Goal: Task Accomplishment & Management: Complete application form

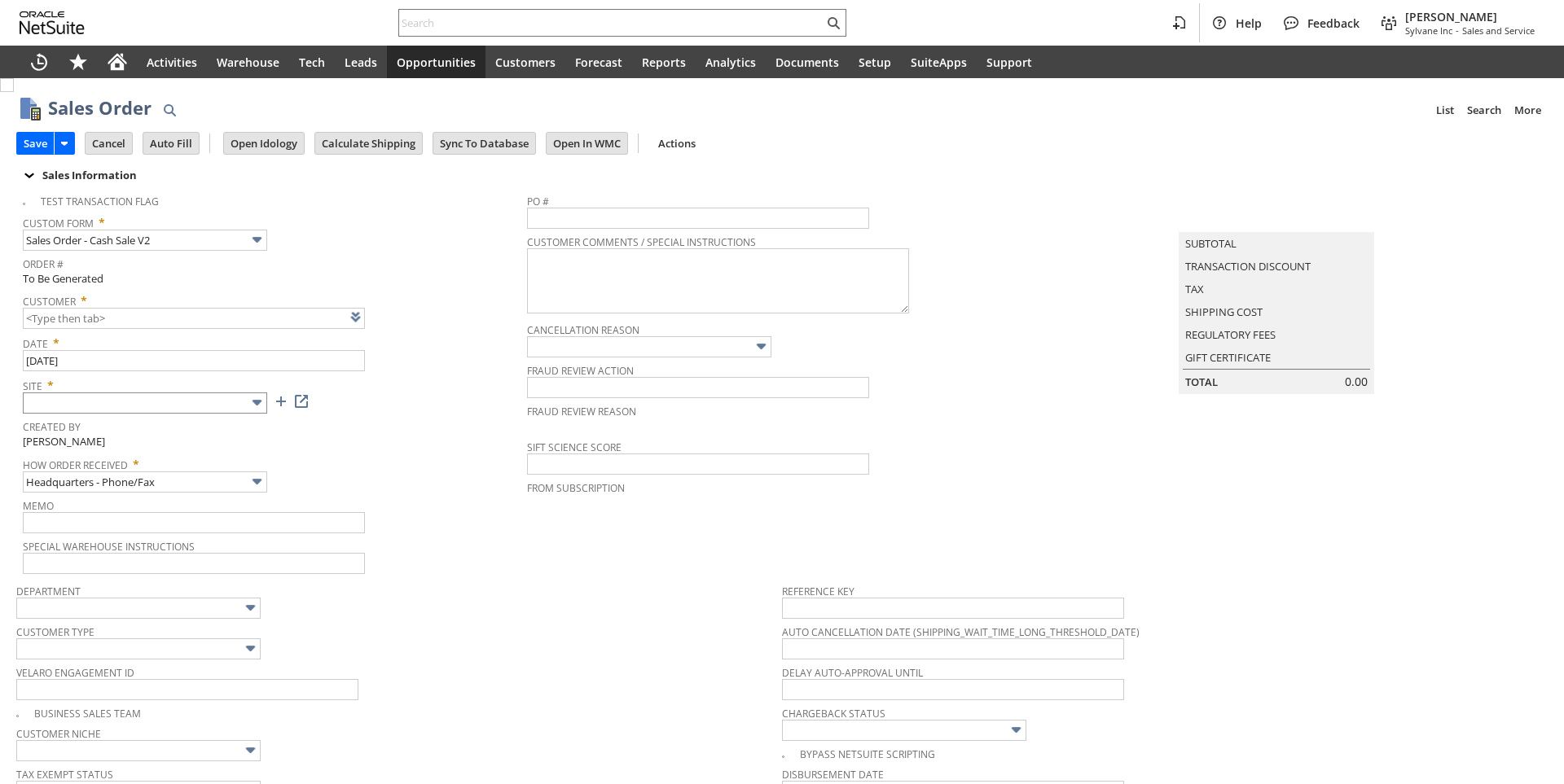
click at [242, 404] on input "text" at bounding box center [145, 403] width 244 height 21
click at [238, 379] on span "Site *" at bounding box center [271, 382] width 496 height 20
type input "Intelligent Recommendations ⁰"
type input "Add"
type input "Copy Previous"
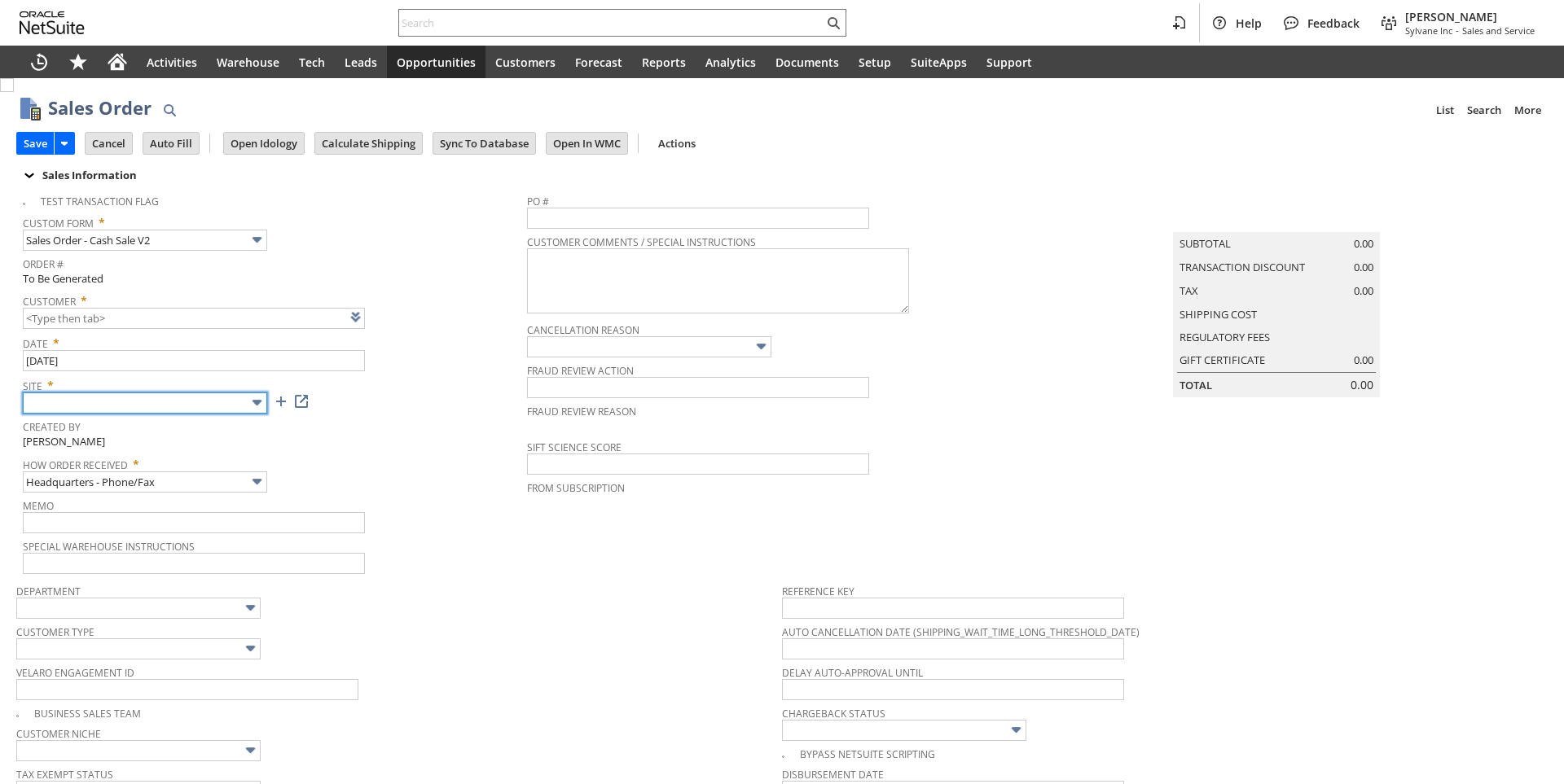
click at [233, 397] on input "text" at bounding box center [145, 403] width 244 height 21
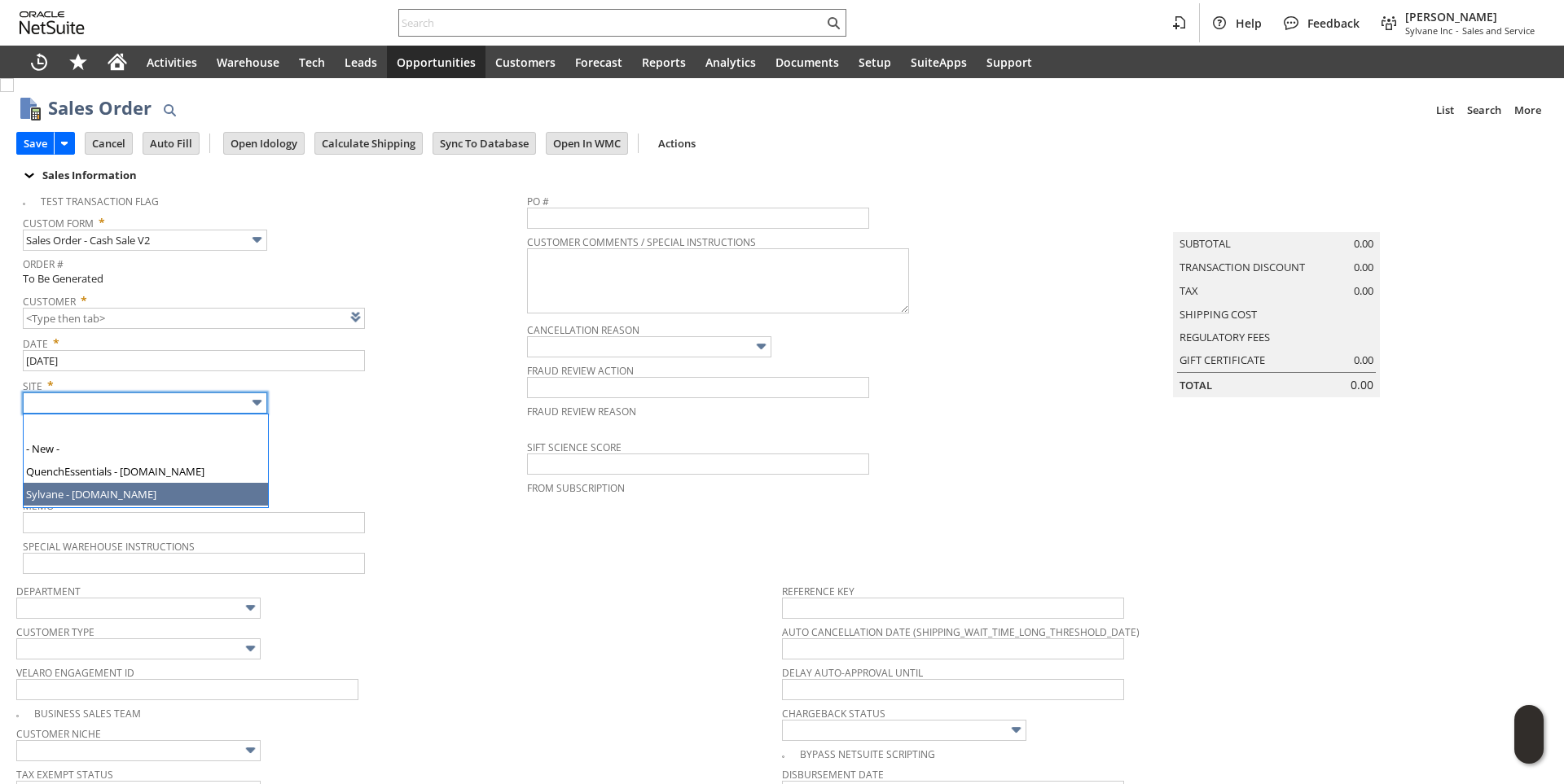
type input "Sylvane - [DOMAIN_NAME]"
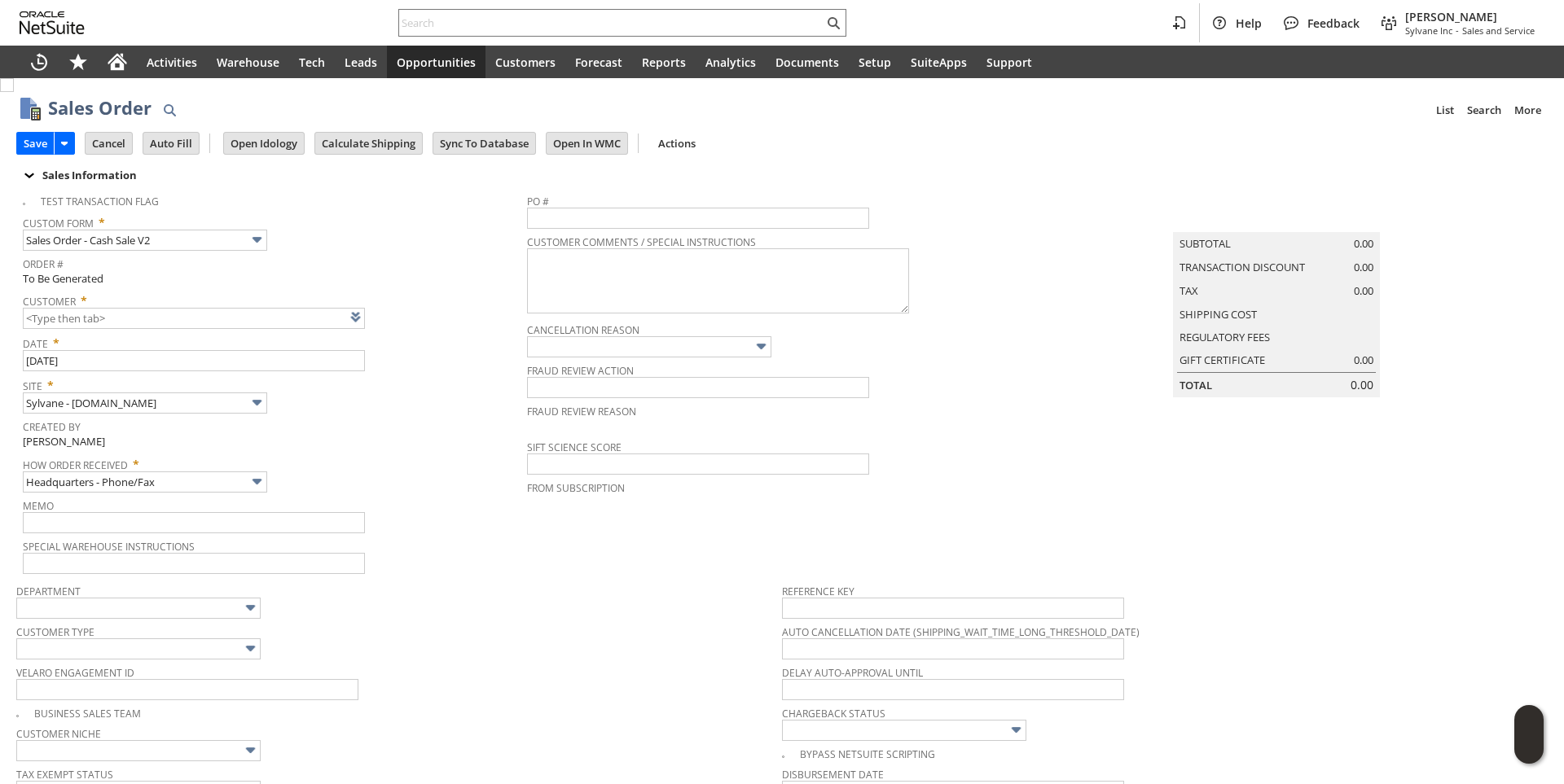
drag, startPoint x: 366, startPoint y: 444, endPoint x: 370, endPoint y: 334, distance: 110.1
click at [366, 439] on div "Created By Brock Bare" at bounding box center [271, 432] width 496 height 35
click at [374, 326] on link at bounding box center [376, 316] width 18 height 18
type input "CU1237159 Patricia Brierton"
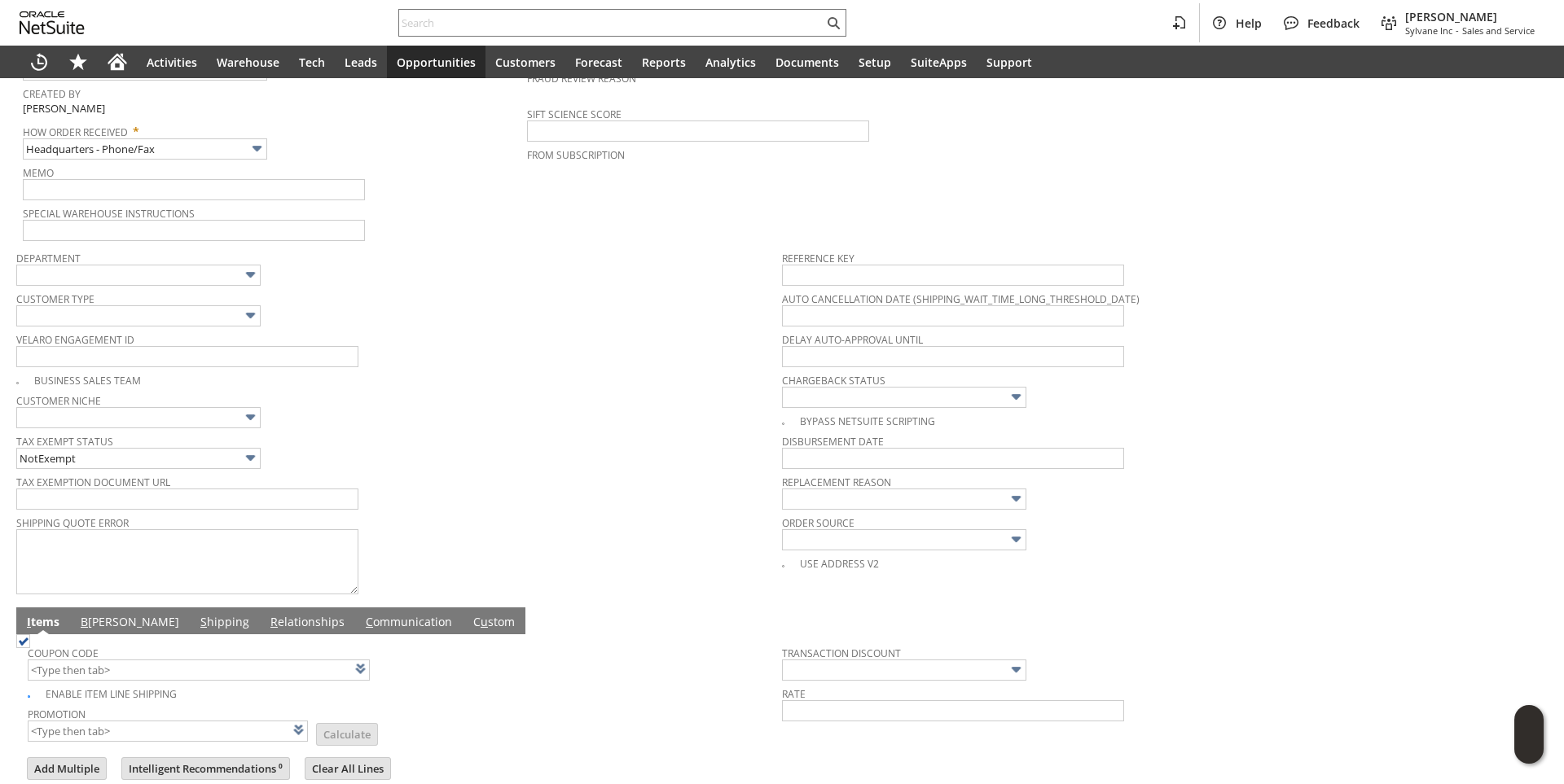
scroll to position [535, 0]
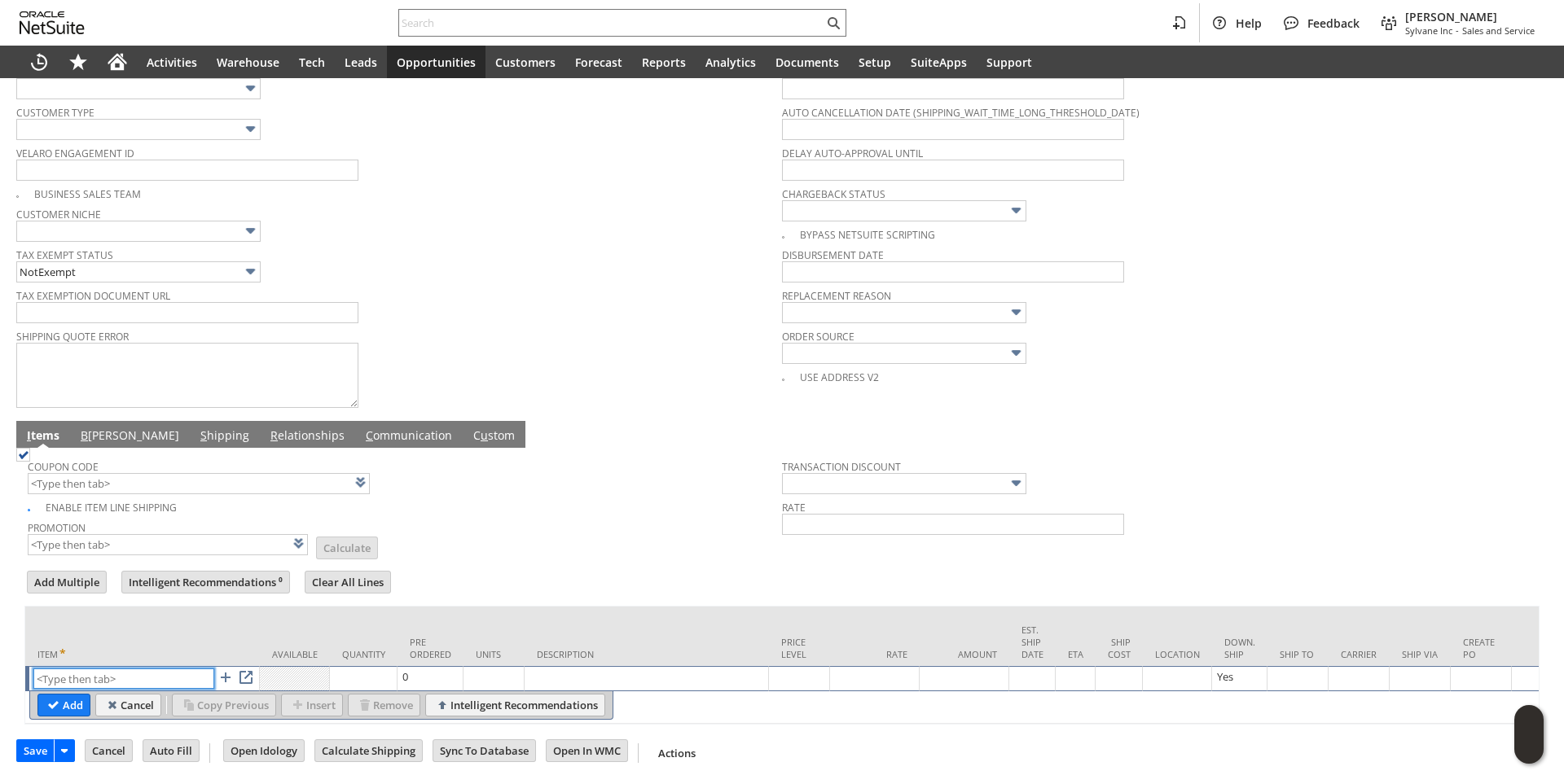
click at [87, 669] on input "text" at bounding box center [124, 678] width 181 height 20
paste input "co4803"
type input "co4803"
click at [432, 607] on td "Pre Ordered" at bounding box center [430, 636] width 66 height 59
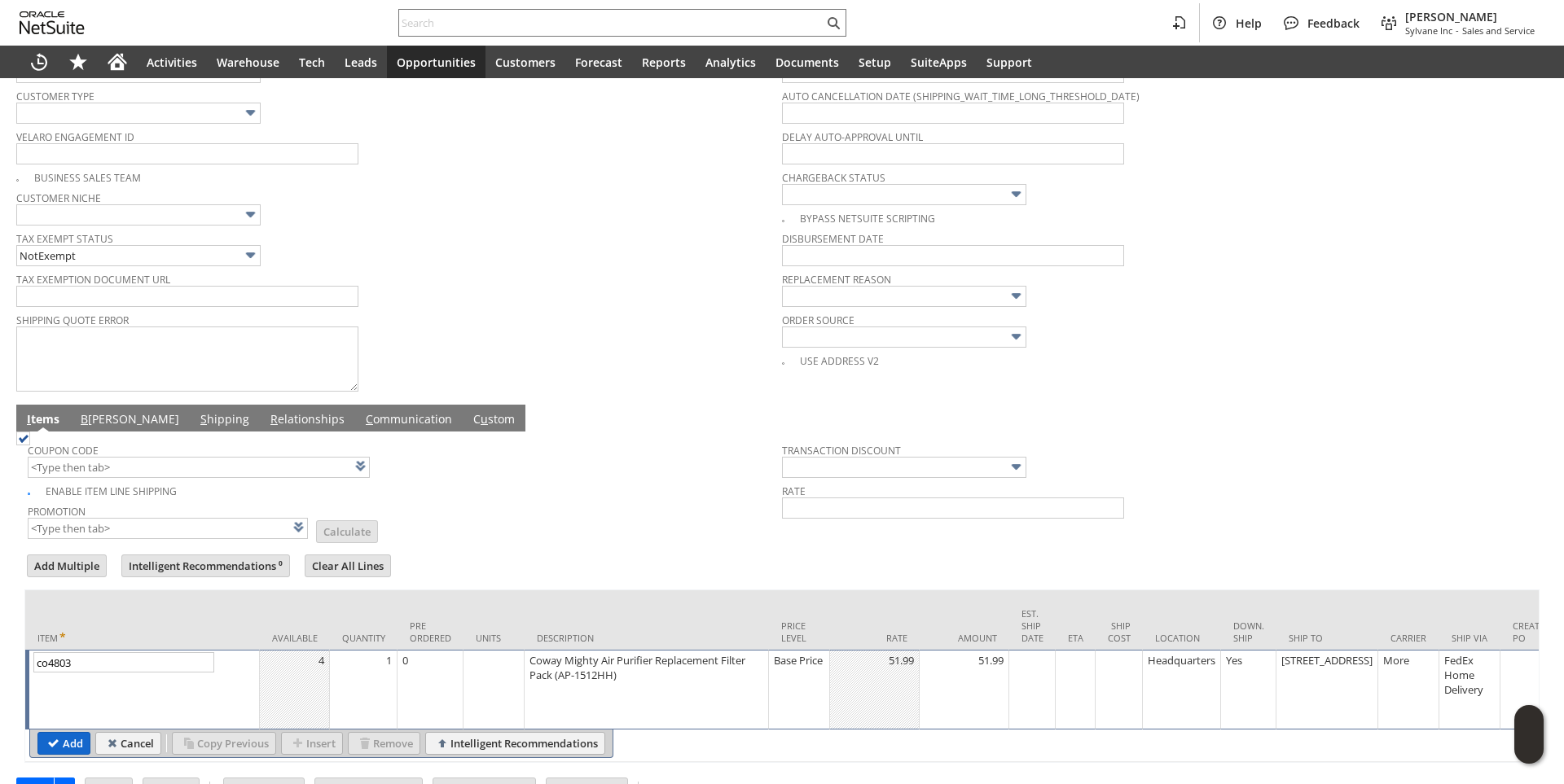
click at [58, 753] on input "Add" at bounding box center [64, 743] width 51 height 21
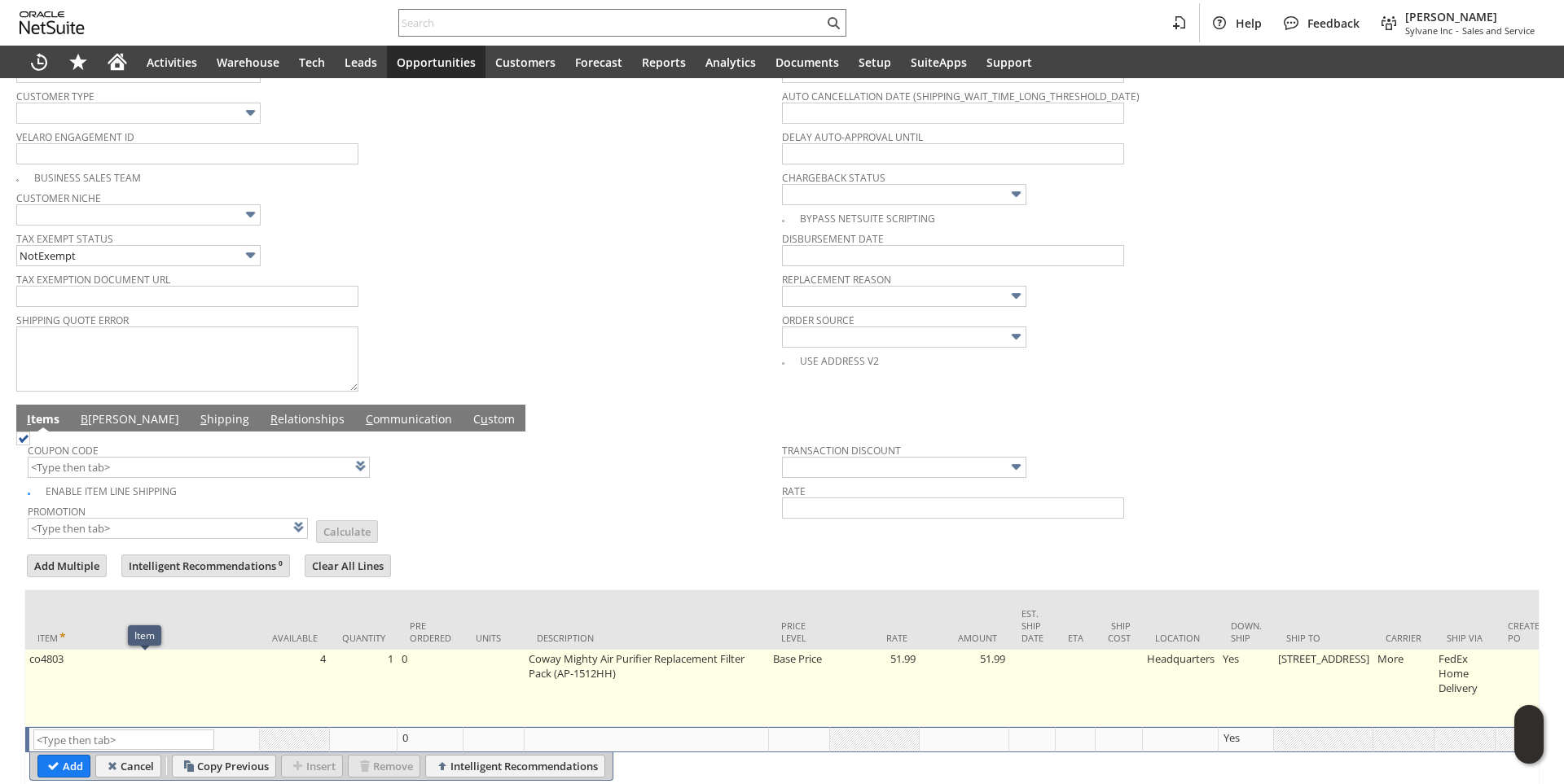
type input "Intelligent Recommendations¹⁰"
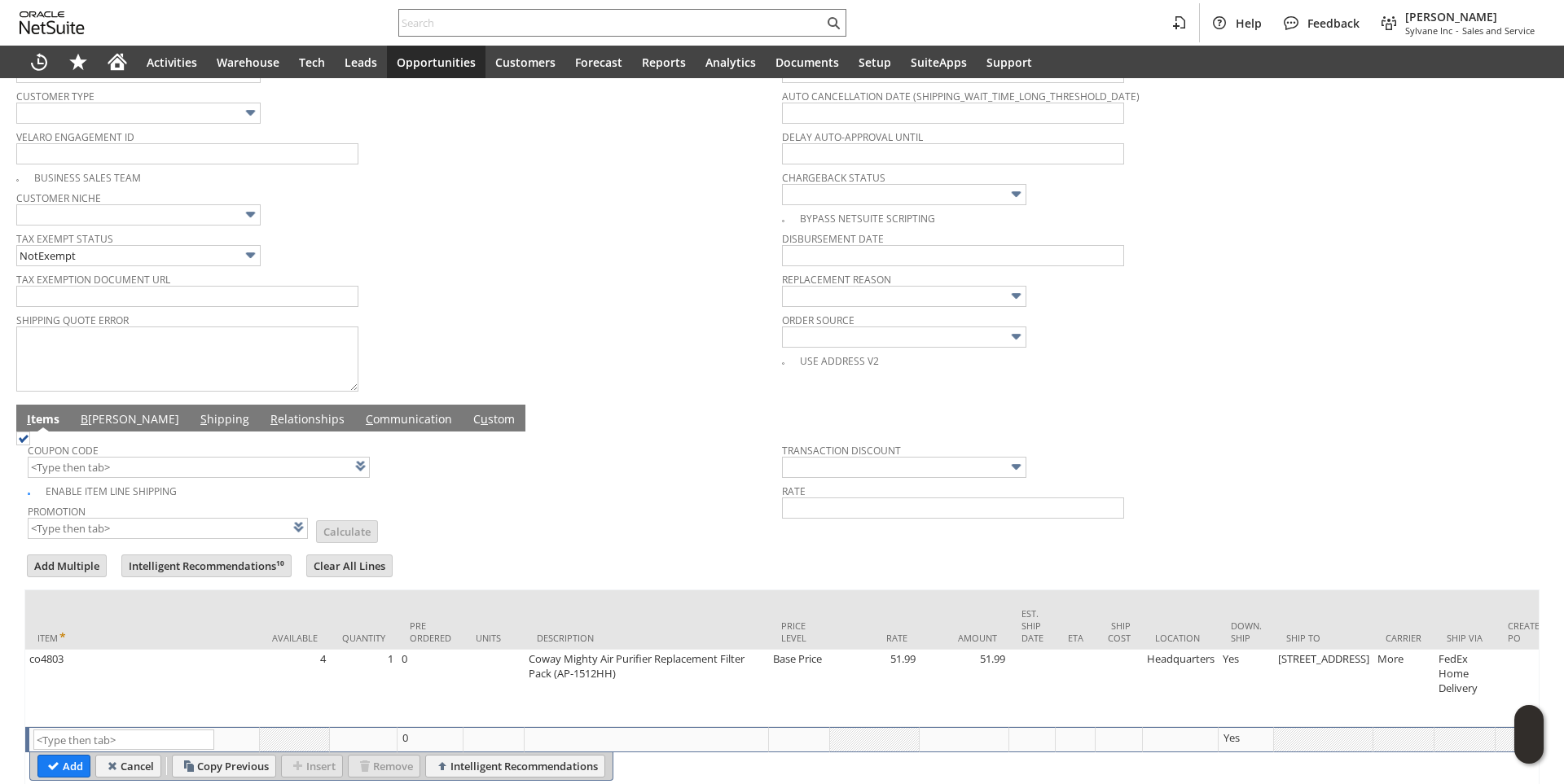
scroll to position [0, 0]
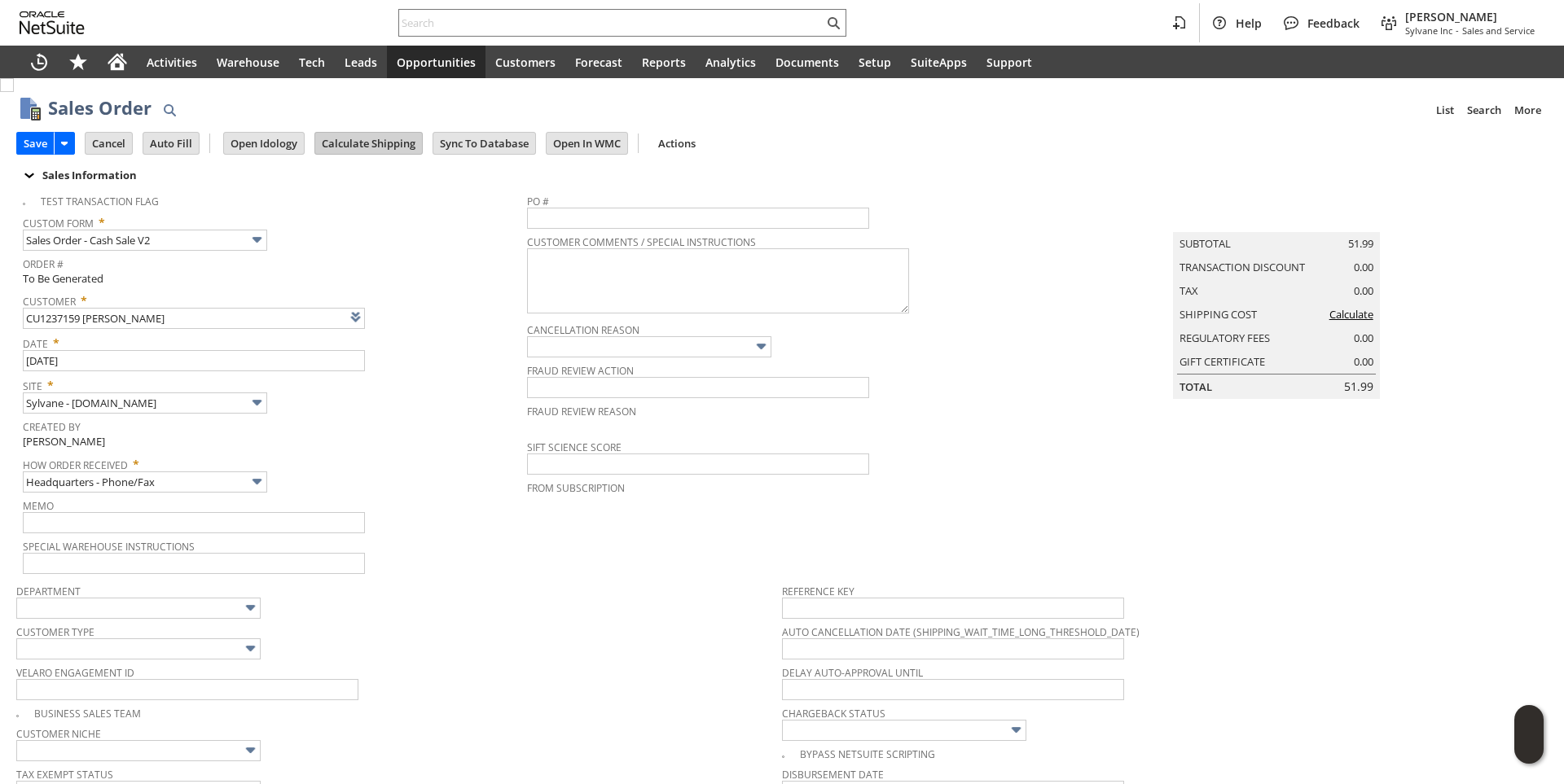
click at [358, 142] on input "Calculate Shipping" at bounding box center [369, 143] width 107 height 21
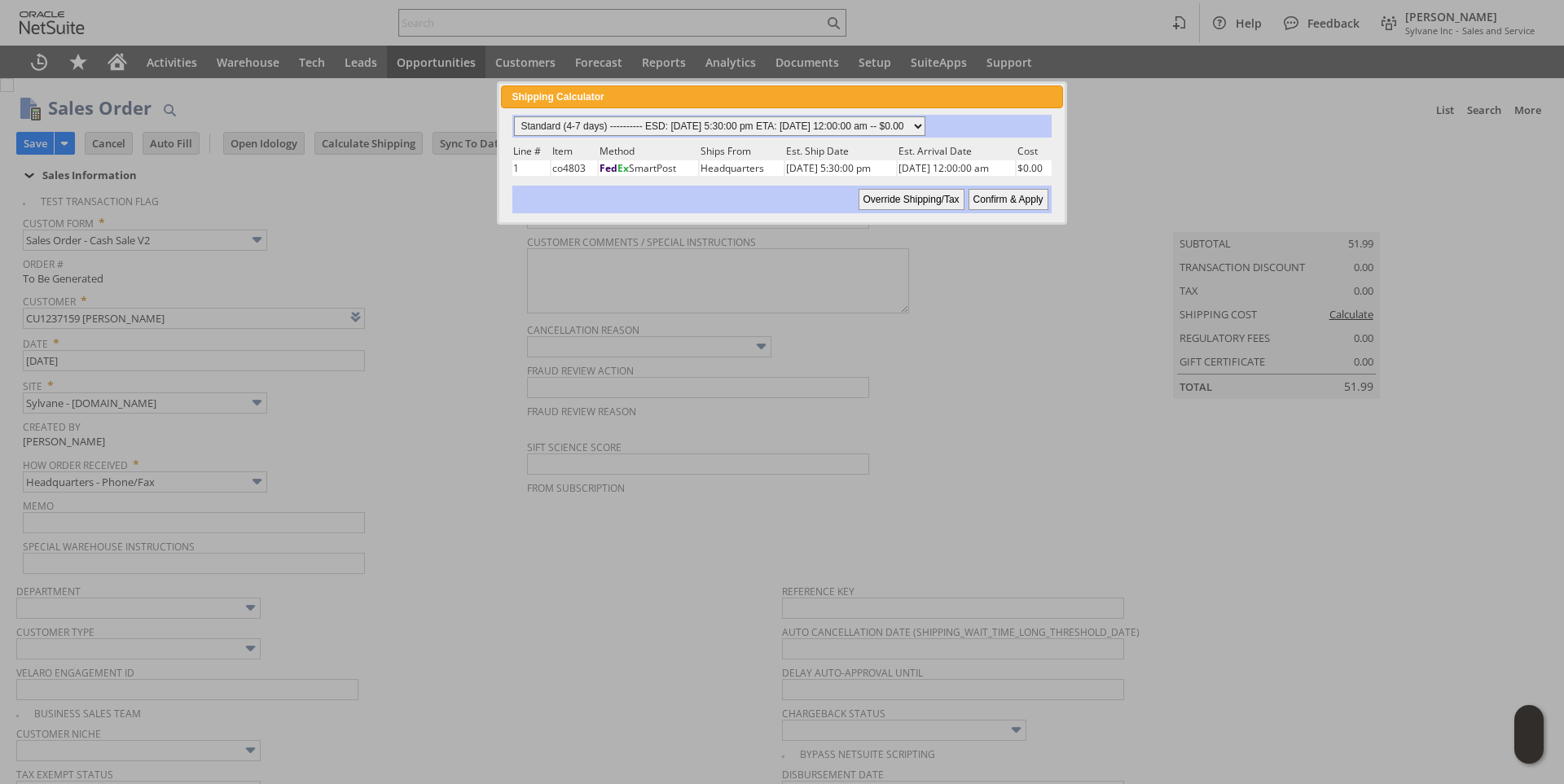
click at [925, 123] on select "Standard (4-7 days) ---------- ESD: 08/25/2025 5:30:00 pm ETA: 08/28/2025 12:00…" at bounding box center [720, 126] width 412 height 20
select select "3 Day ------------------------ ESD: [DATE] 5:30:00 pm ETA: [DATE] 12:00:00 am -…"
click at [514, 116] on select "Standard (4-7 days) ---------- ESD: 08/25/2025 5:30:00 pm ETA: 08/28/2025 12:00…" at bounding box center [720, 126] width 412 height 20
click at [1008, 201] on input "Confirm & Apply" at bounding box center [1008, 199] width 80 height 21
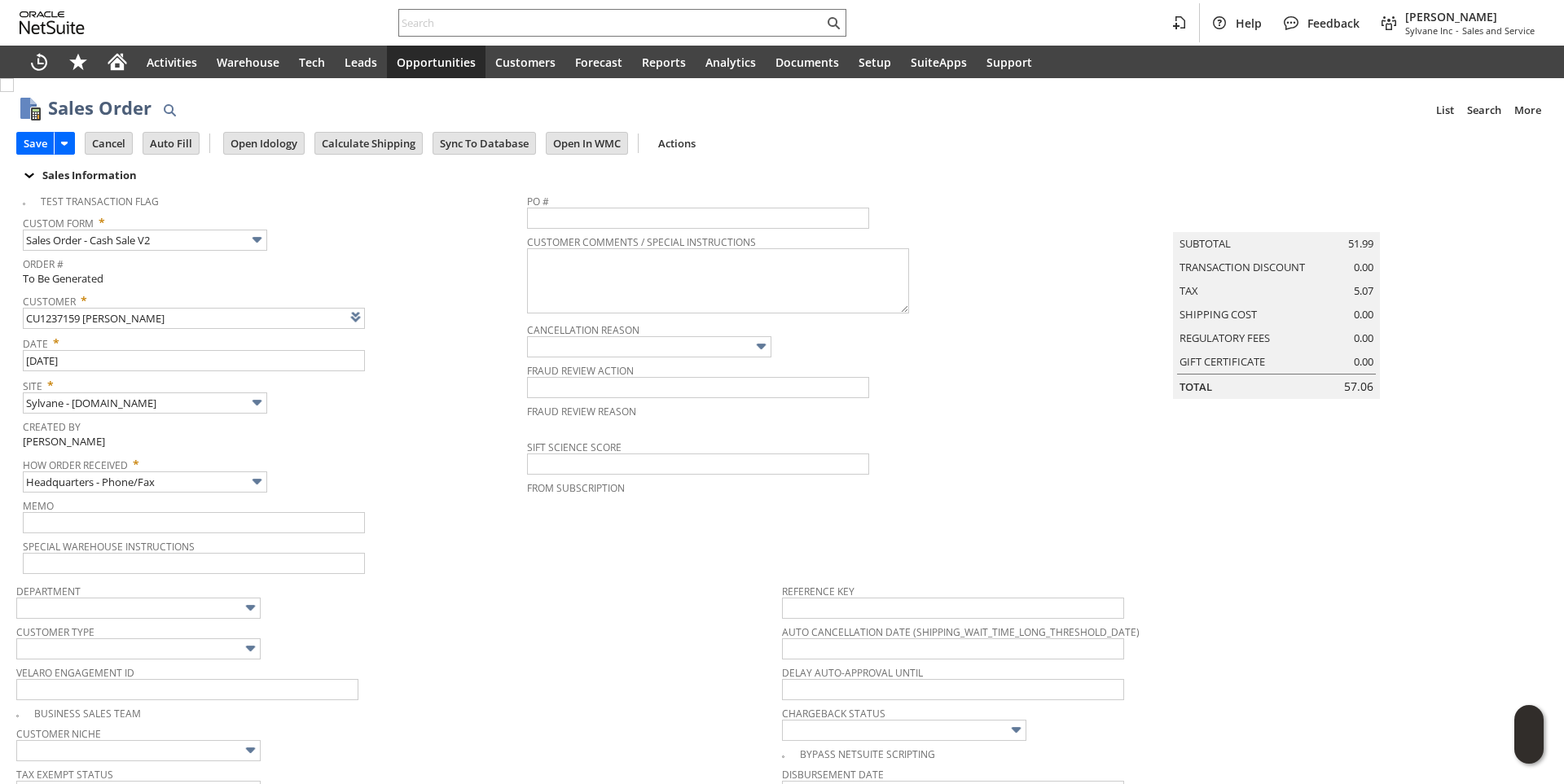
type input "Add"
type input "Copy Previous"
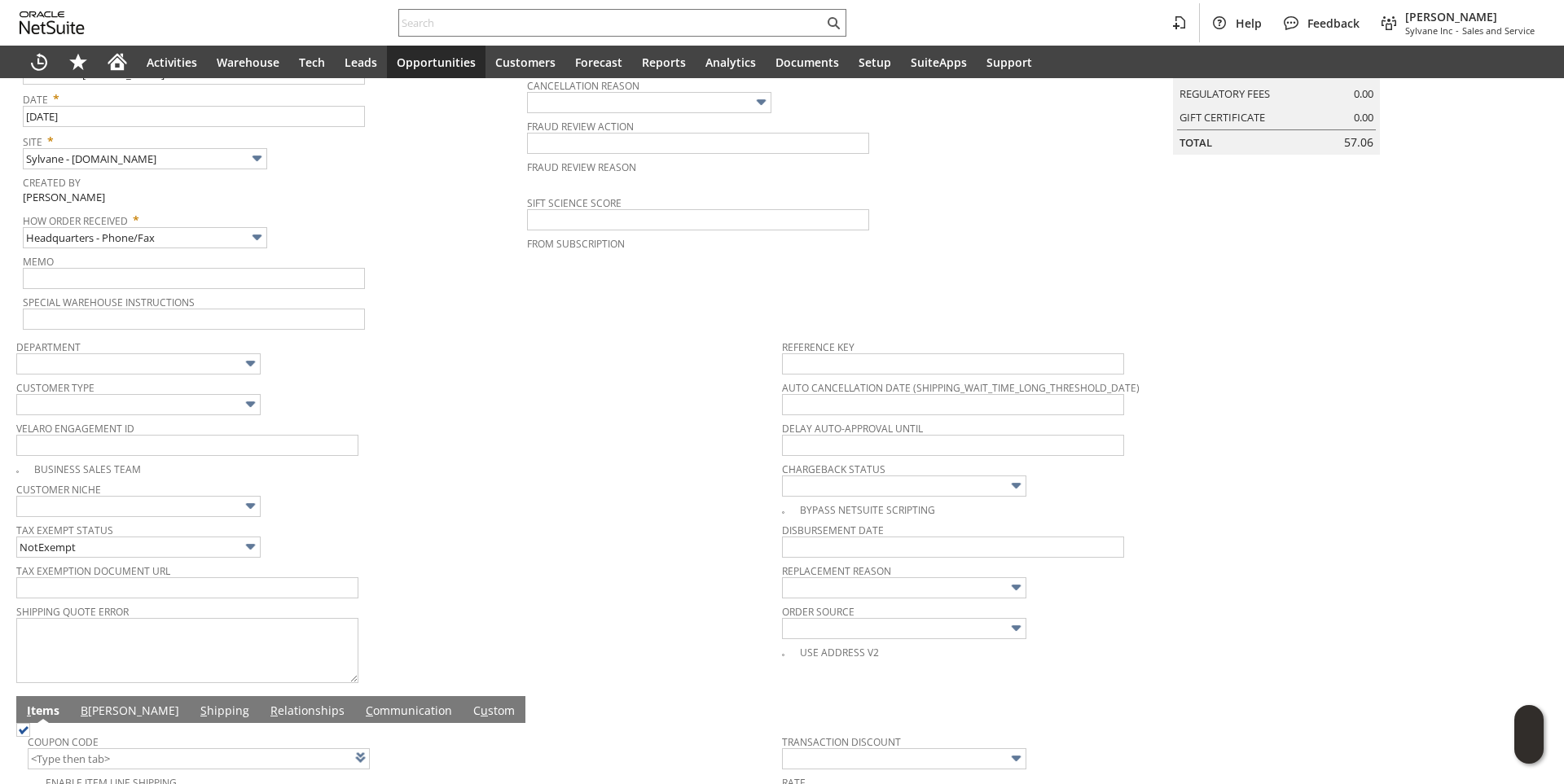
scroll to position [613, 0]
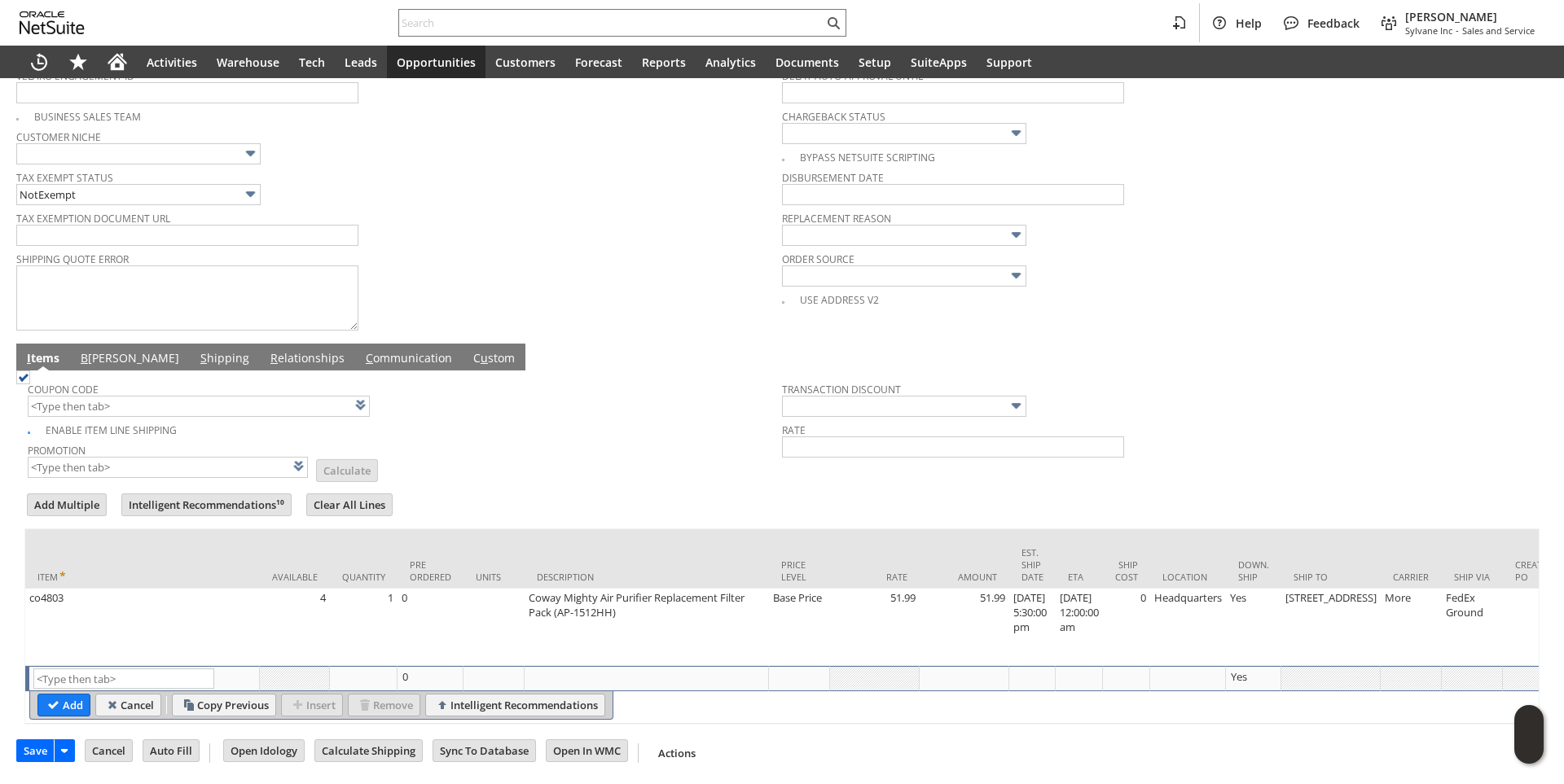
click at [104, 350] on link "B [PERSON_NAME]" at bounding box center [130, 358] width 107 height 18
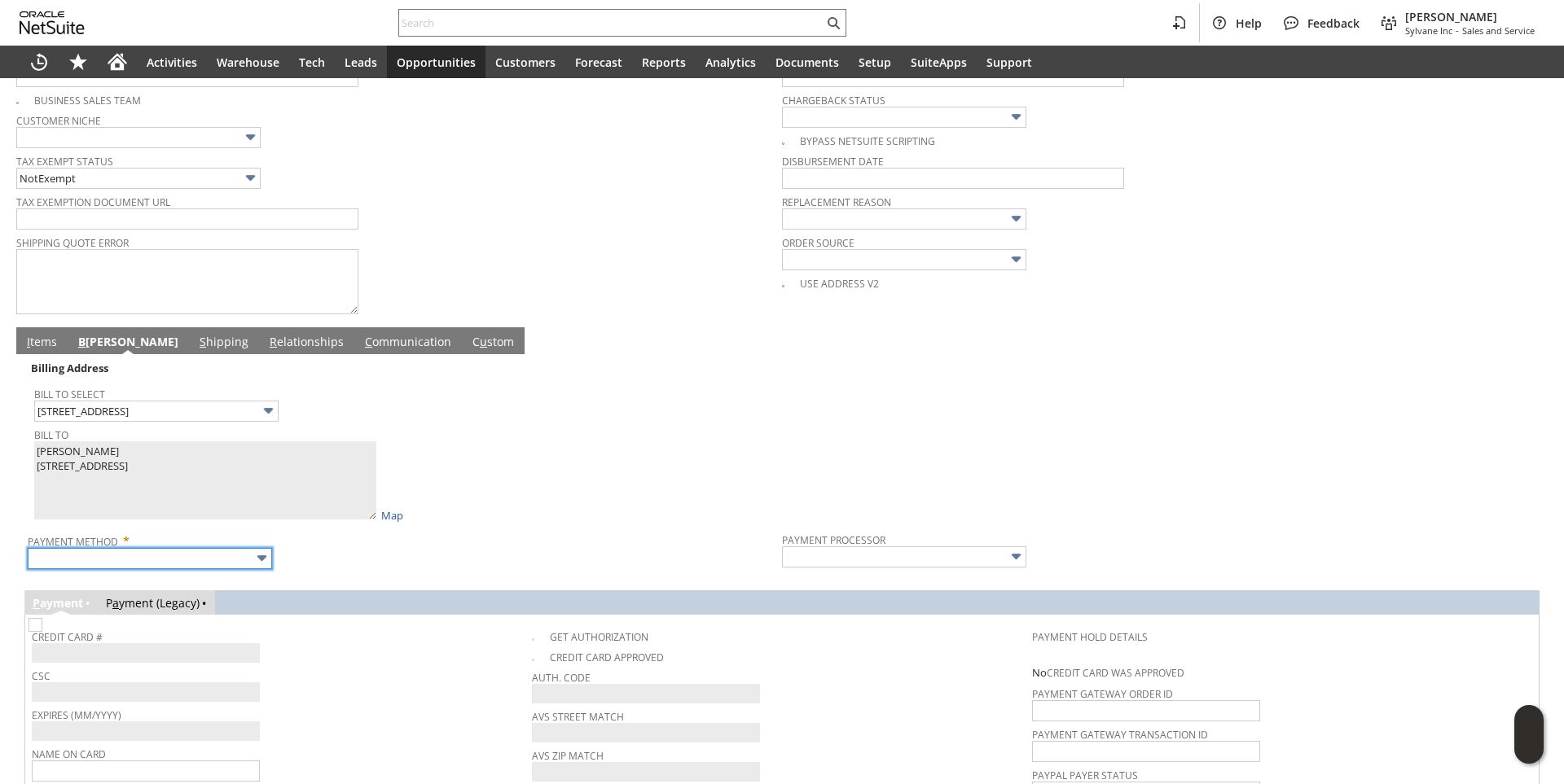
click at [180, 569] on input "text" at bounding box center [150, 558] width 244 height 21
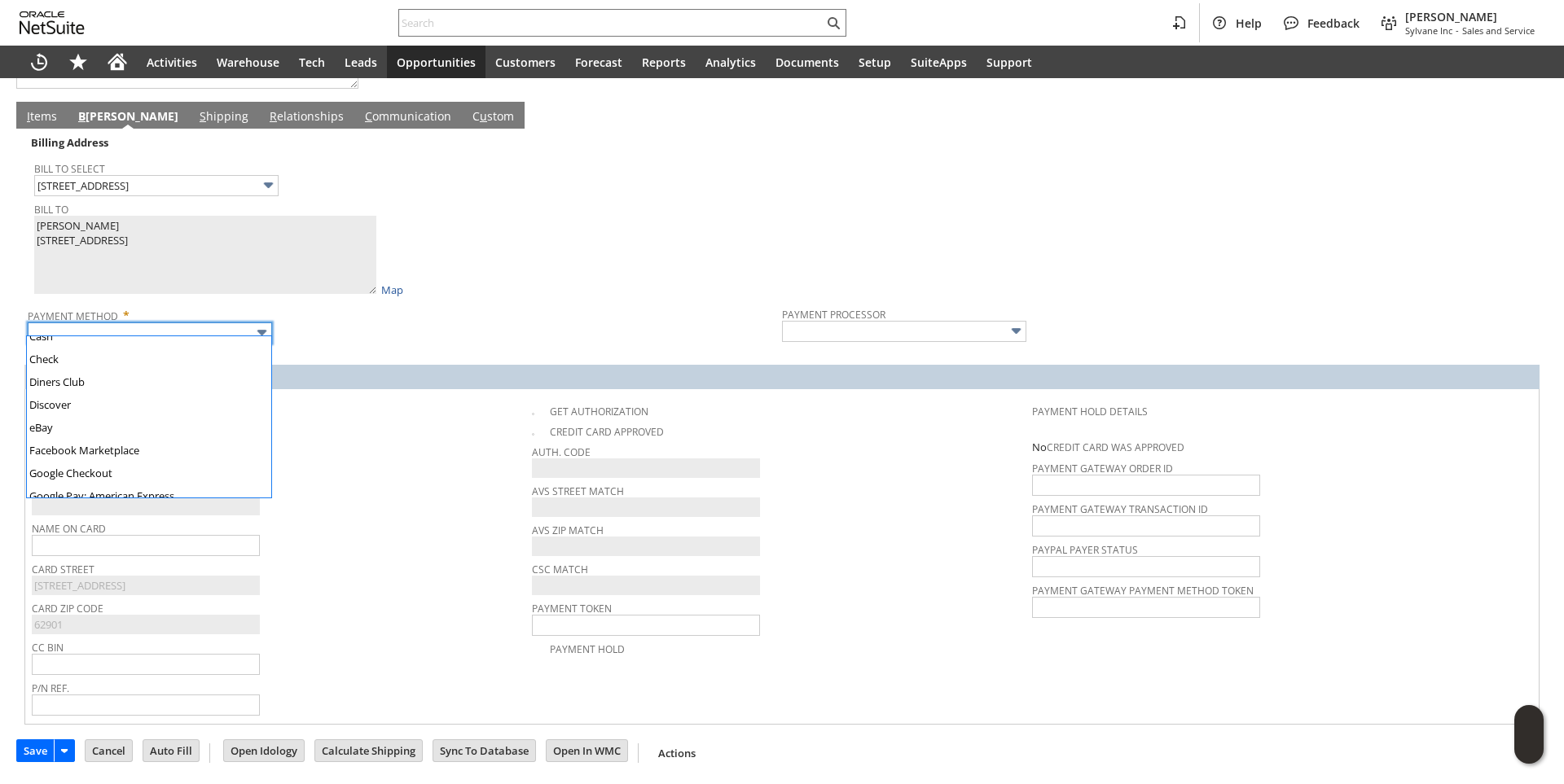
scroll to position [454, 0]
type input "Visa / Mastercard"
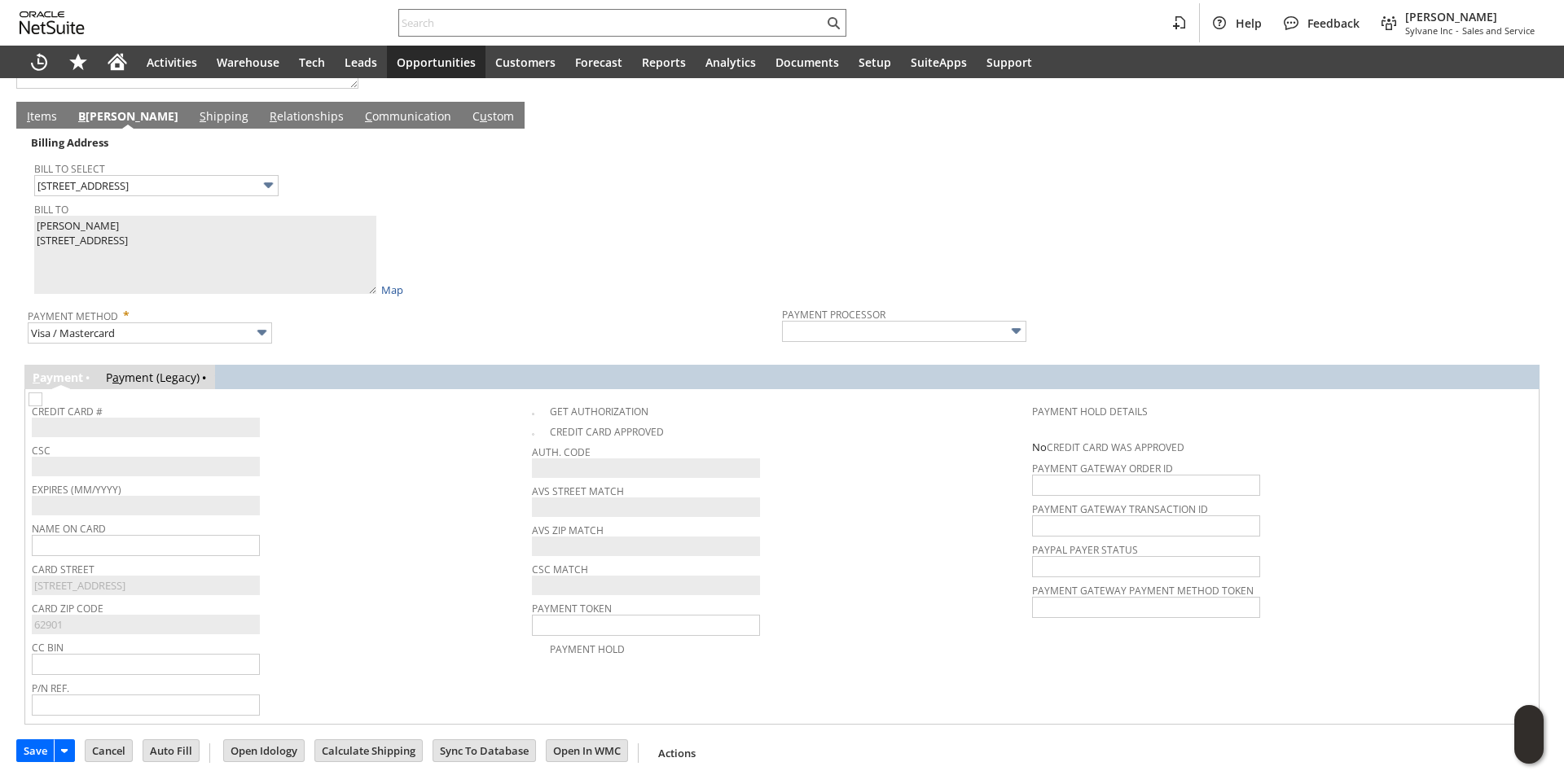
click at [335, 526] on span "Name On Card" at bounding box center [277, 526] width 492 height 18
type input "Braintree"
checkbox input "true"
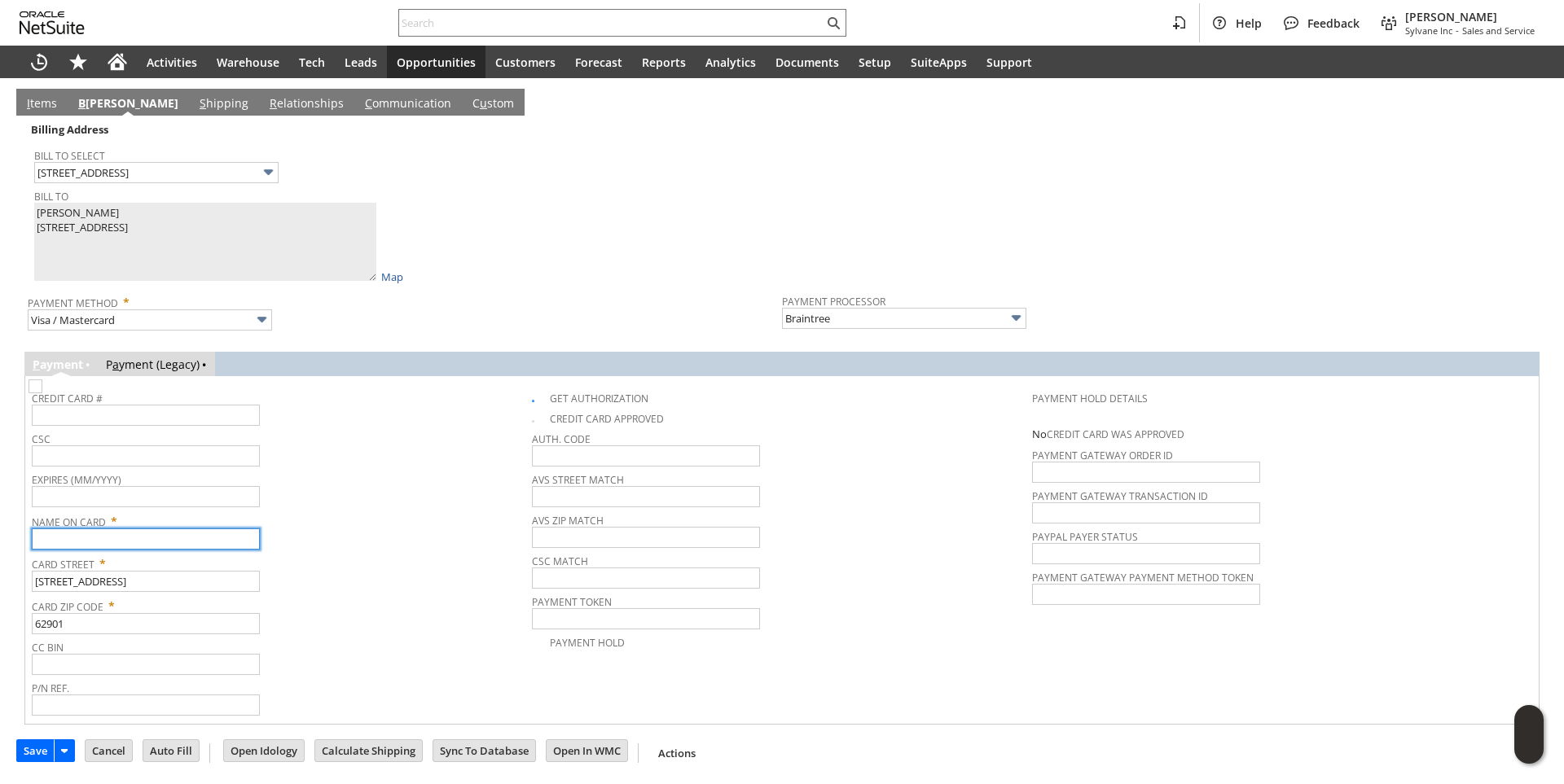
click at [125, 548] on input "text" at bounding box center [145, 539] width 228 height 21
paste input "Patricia Brierton"
type input "Patricia Brierton"
drag, startPoint x: 355, startPoint y: 486, endPoint x: 132, endPoint y: 405, distance: 237.3
click at [353, 485] on span "Expires (MM/YYYY)" at bounding box center [277, 476] width 492 height 18
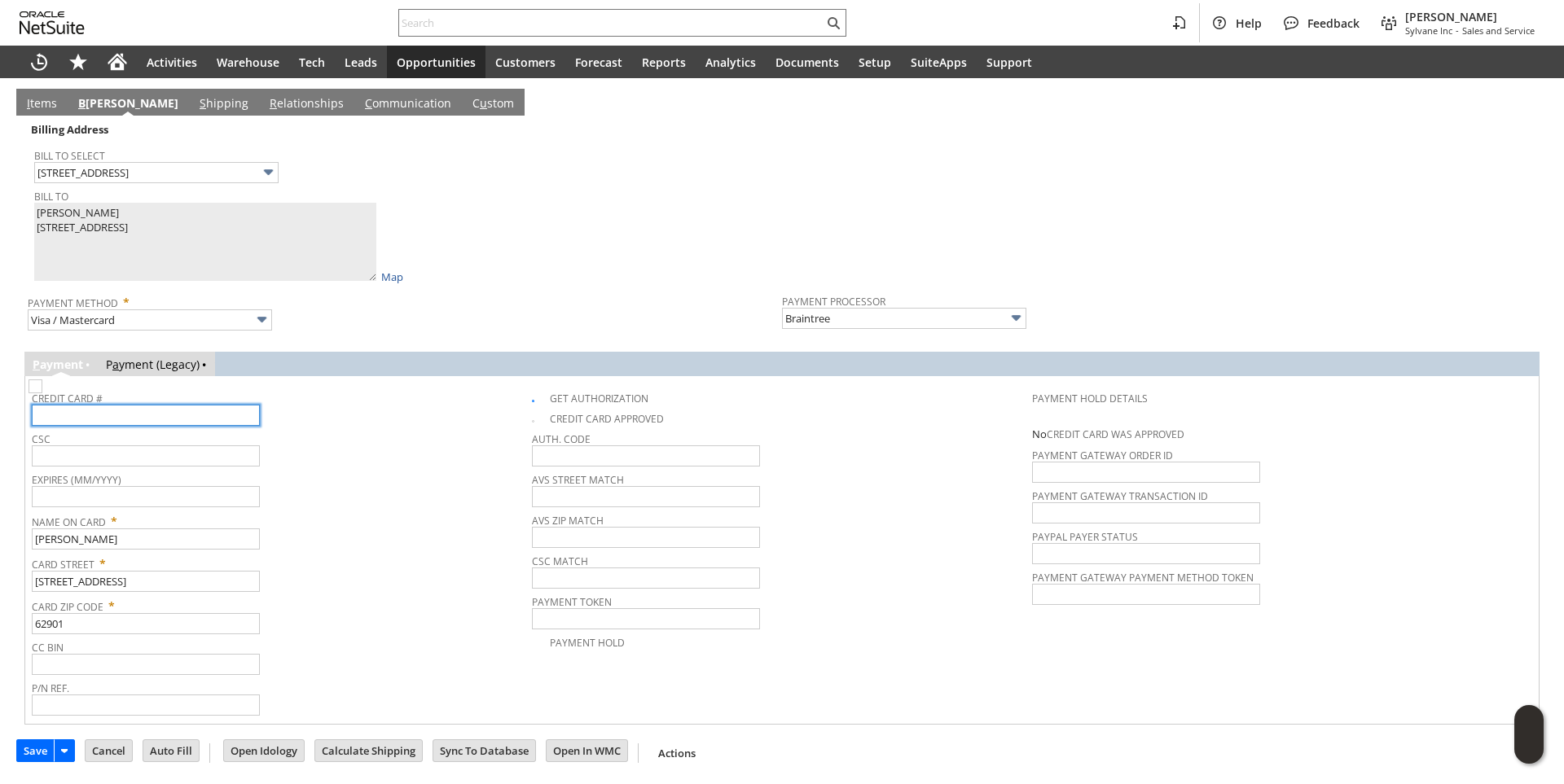
click at [112, 414] on input "text" at bounding box center [145, 415] width 228 height 21
type input "5524336427877265"
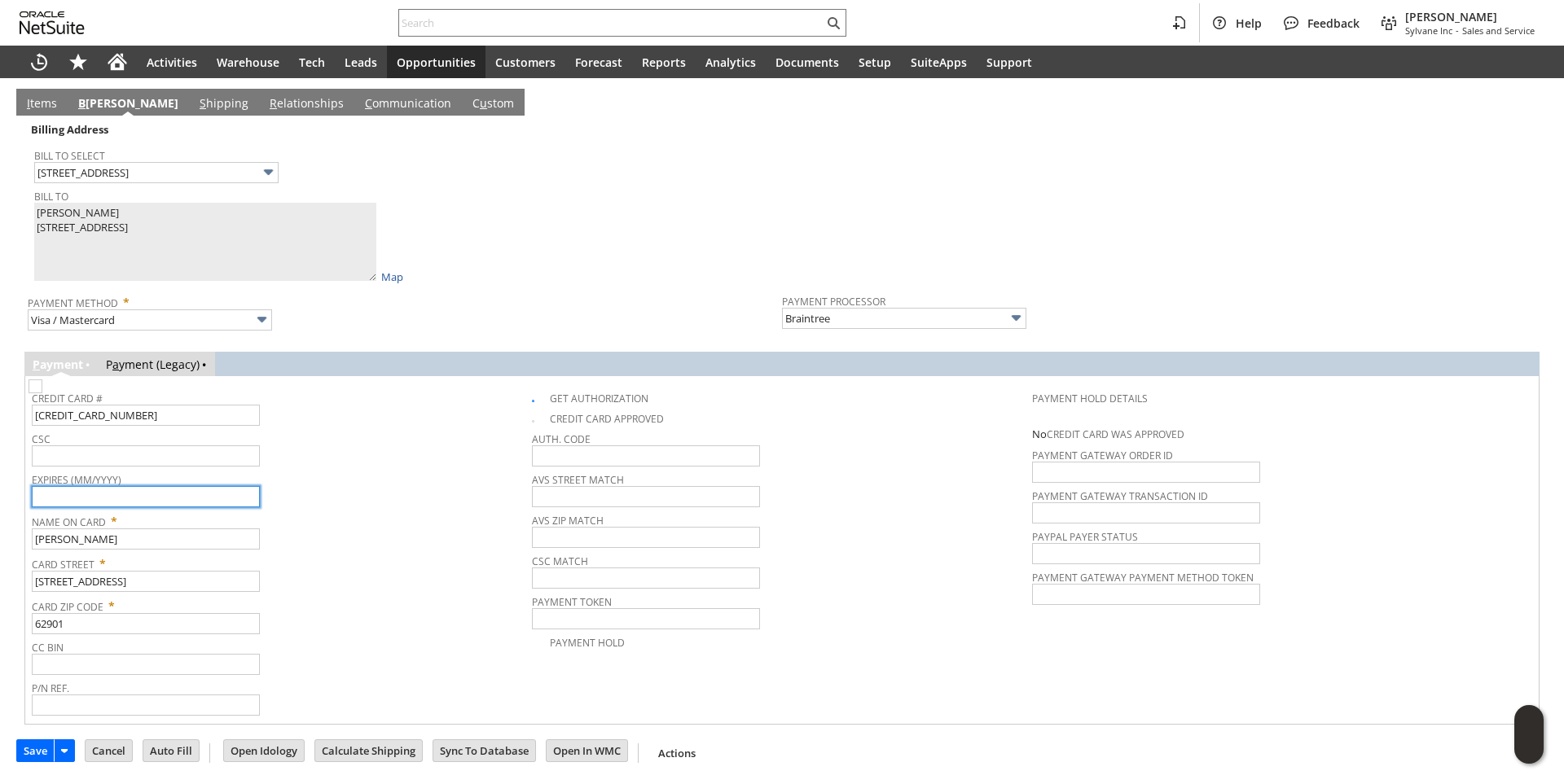
click at [123, 504] on input "text" at bounding box center [145, 496] width 228 height 21
type input "11/2028"
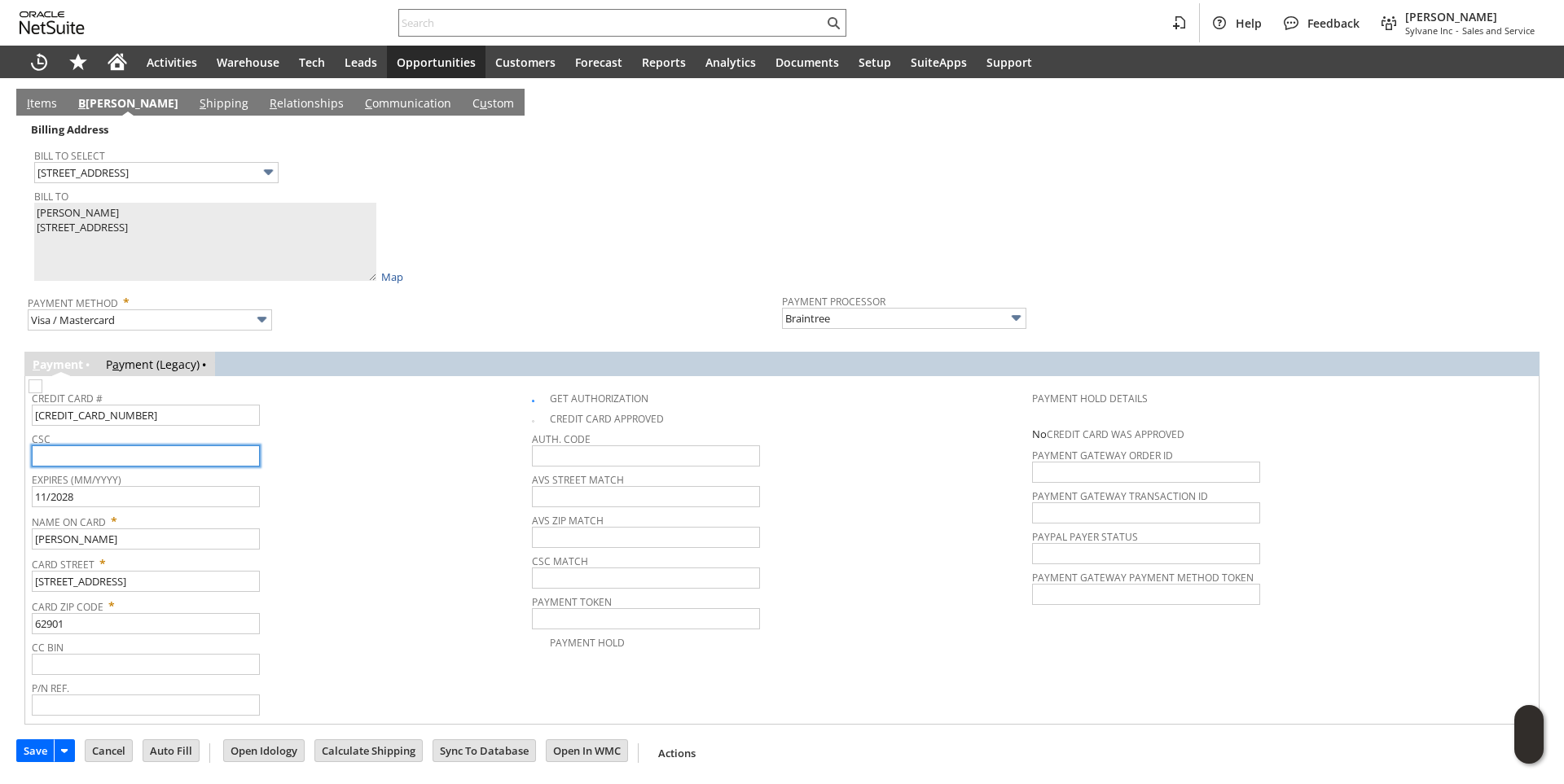
click at [73, 467] on input "text" at bounding box center [145, 455] width 228 height 21
type input "559"
click at [482, 540] on div "Name On Card * Patricia Brierton" at bounding box center [277, 529] width 492 height 41
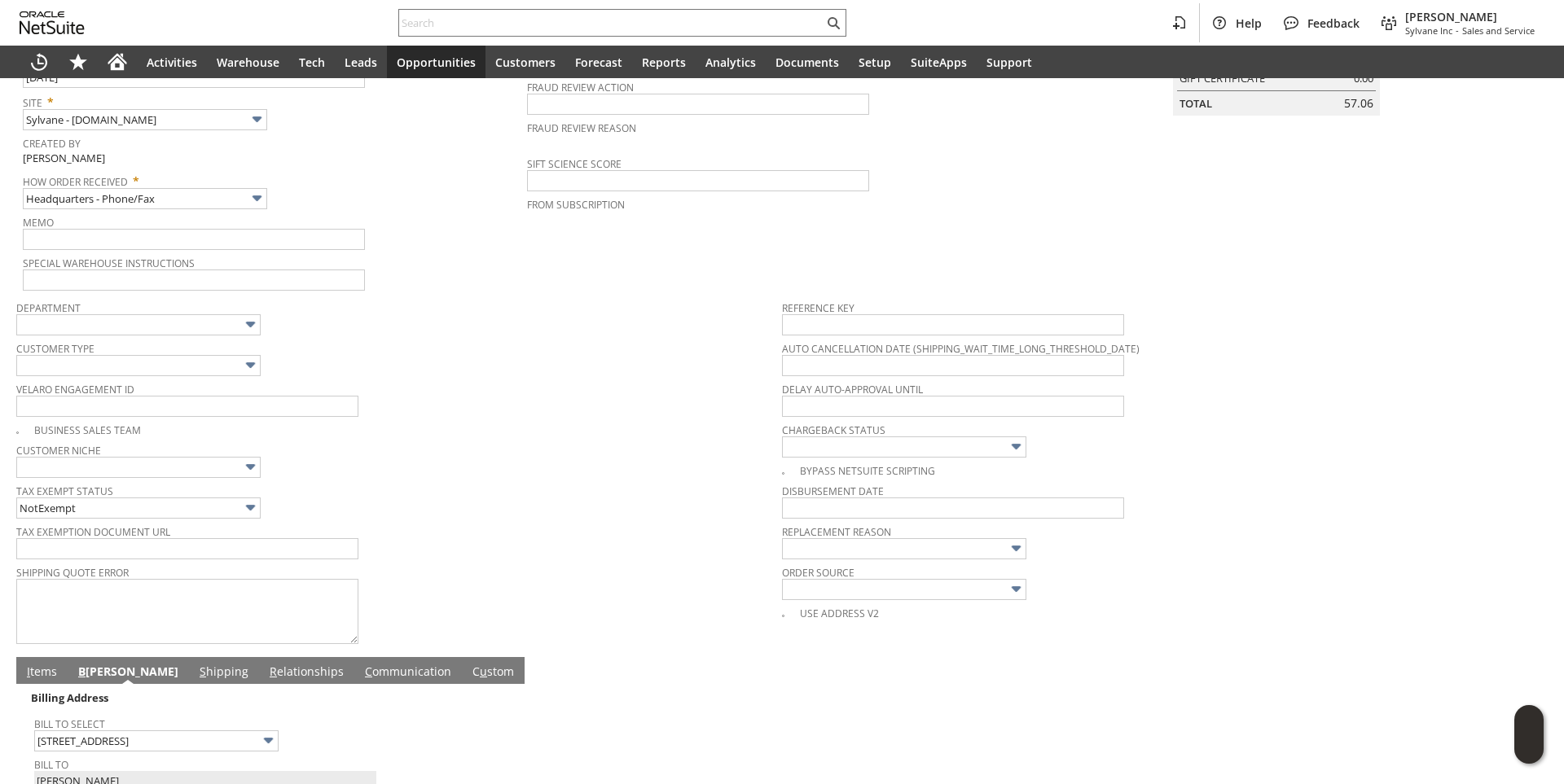
scroll to position [0, 0]
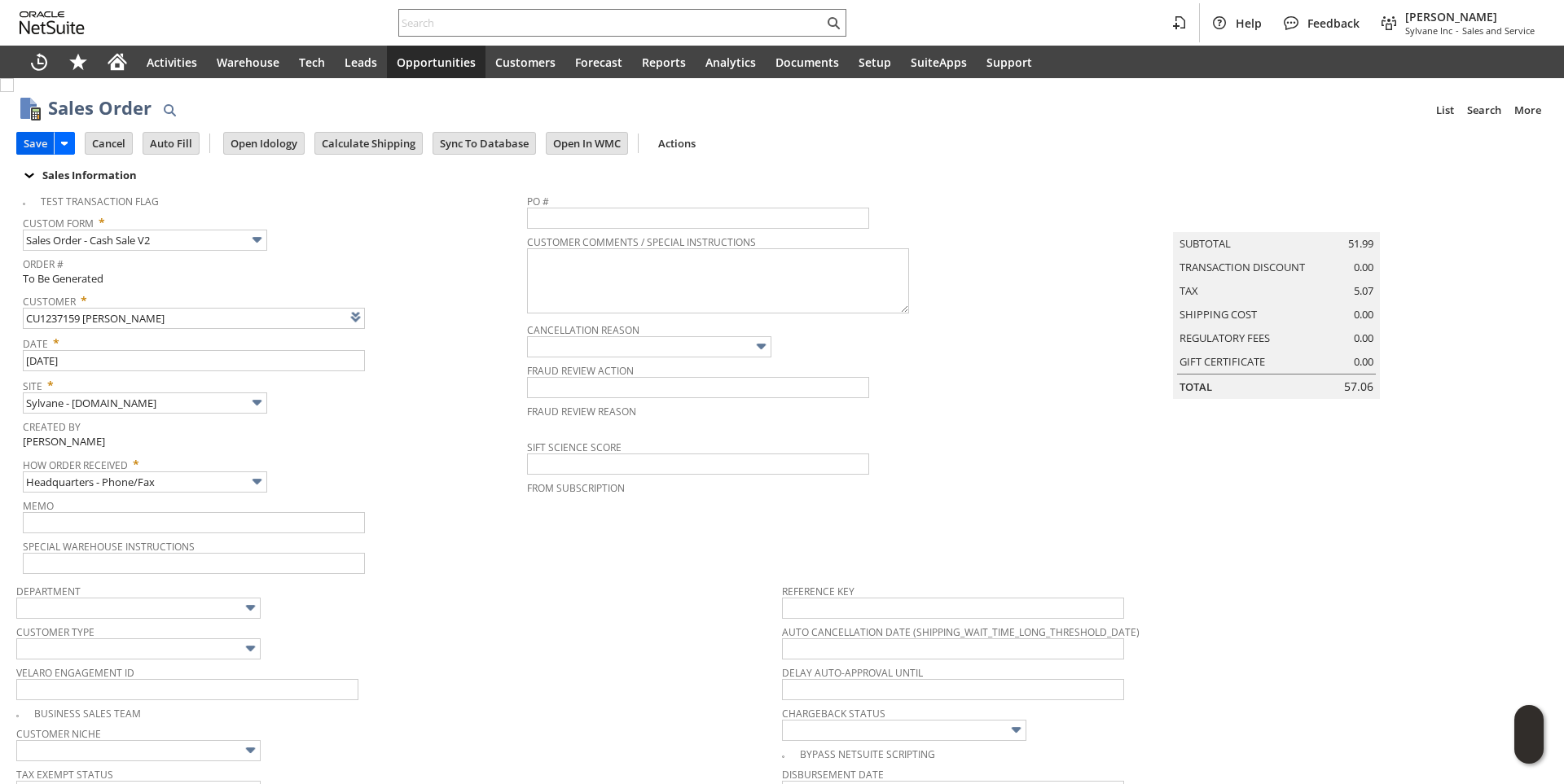
click at [48, 132] on input "Save" at bounding box center [35, 143] width 36 height 21
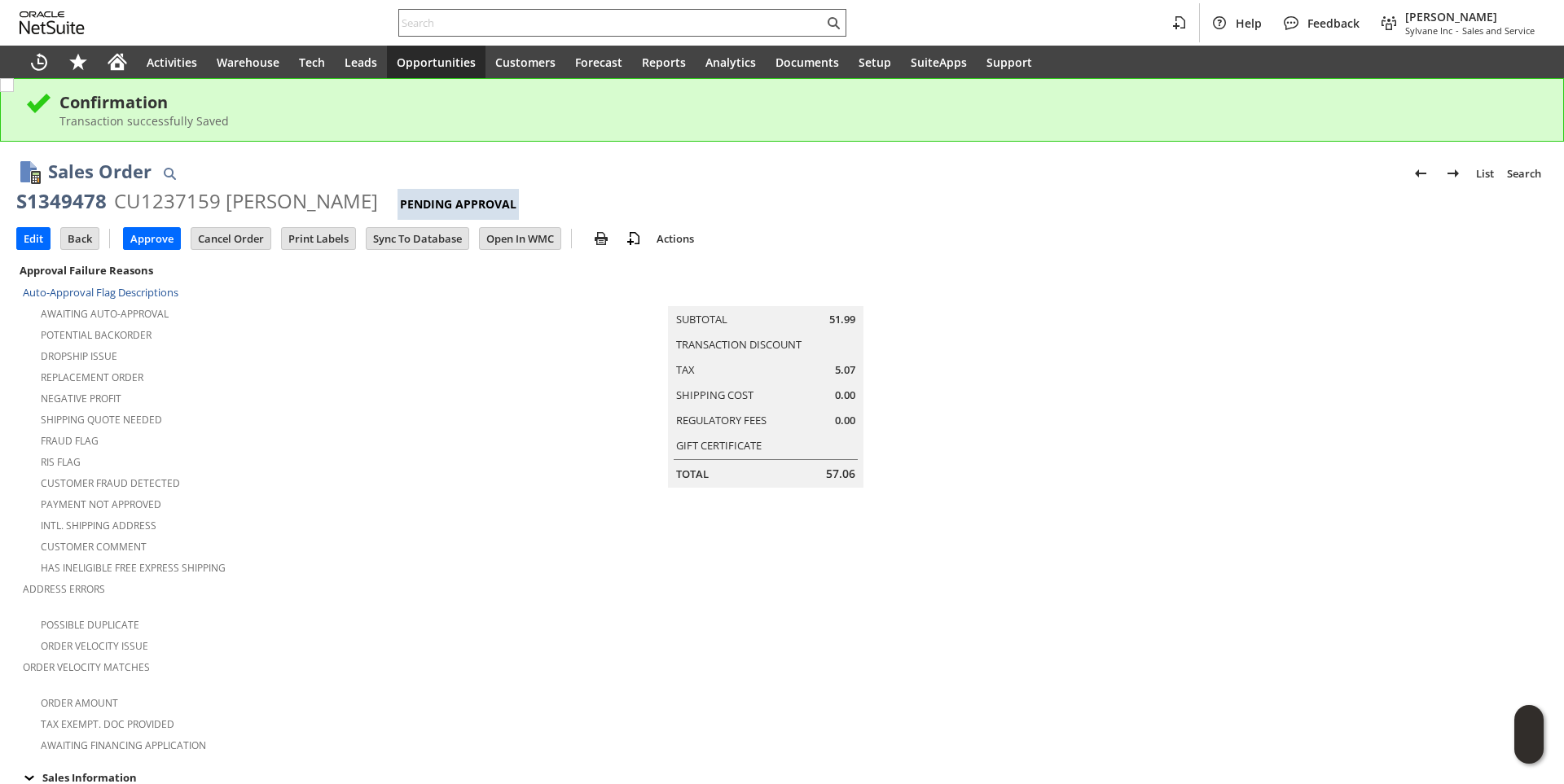
click at [442, 29] on input "text" at bounding box center [611, 23] width 424 height 20
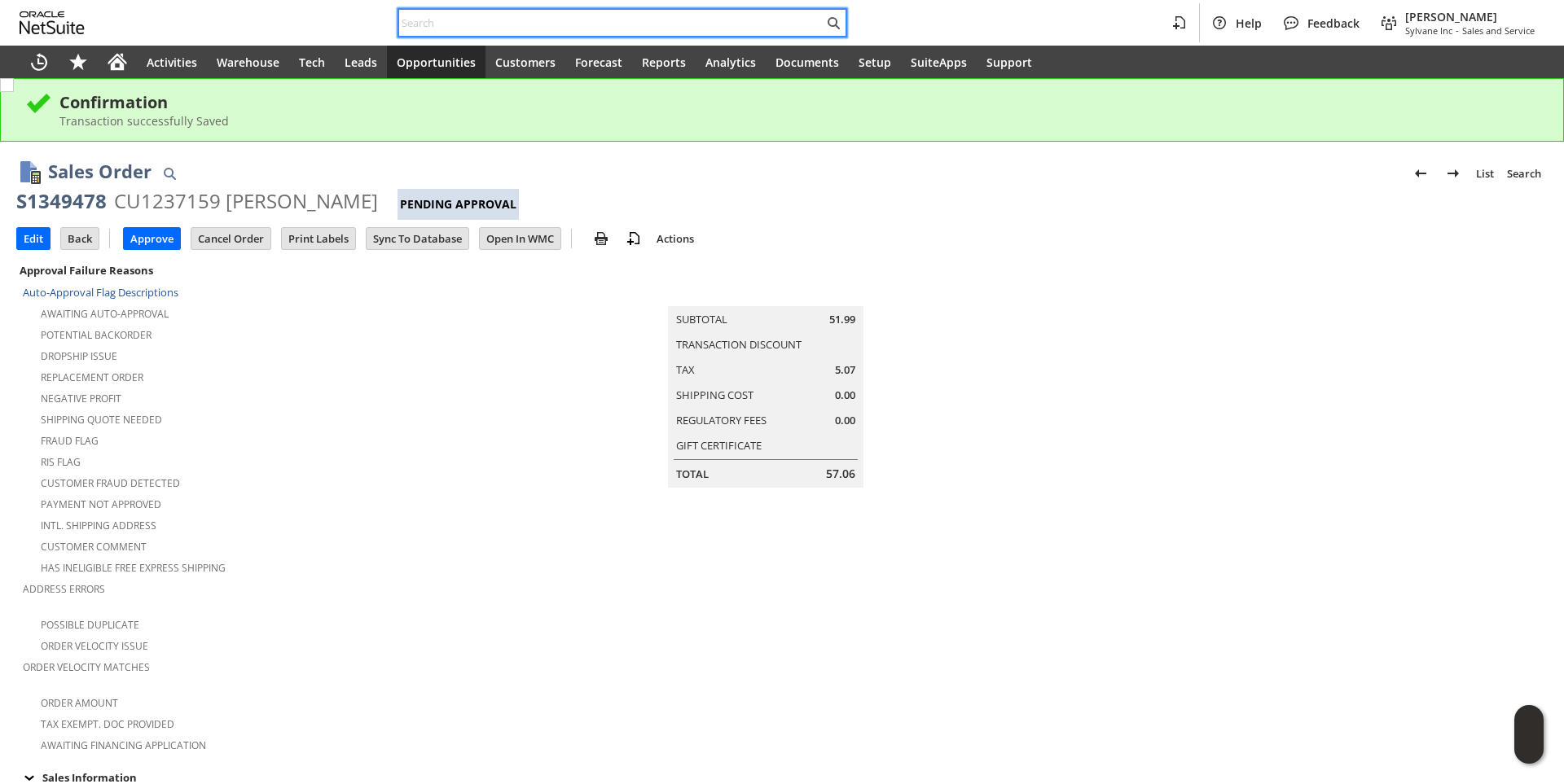
paste input "azimmerman@rtt-jv.com"
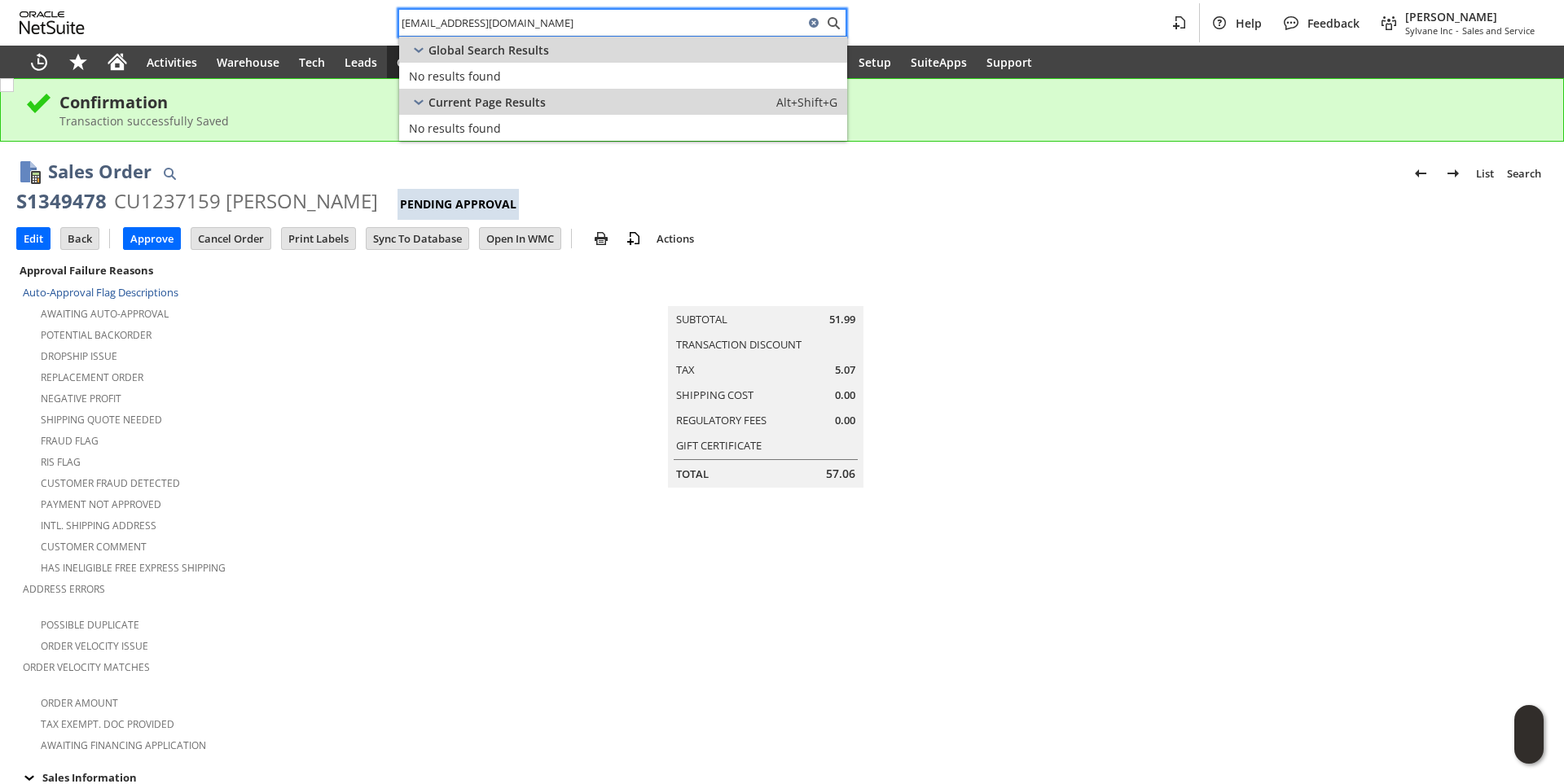
drag, startPoint x: 467, startPoint y: 19, endPoint x: 194, endPoint y: 31, distance: 273.3
click at [205, 40] on div "azimmerman@rtt-jv.com Help Feedback Brock Bare Sylvane Inc - Sales and Service" at bounding box center [782, 23] width 1564 height 46
click at [412, 16] on input "@rtt-jv.com" at bounding box center [601, 23] width 405 height 20
click at [481, 21] on input "rtt-jv.com" at bounding box center [611, 23] width 424 height 20
click at [481, 21] on input "rtt-jv.com" at bounding box center [601, 23] width 405 height 20
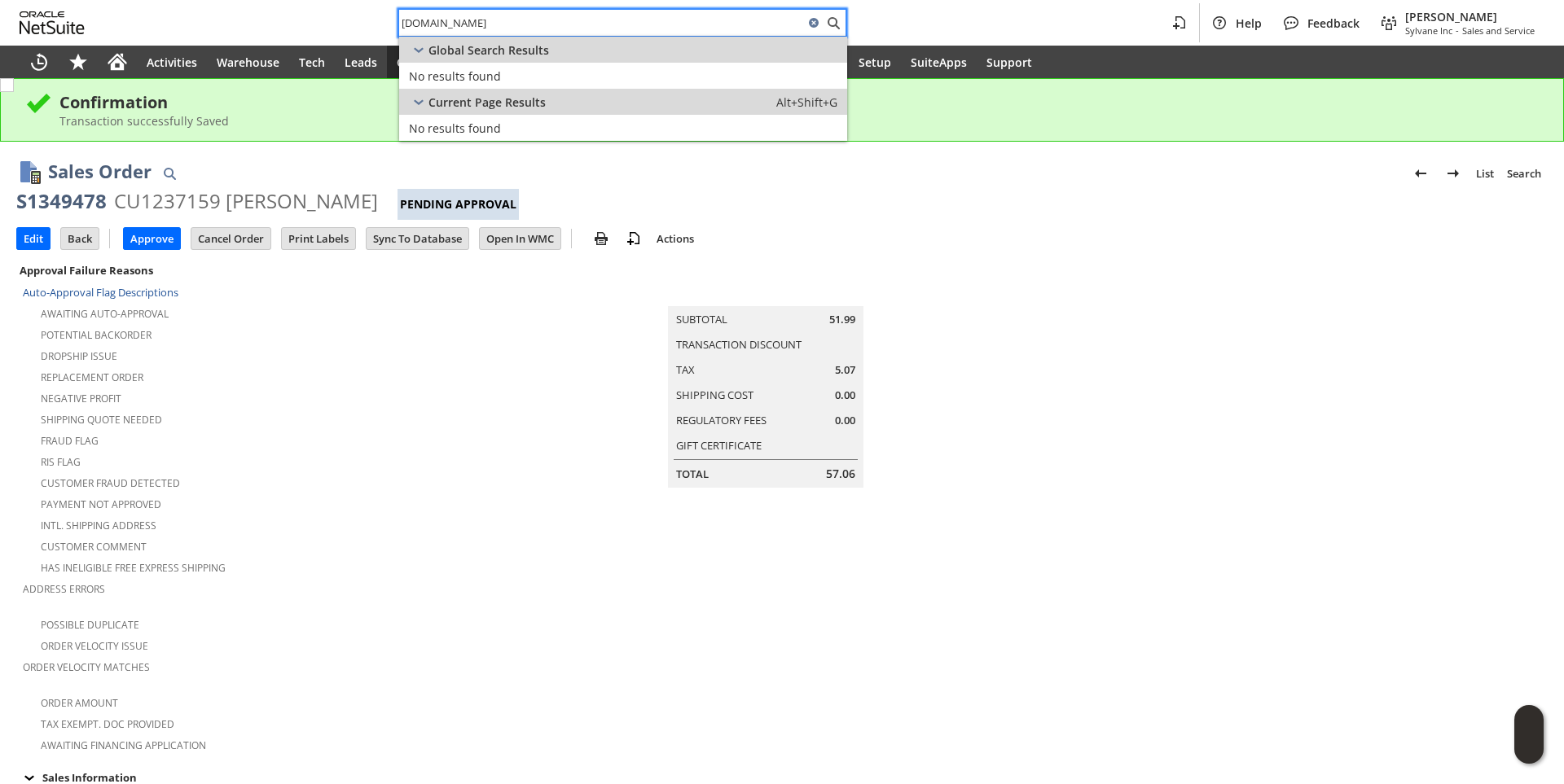
click at [481, 21] on input "rtt-jv.com" at bounding box center [601, 23] width 405 height 20
paste input "angel.zimmerman.ctr@us.af.mil"
click at [579, 14] on input "angel.zimmerman.ctr@us.af.mil" at bounding box center [611, 23] width 424 height 20
click at [579, 14] on input "angel.zimmerman.ctr@us.af.mil" at bounding box center [601, 23] width 405 height 20
click at [579, 13] on input "angel.zimmerman.ctr@us.af.mil" at bounding box center [601, 23] width 405 height 20
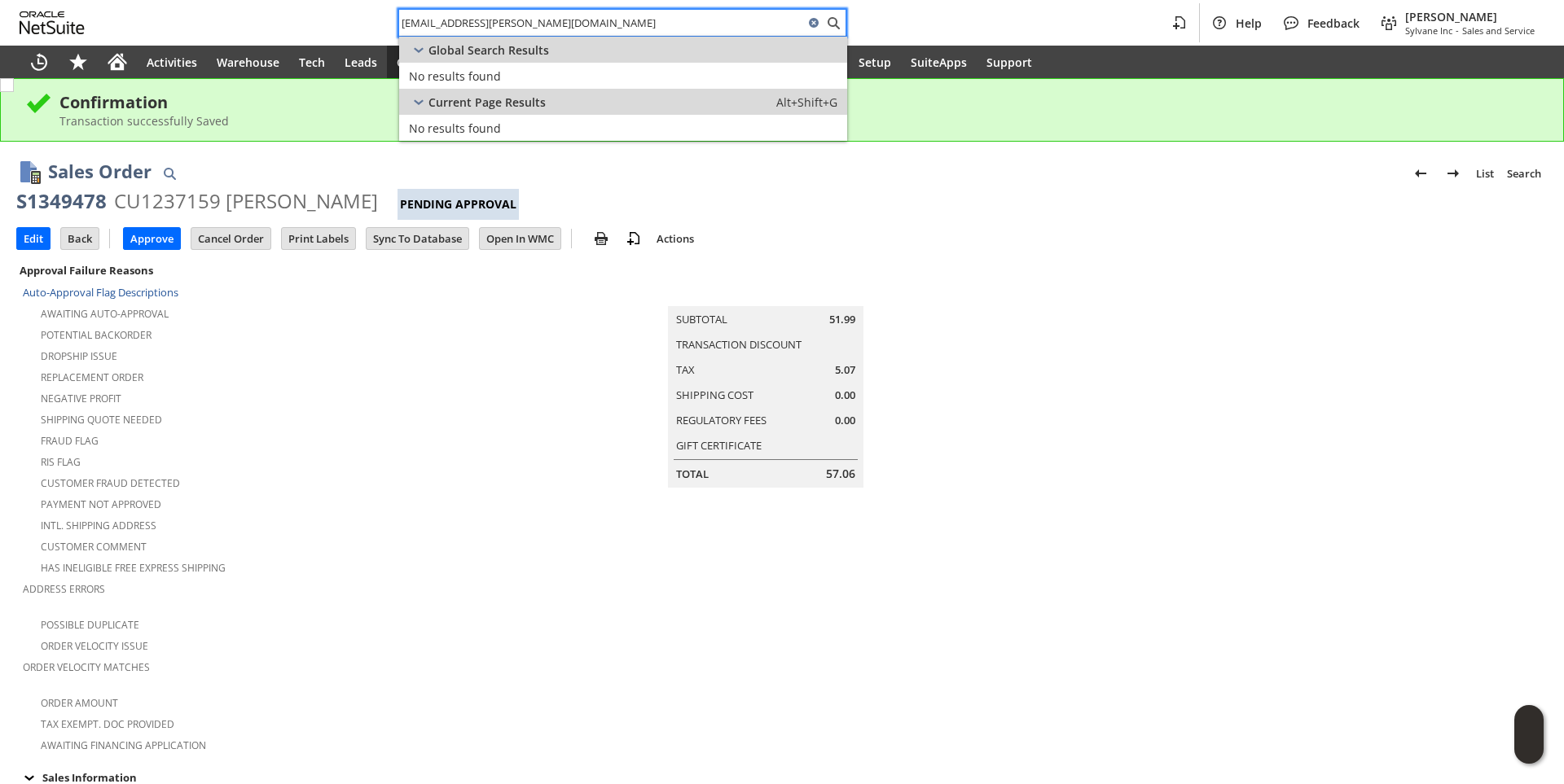
paste input "R25R1827CC"
drag, startPoint x: 496, startPoint y: 25, endPoint x: 81, endPoint y: 74, distance: 417.9
click at [83, 73] on div "R25R1827CC Help Feedback Brock Bare Sylvane Inc - Sales and Service Activities …" at bounding box center [782, 39] width 1564 height 78
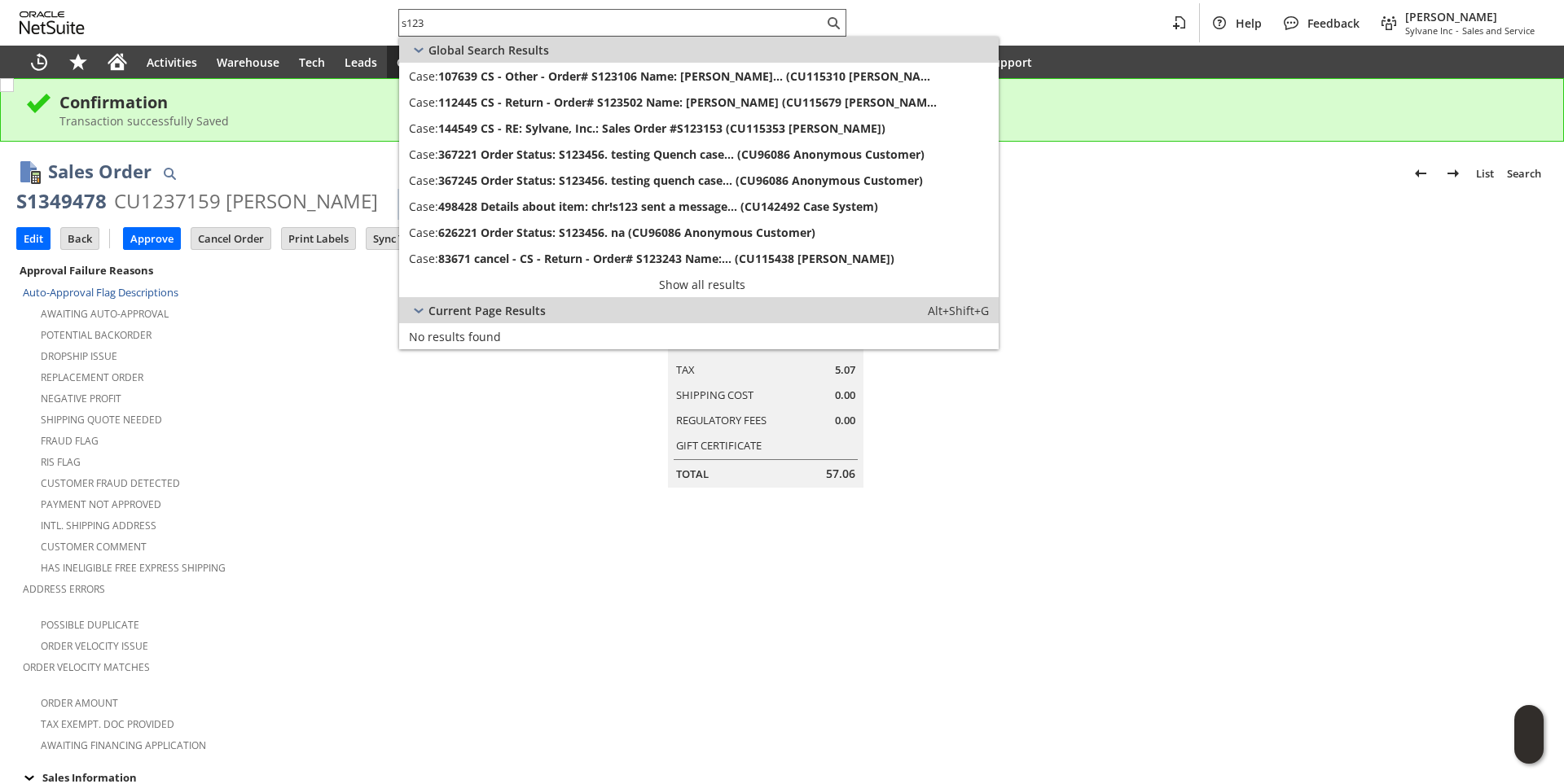
click at [434, 25] on input "s123" at bounding box center [611, 23] width 424 height 20
click at [434, 25] on input "s123" at bounding box center [601, 23] width 405 height 20
paste input "8183001540"
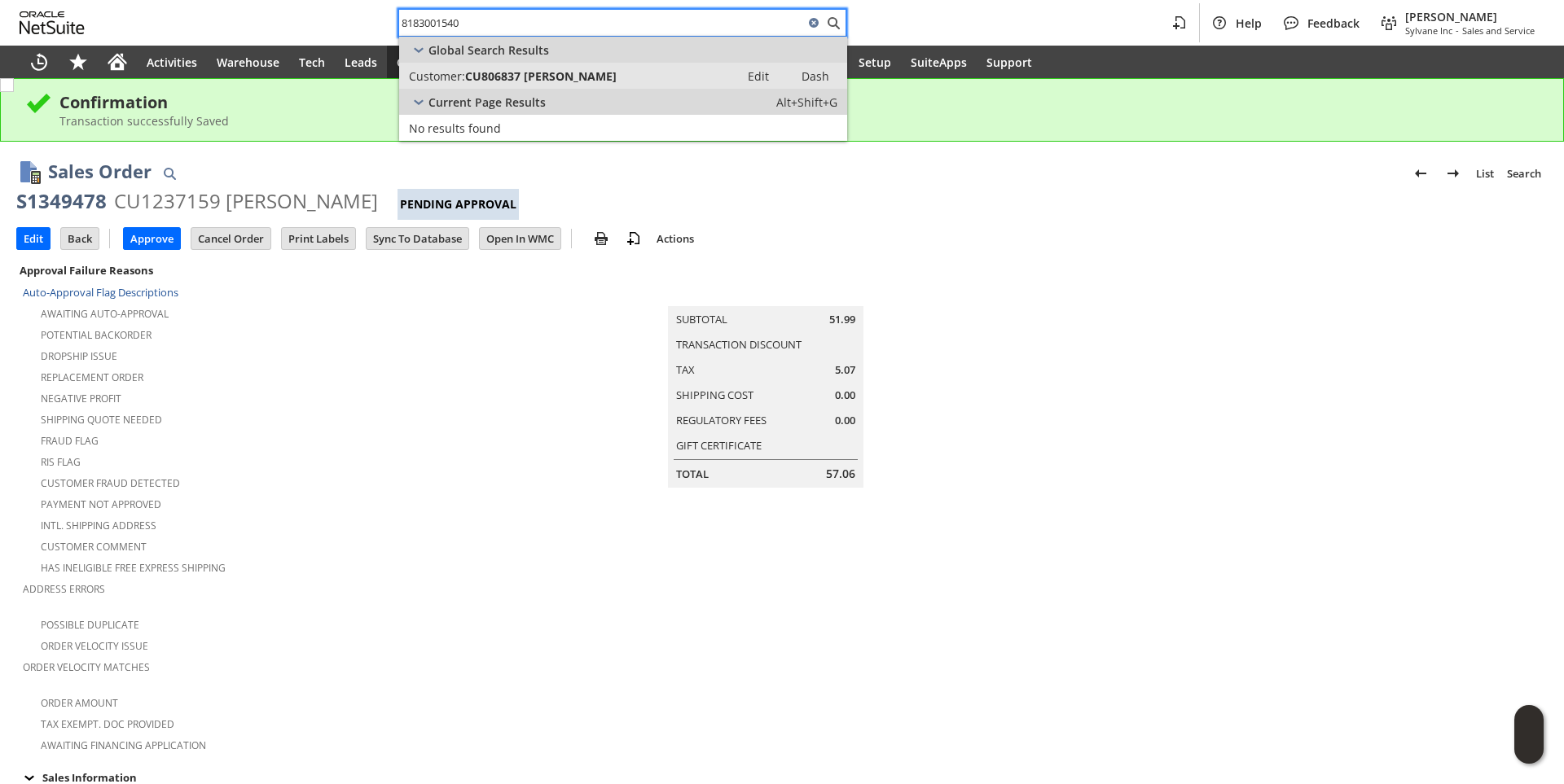
type input "8183001540"
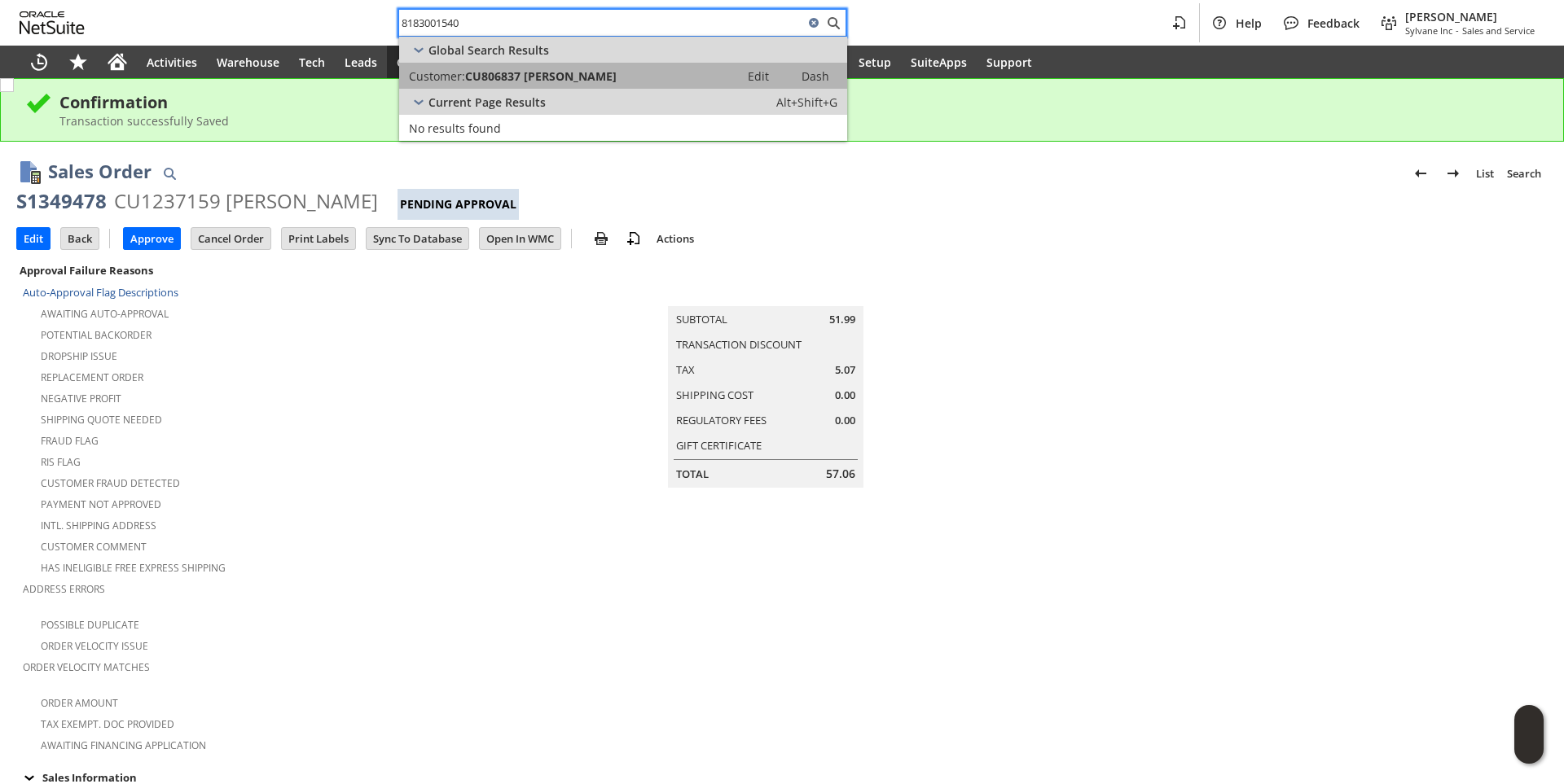
click at [510, 71] on span "CU806837 Ana B Magana" at bounding box center [540, 76] width 152 height 15
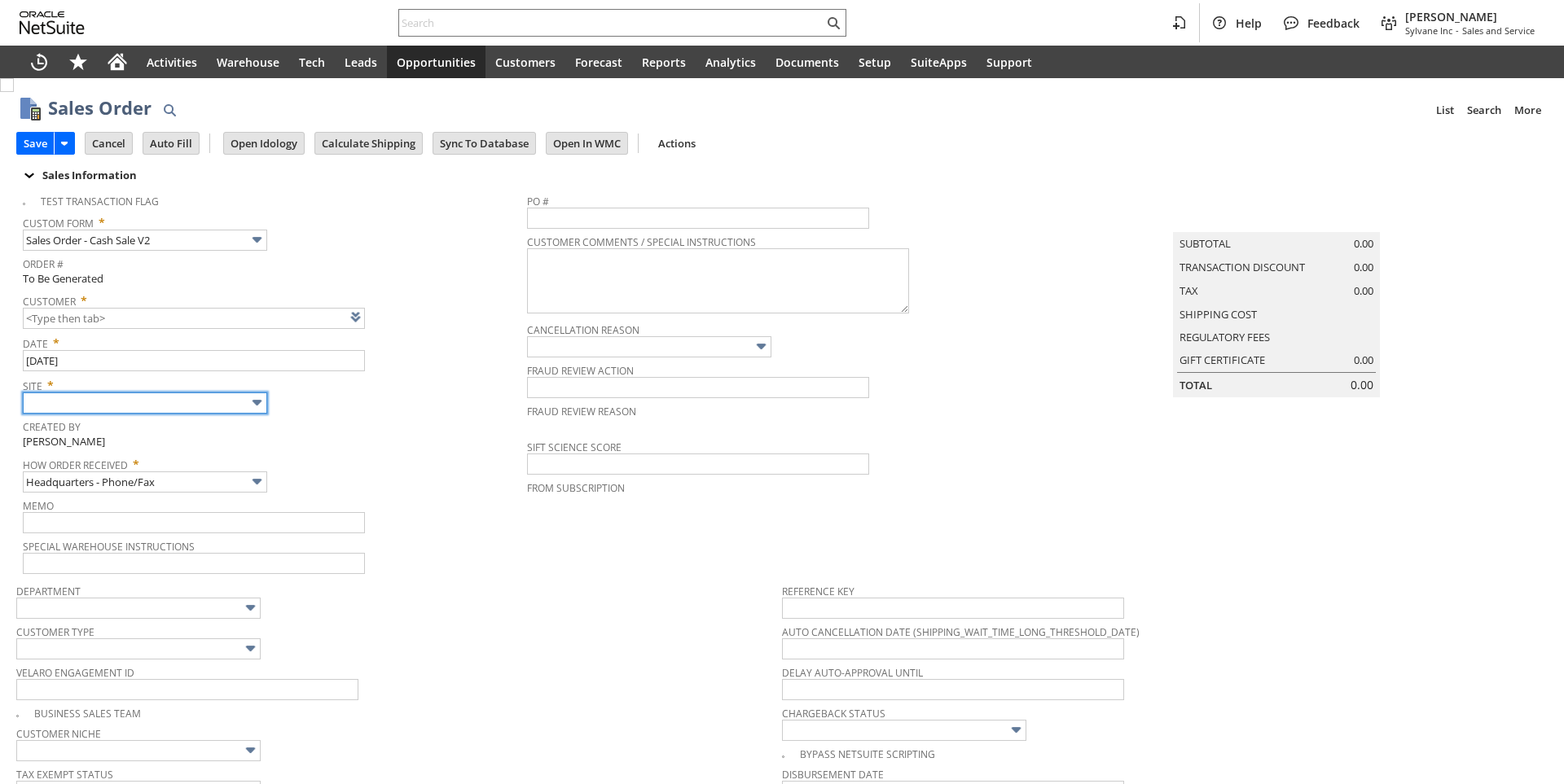
type input "Sylvane - [DOMAIN_NAME]"
click at [375, 417] on span "Created By" at bounding box center [271, 425] width 496 height 19
click at [371, 320] on link at bounding box center [376, 316] width 18 height 18
type input "CU1237180 Stan Tenney"
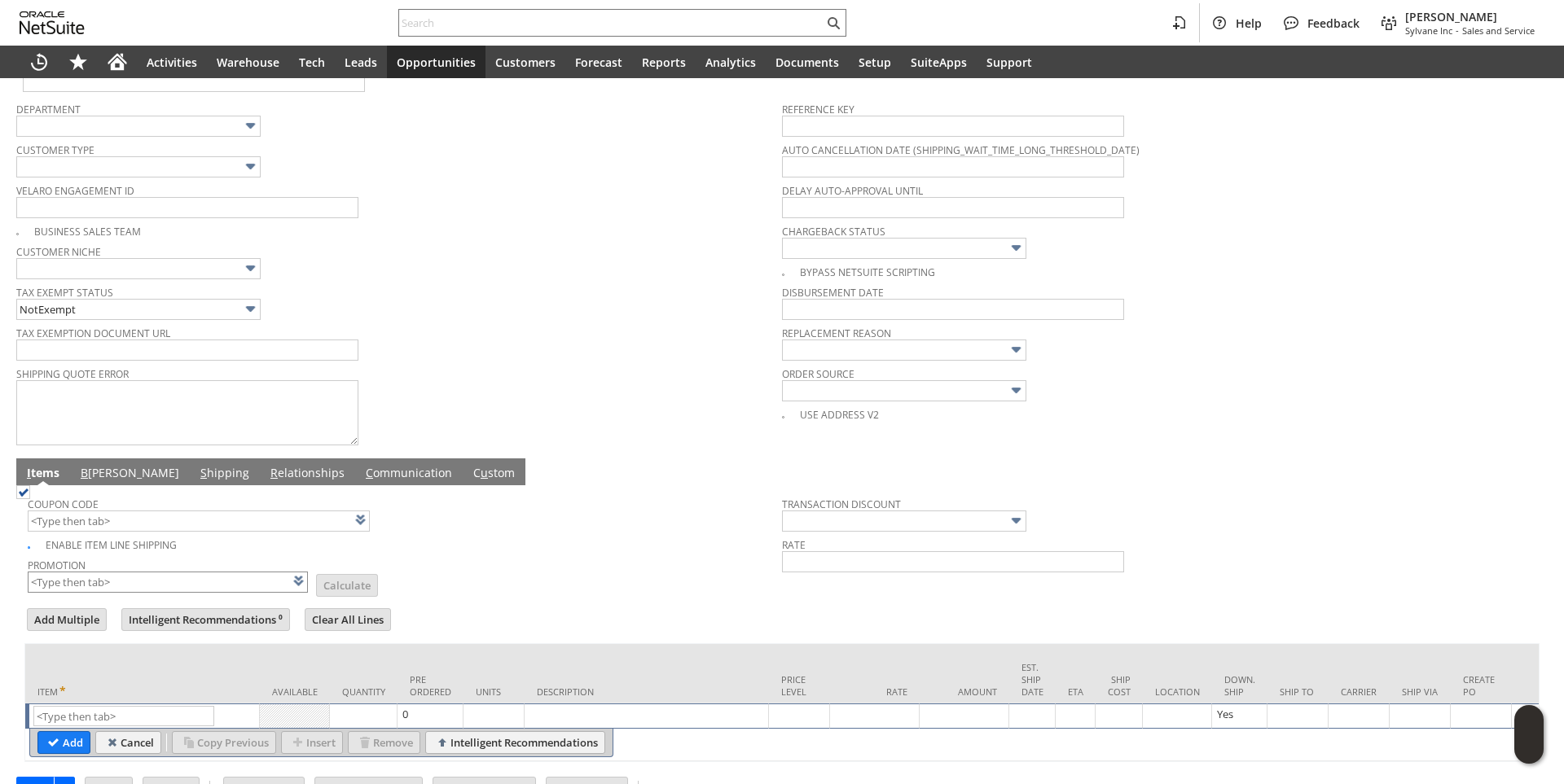
scroll to position [535, 0]
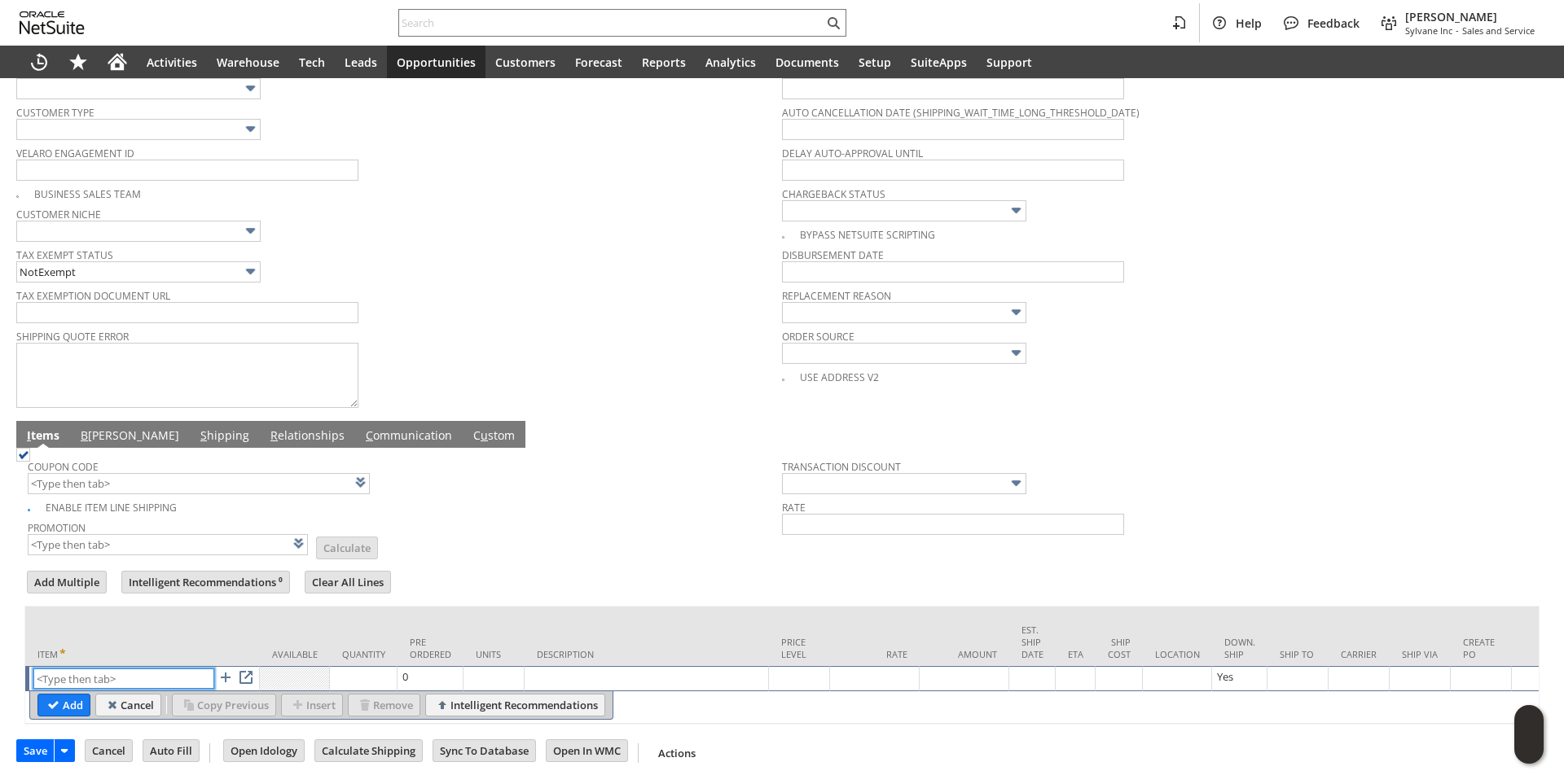
click at [81, 669] on input "text" at bounding box center [124, 678] width 181 height 20
paste input "so15285"
type input "so15285"
click at [495, 612] on td "Units" at bounding box center [494, 636] width 61 height 59
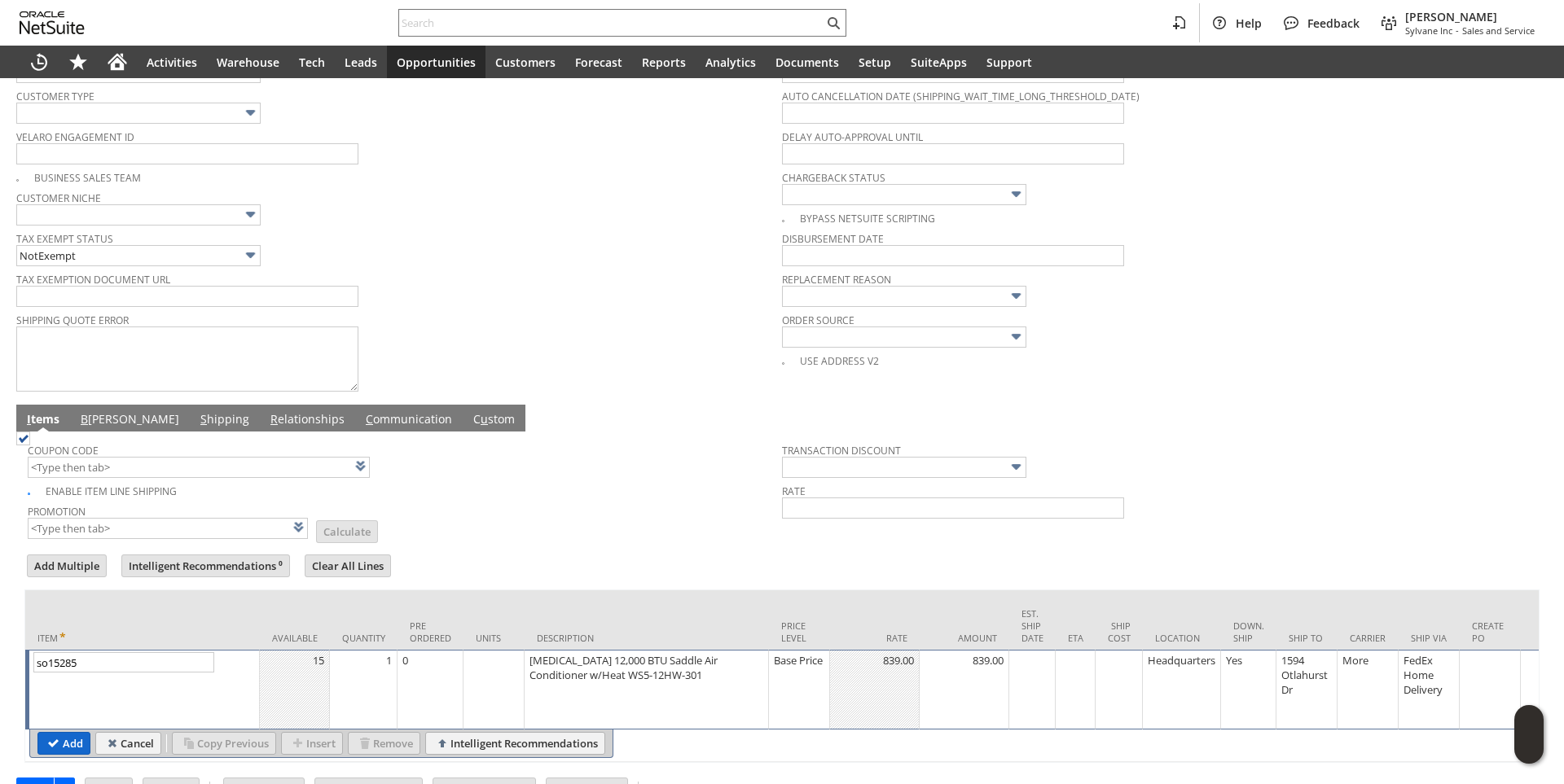
click at [65, 748] on input "Add" at bounding box center [64, 743] width 51 height 21
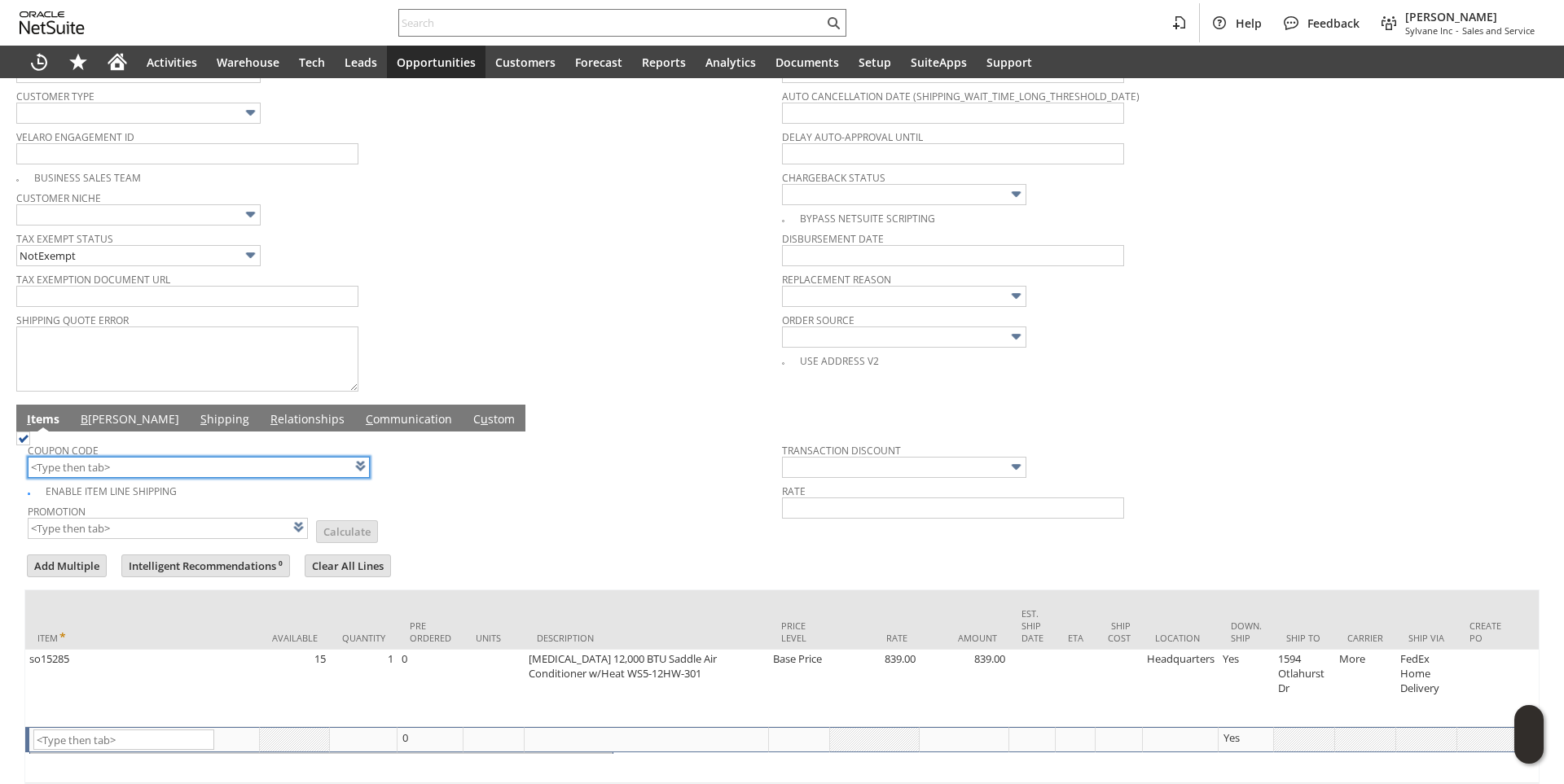
click at [124, 473] on input "text" at bounding box center [198, 467] width 342 height 21
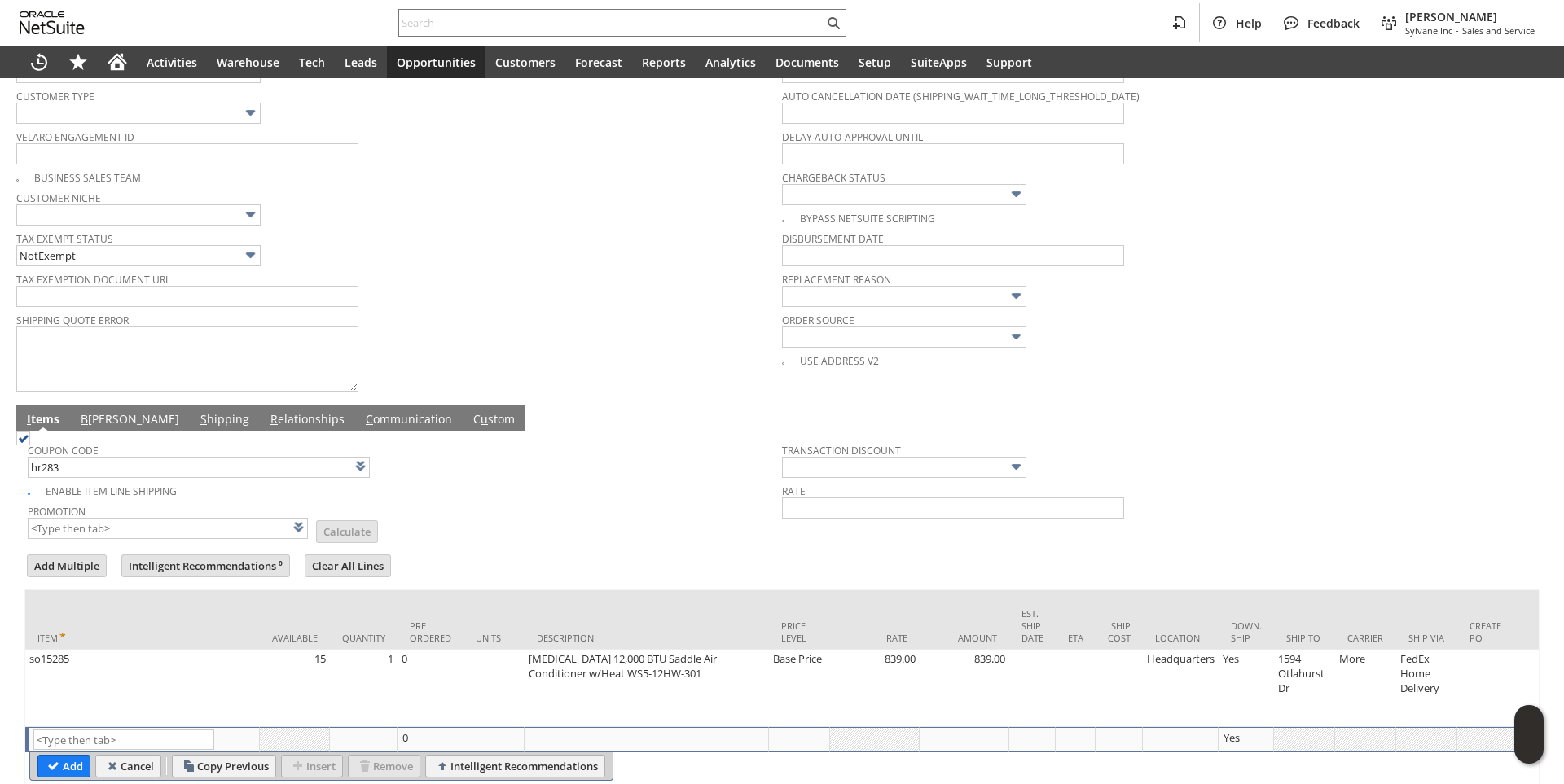
click at [570, 500] on td "Enable Item Line Shipping" at bounding box center [404, 489] width 754 height 20
type input "HR283"
type input "Promo Code"
type input "-5.0%"
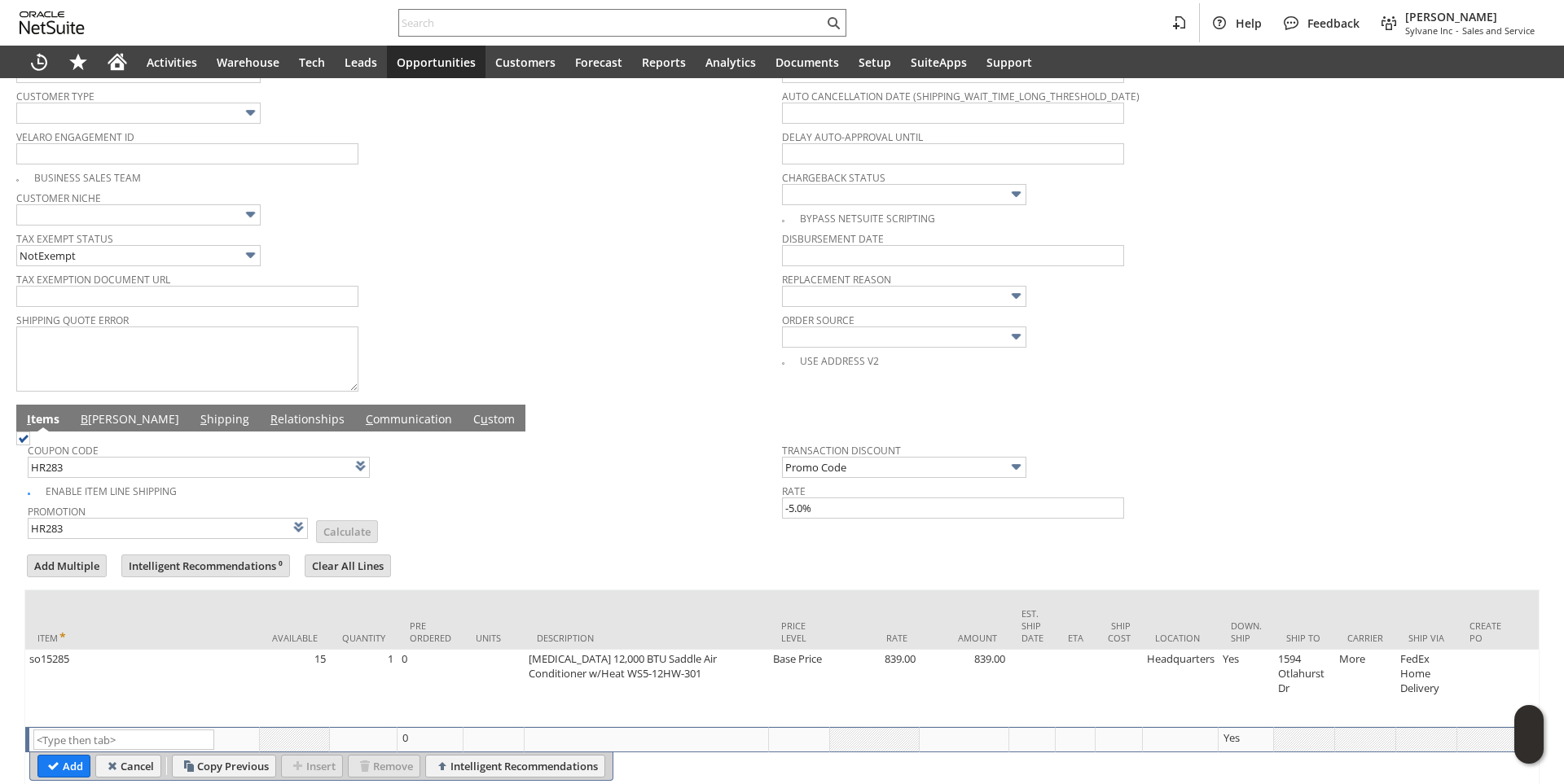
scroll to position [0, 0]
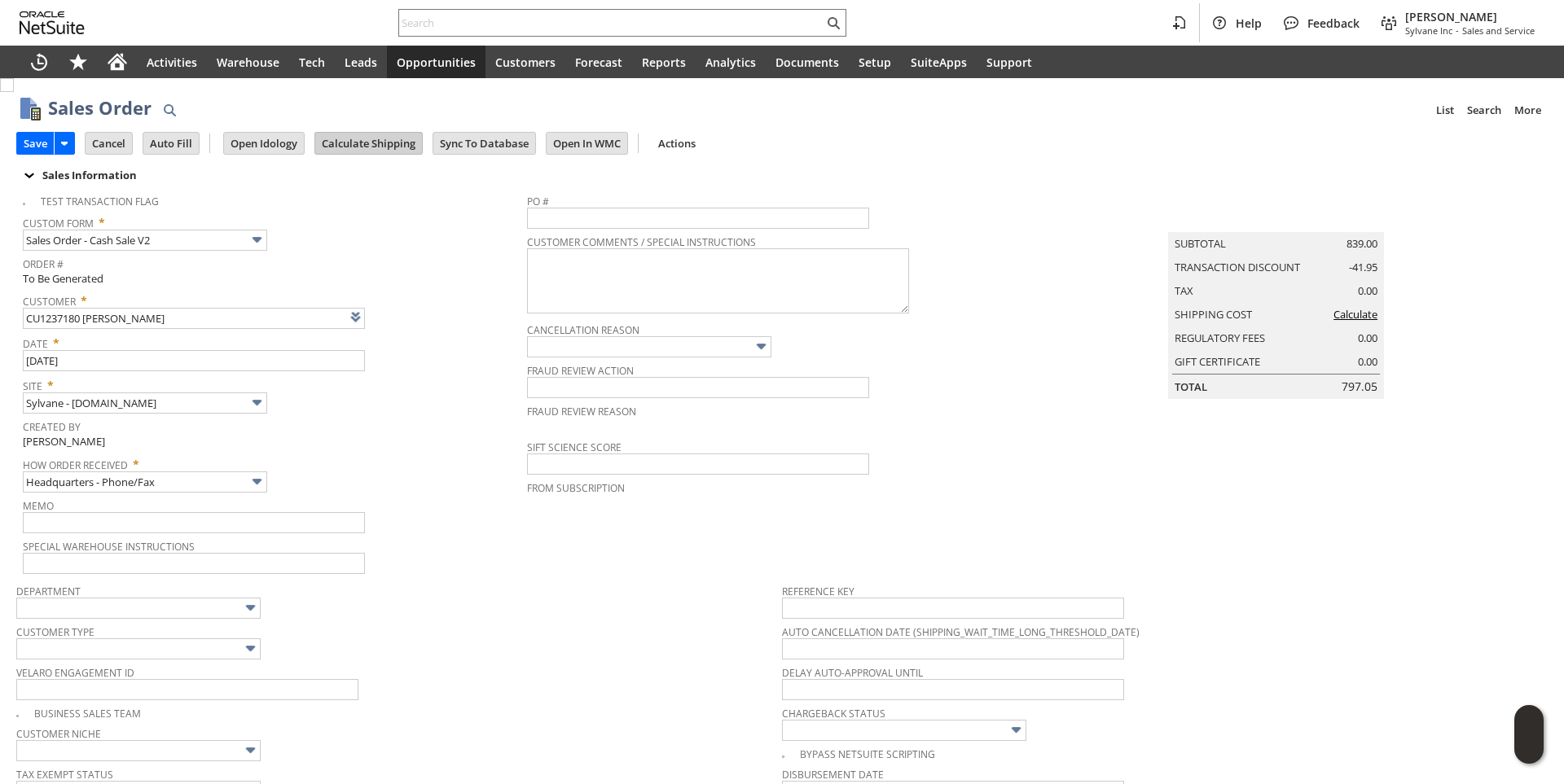
click at [384, 137] on input "Calculate Shipping" at bounding box center [369, 143] width 107 height 21
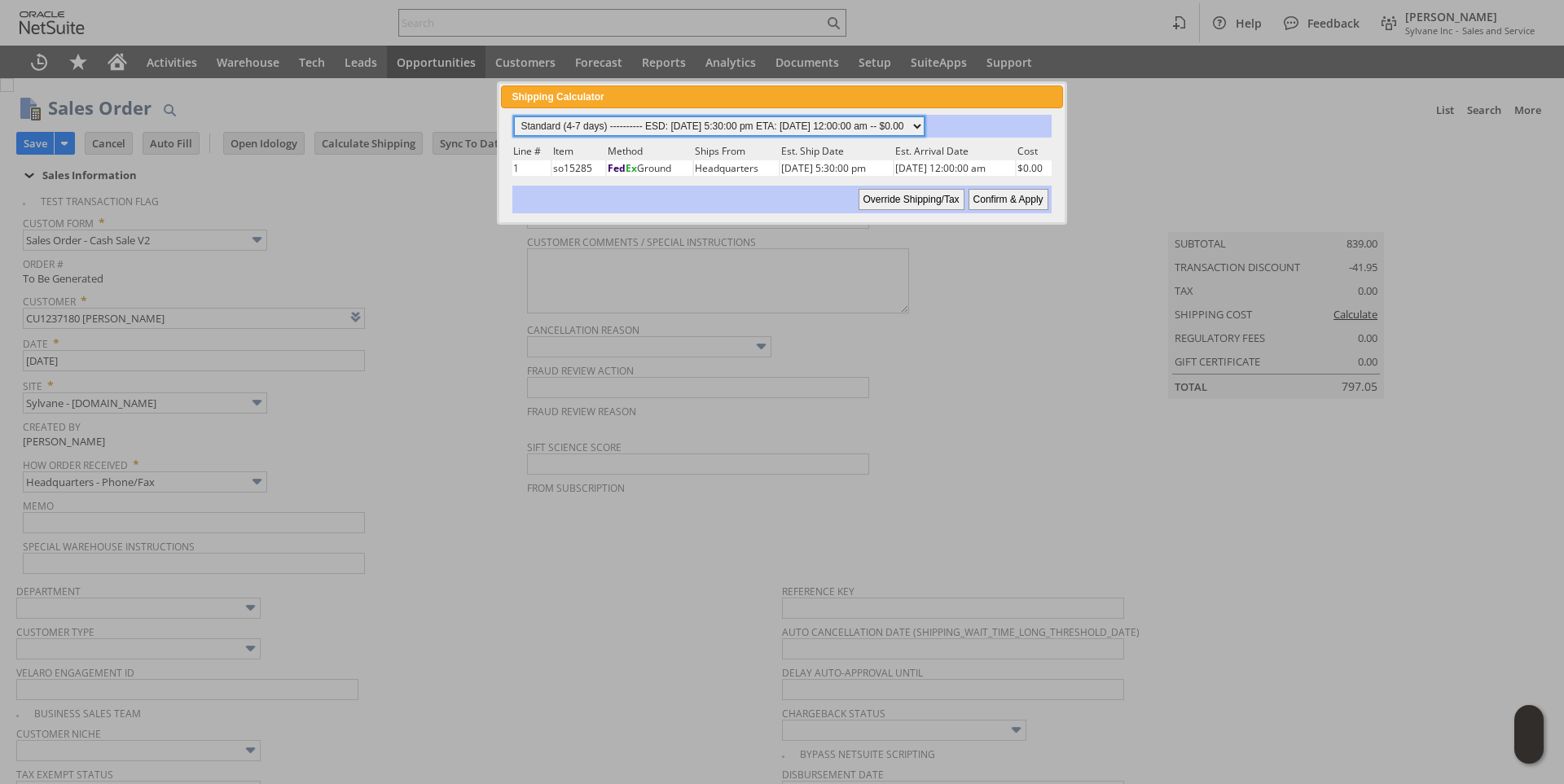
click at [924, 129] on select "Standard (4-7 days) ---------- ESD: 08/25/2025 5:30:00 pm ETA: 08/27/2025 12:00…" at bounding box center [719, 126] width 411 height 20
select select "3 Day ------------------------ ESD: 08/25/2025 5:30:00 pm ETA: 08/27/2025 12:00…"
click at [514, 116] on select "Standard (4-7 days) ---------- ESD: 08/25/2025 5:30:00 pm ETA: 08/27/2025 12:00…" at bounding box center [719, 126] width 411 height 20
click at [1025, 202] on input "Confirm & Apply" at bounding box center [1008, 199] width 80 height 21
type input "Add"
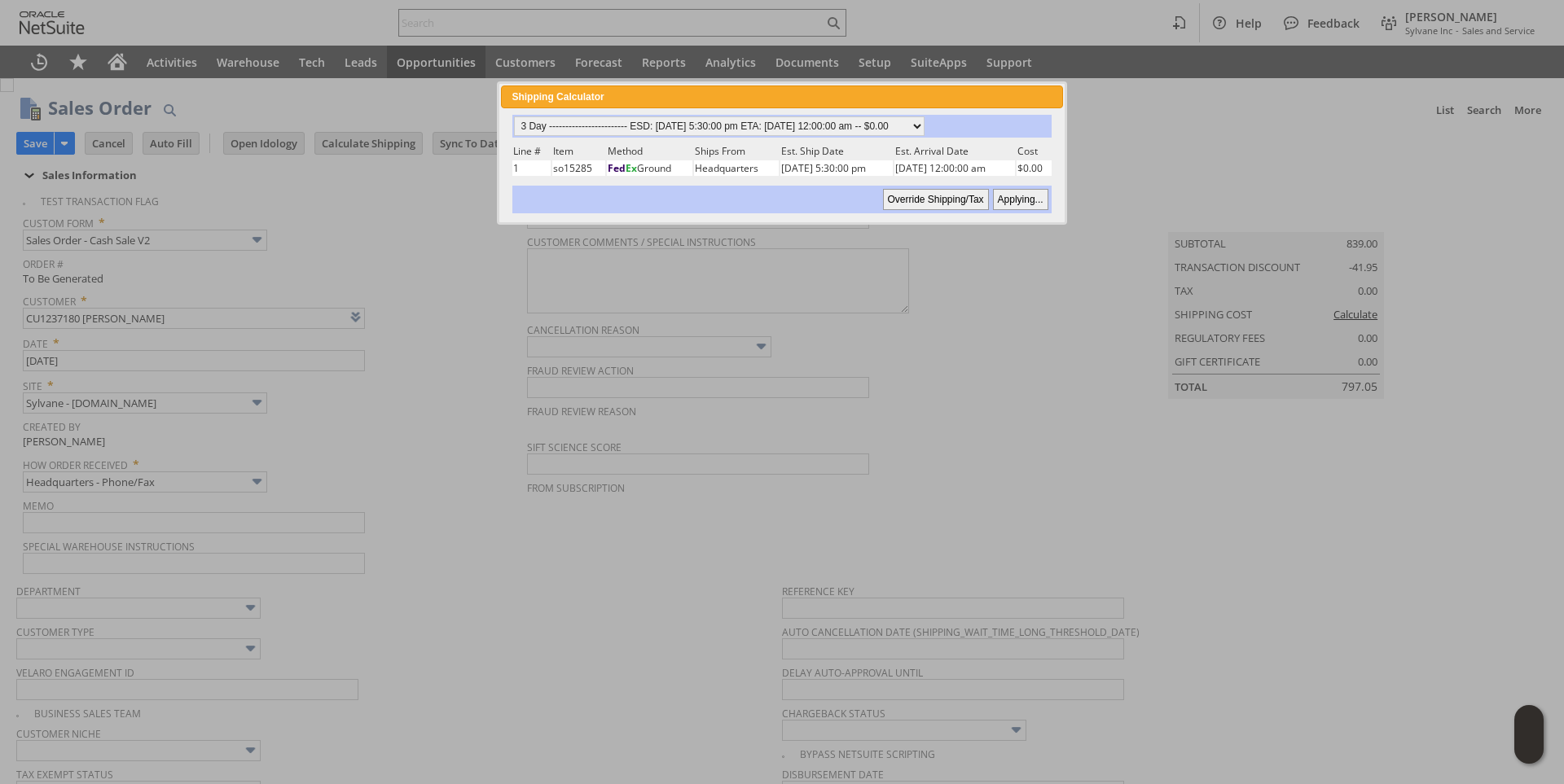
type input "Copy Previous"
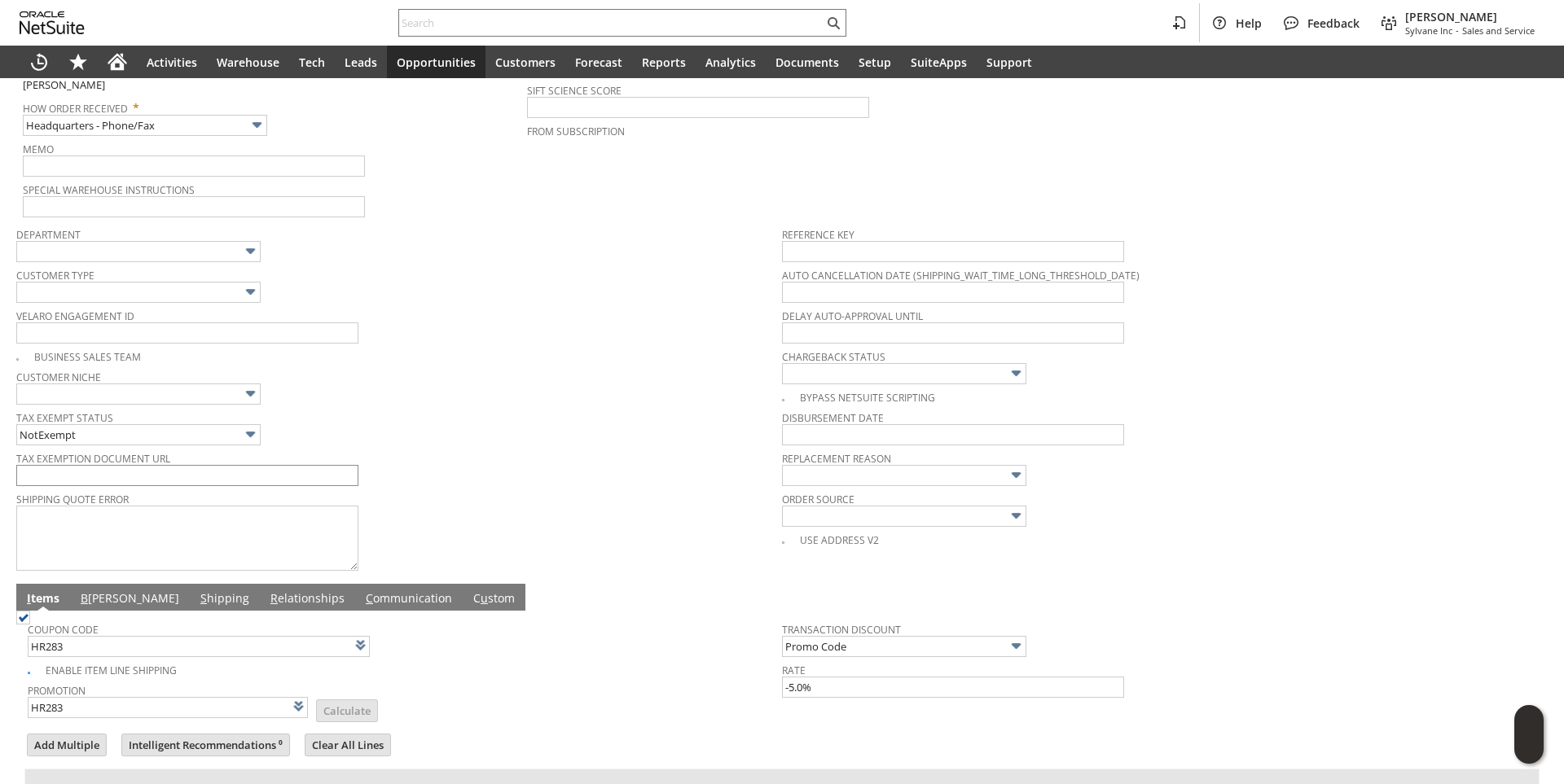
scroll to position [407, 0]
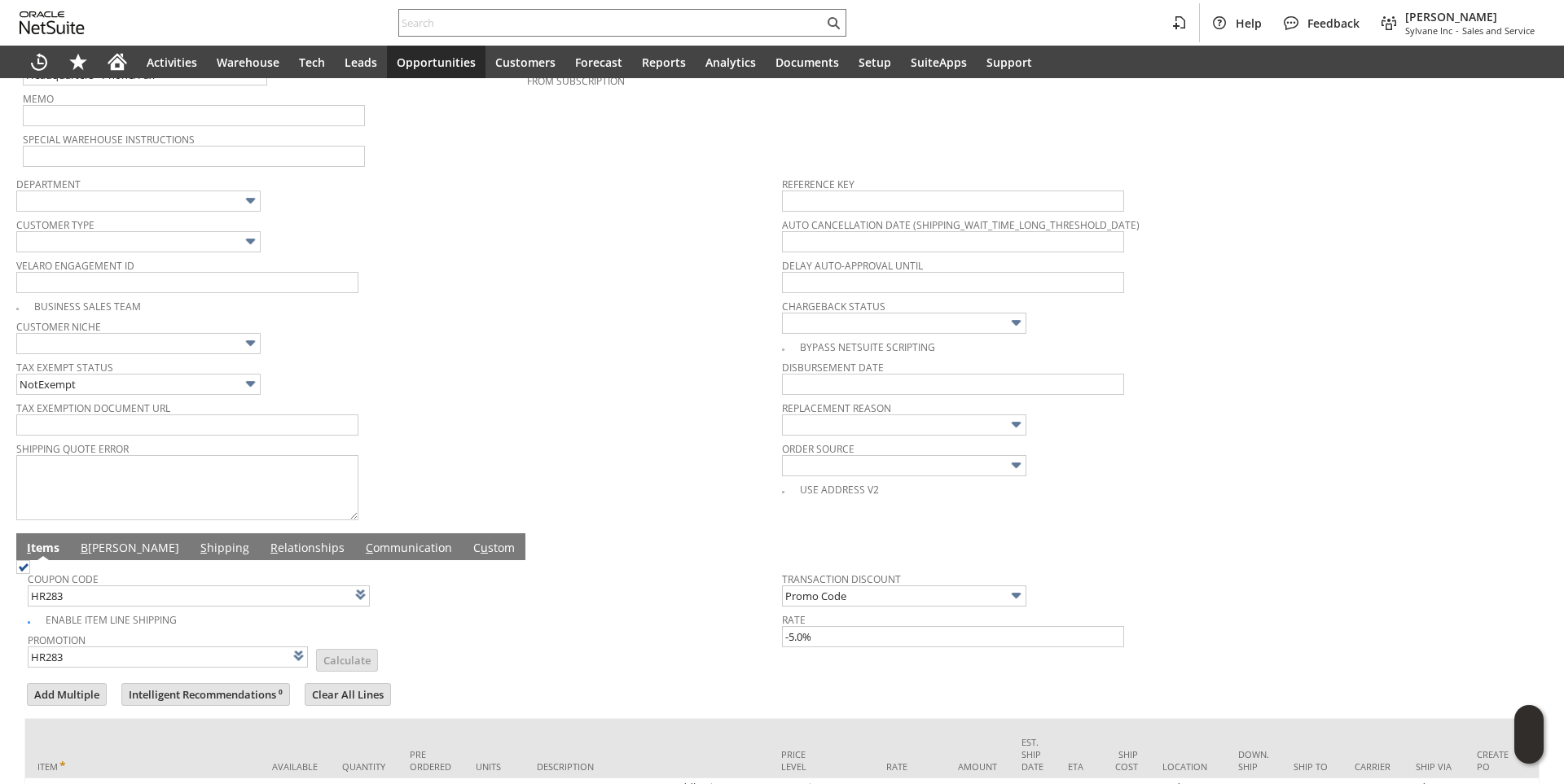
click at [102, 551] on link "B illing" at bounding box center [130, 549] width 107 height 18
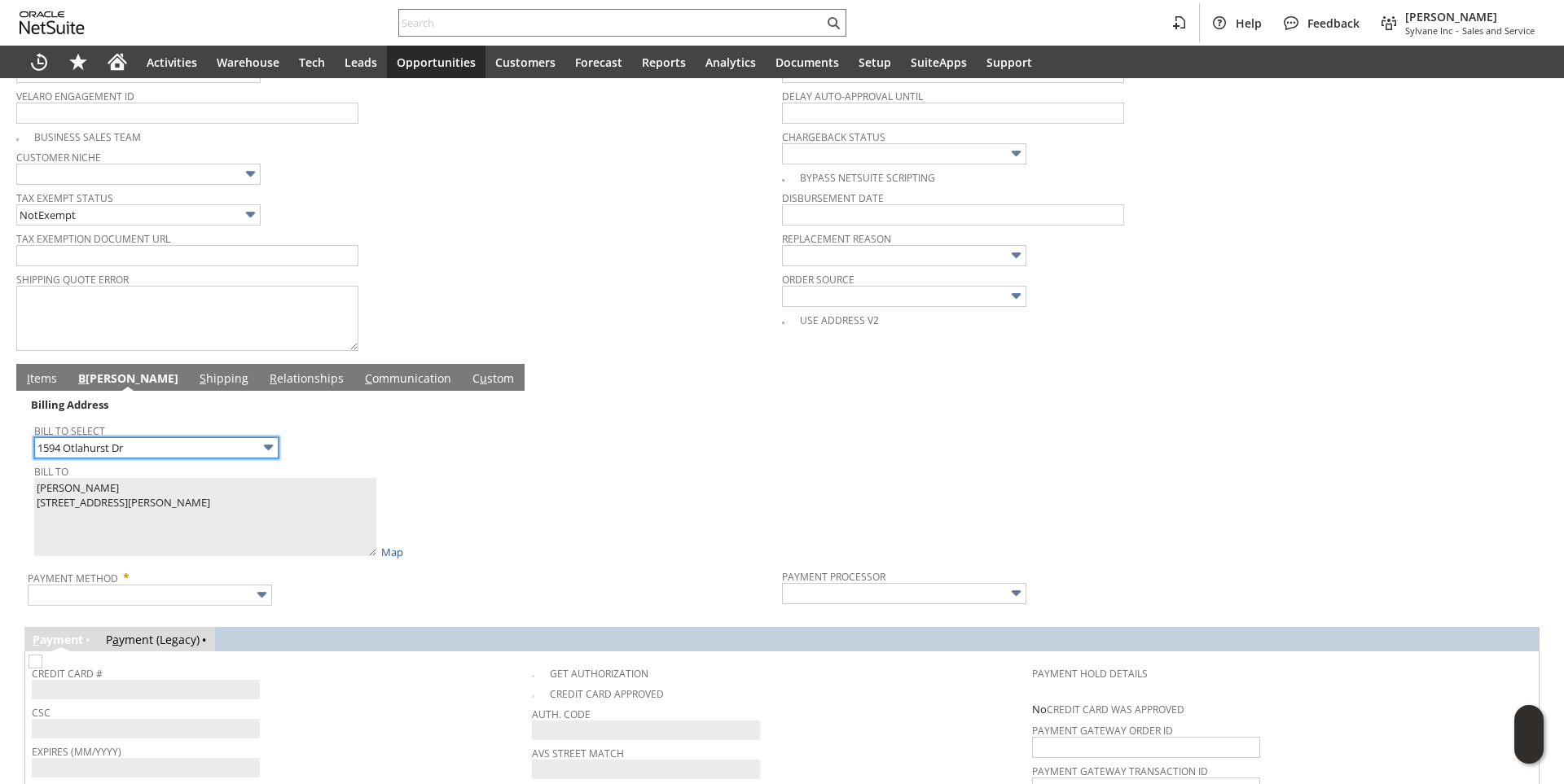
scroll to position [814, 0]
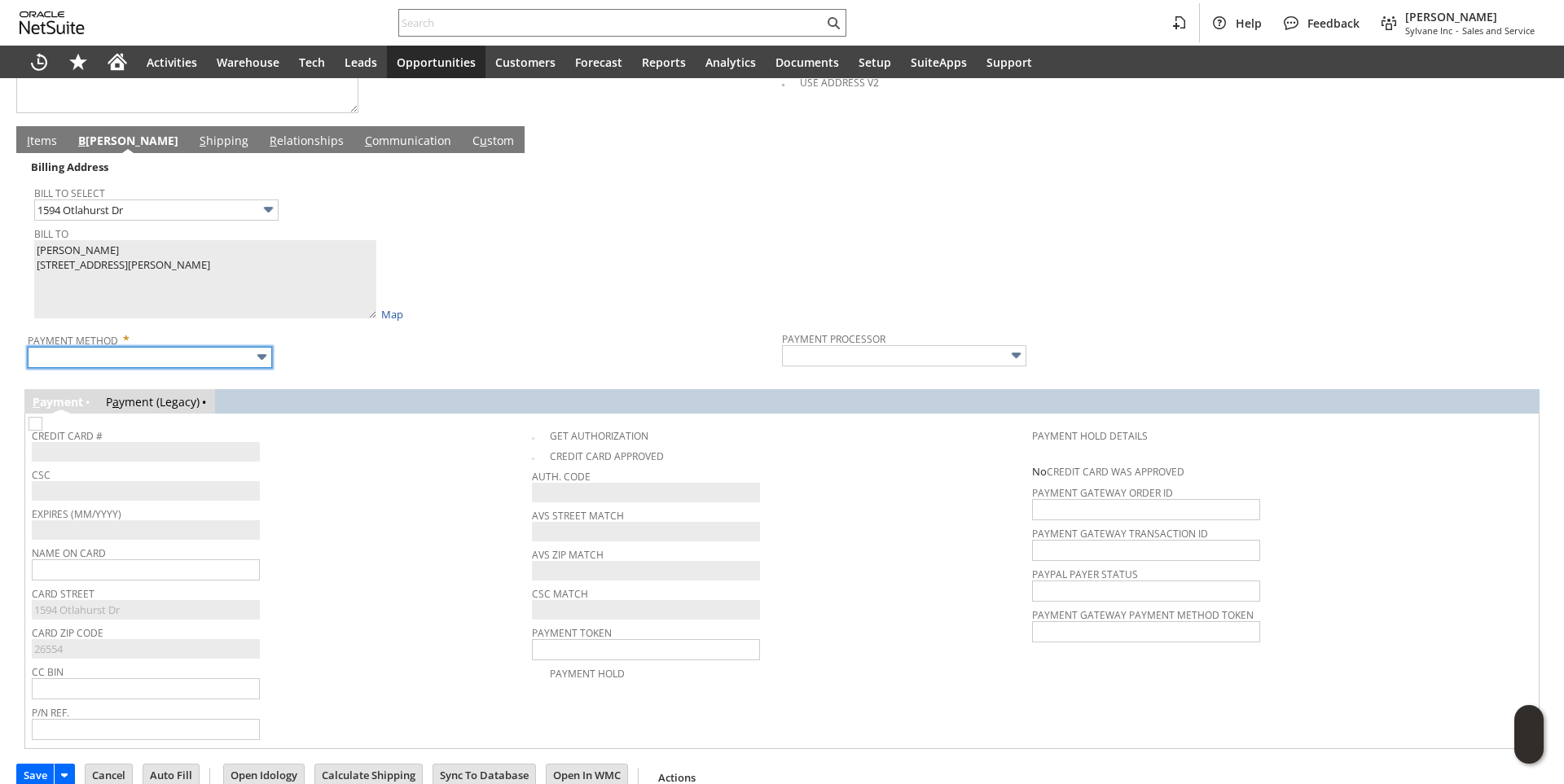
click at [191, 367] on input "text" at bounding box center [150, 357] width 244 height 21
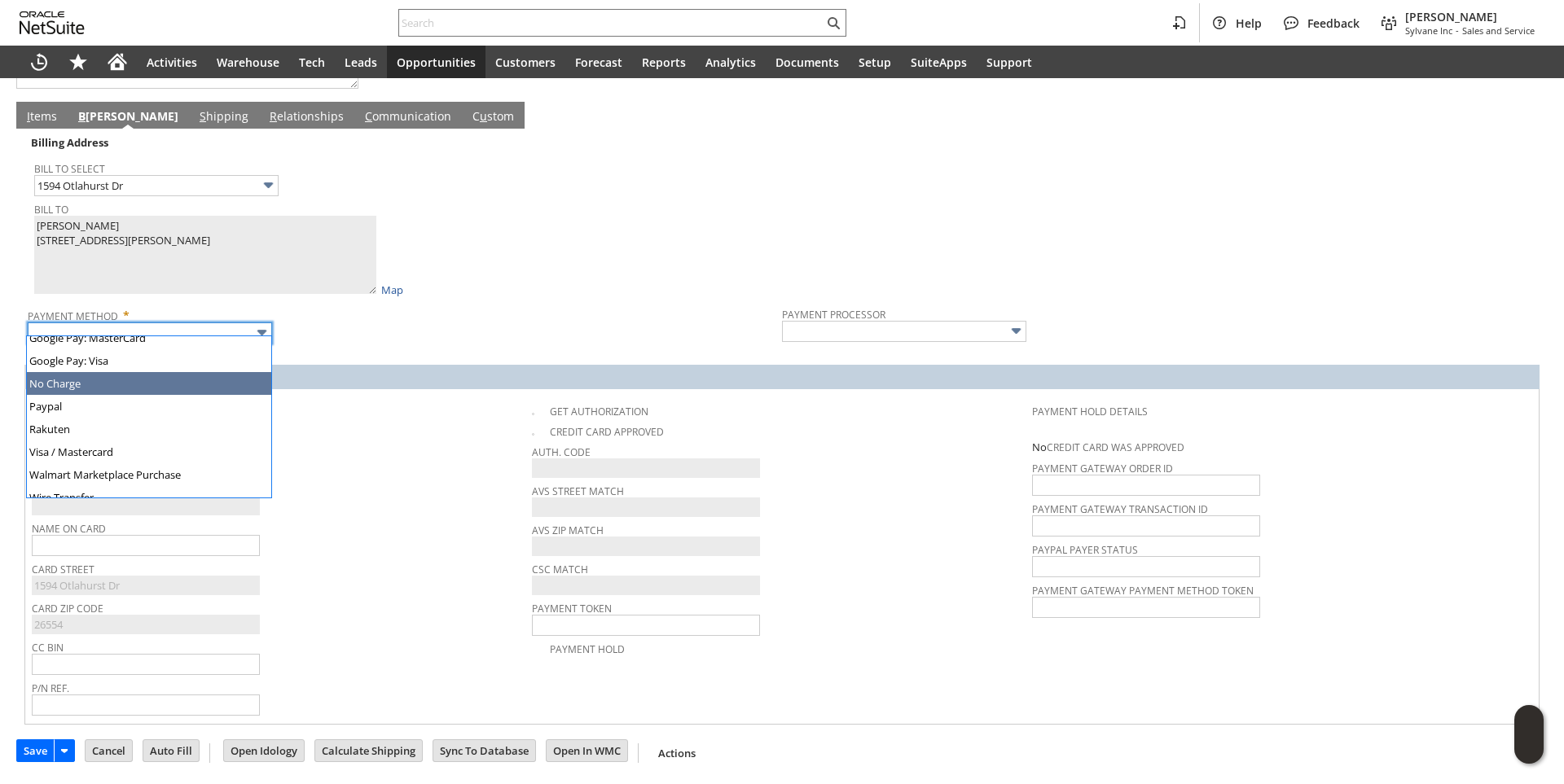
scroll to position [454, 0]
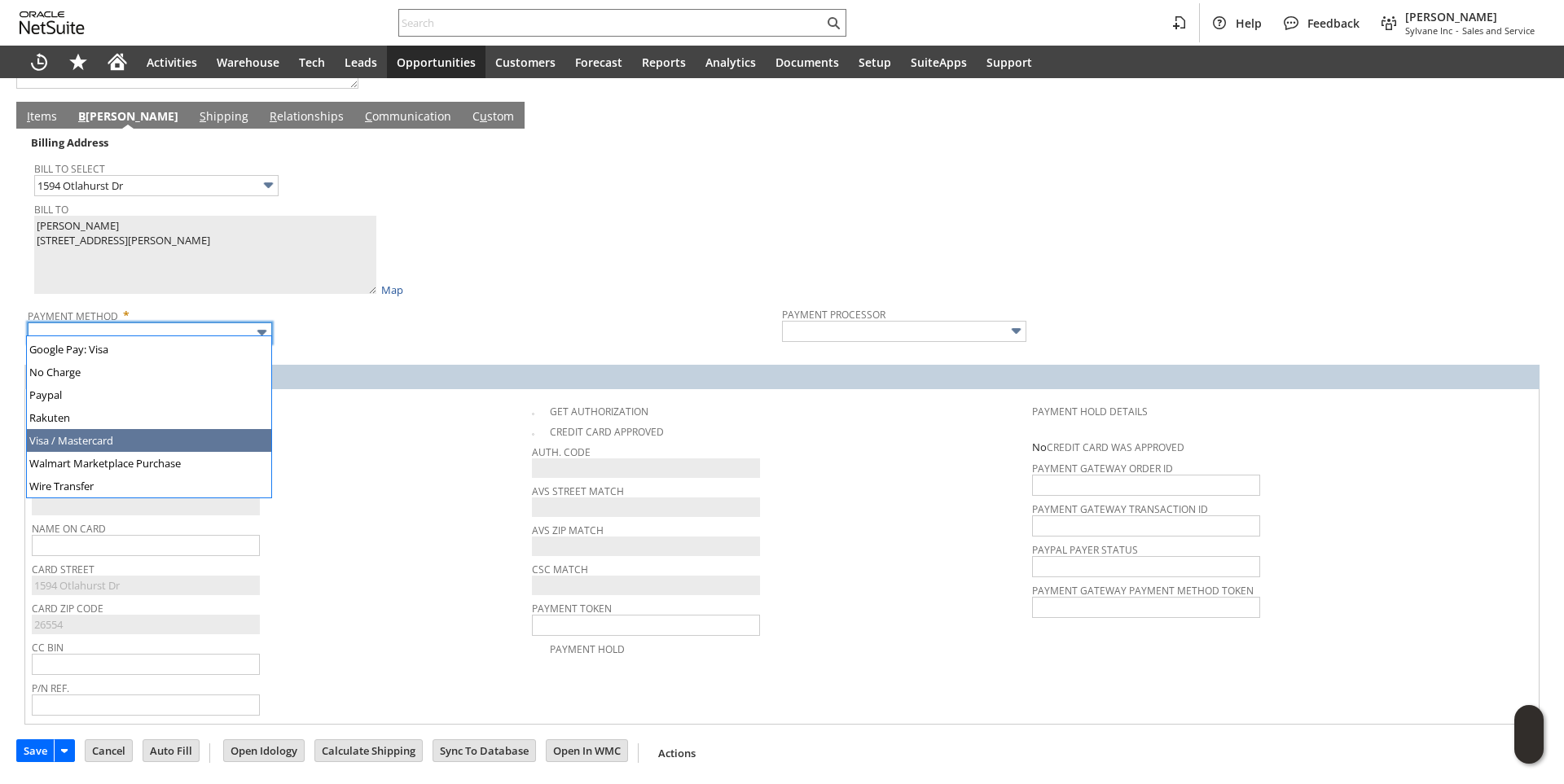
drag, startPoint x: 87, startPoint y: 437, endPoint x: 204, endPoint y: 449, distance: 117.6
type input "Visa / Mastercard"
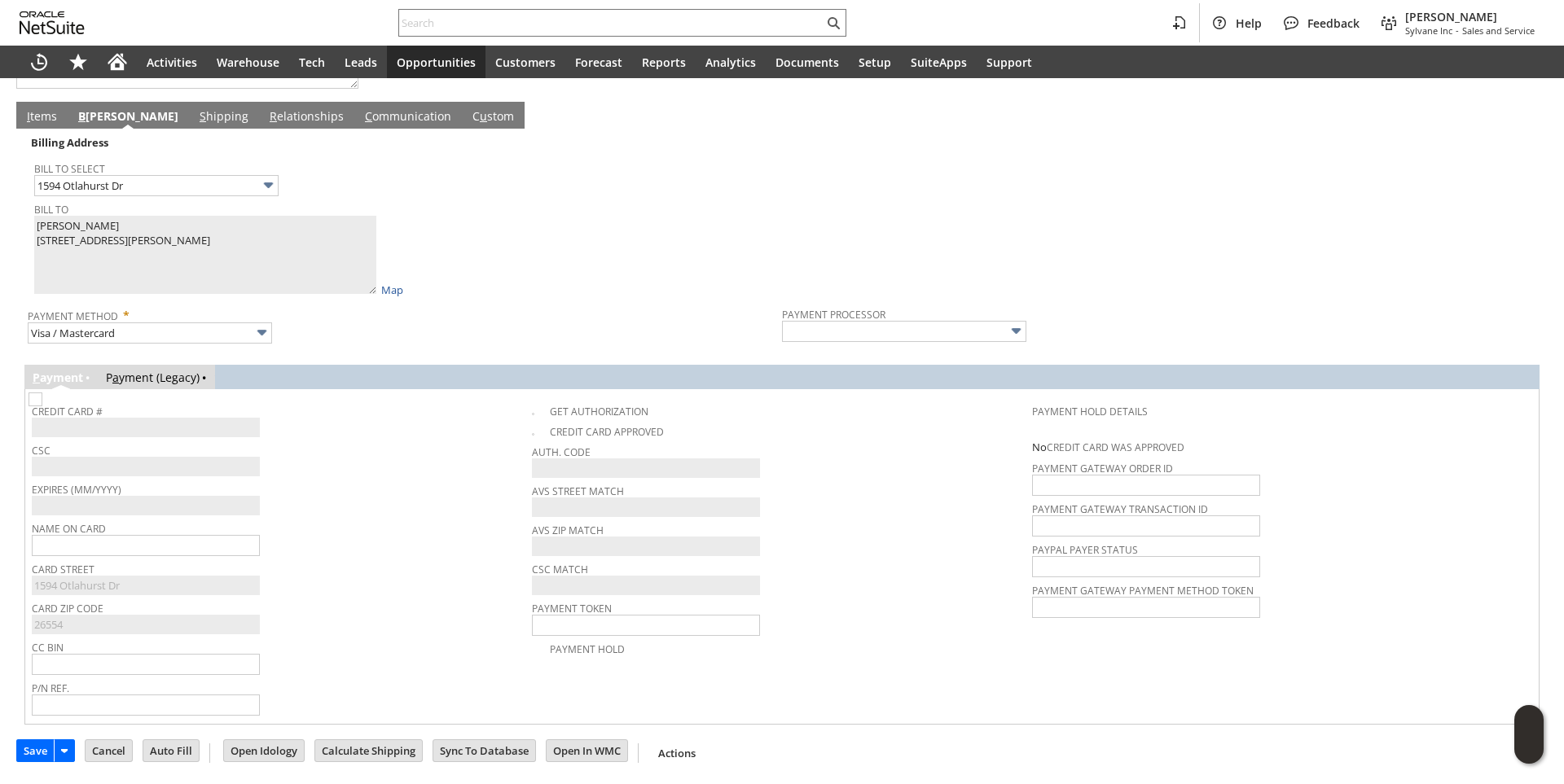
drag, startPoint x: 417, startPoint y: 462, endPoint x: 404, endPoint y: 452, distance: 16.4
click at [417, 461] on div "CSC" at bounding box center [277, 457] width 492 height 37
type input "Braintree"
checkbox input "true"
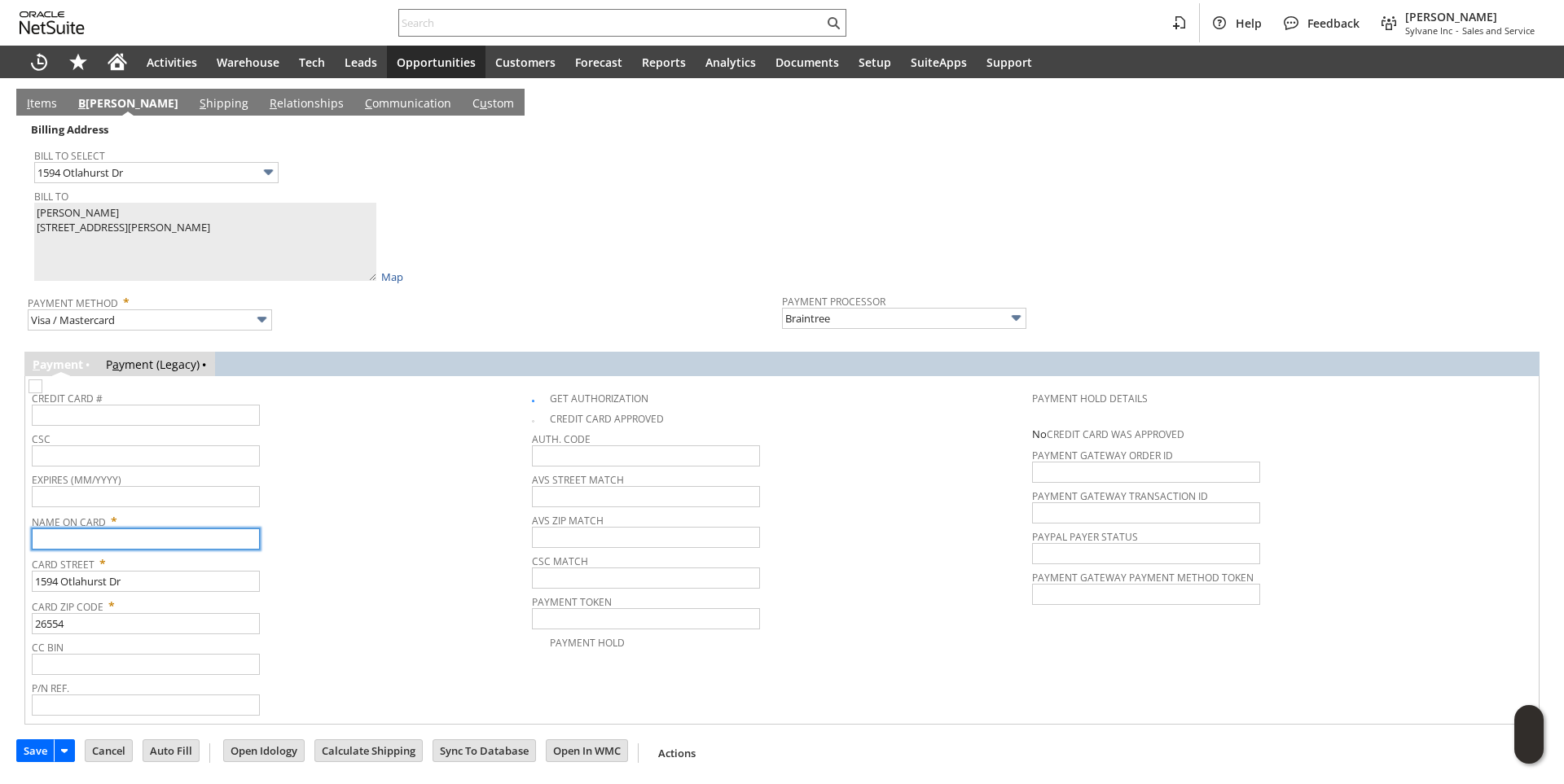
click at [145, 546] on input "text" at bounding box center [145, 539] width 228 height 21
paste input "Stan Tenney"
type input "Stan Tenney"
click at [389, 482] on span "Expires (MM/YYYY)" at bounding box center [277, 476] width 492 height 18
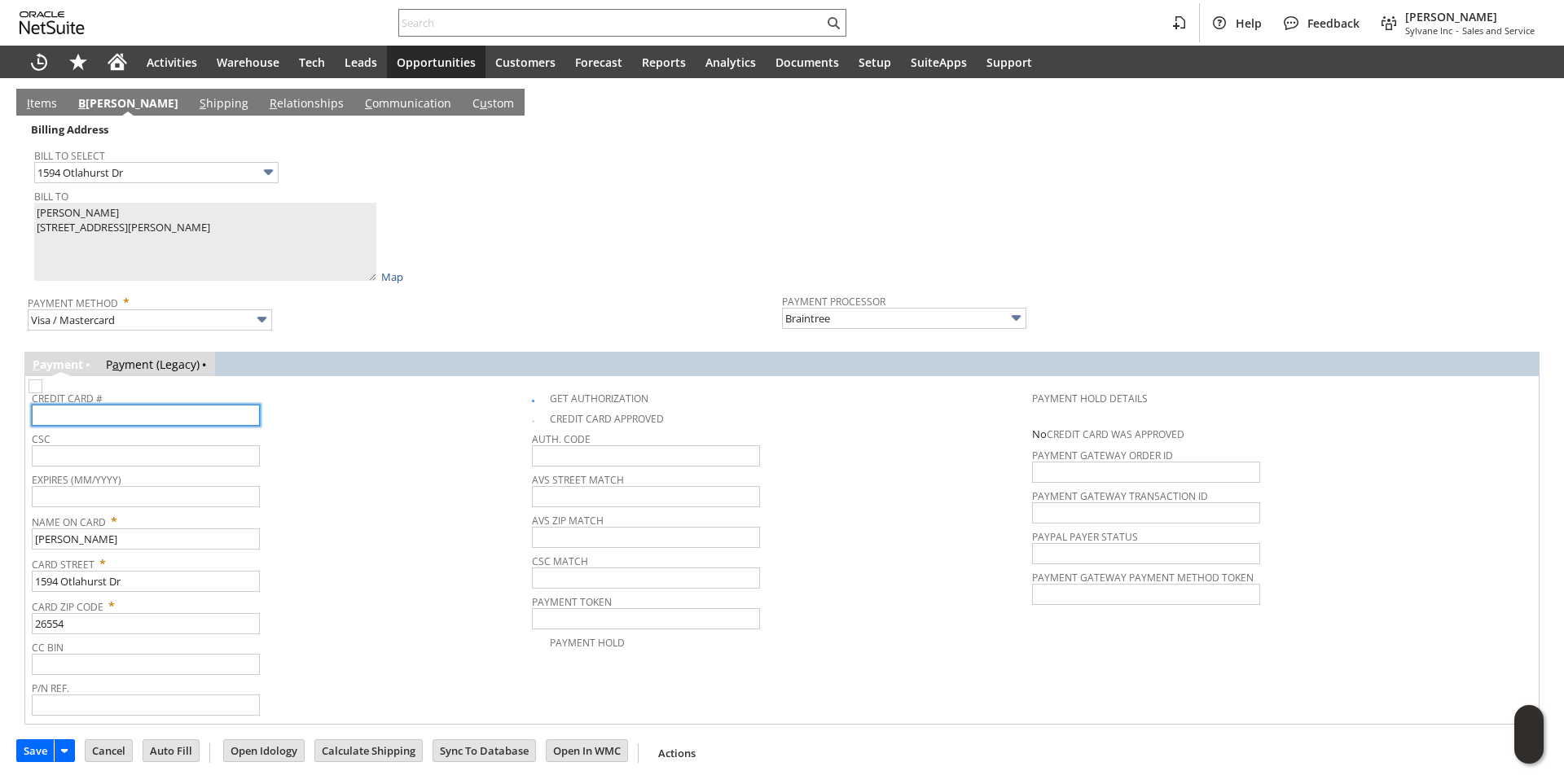
click at [99, 421] on input "text" at bounding box center [145, 415] width 228 height 21
click at [138, 416] on input "text" at bounding box center [145, 415] width 228 height 21
type input "5178058453503198"
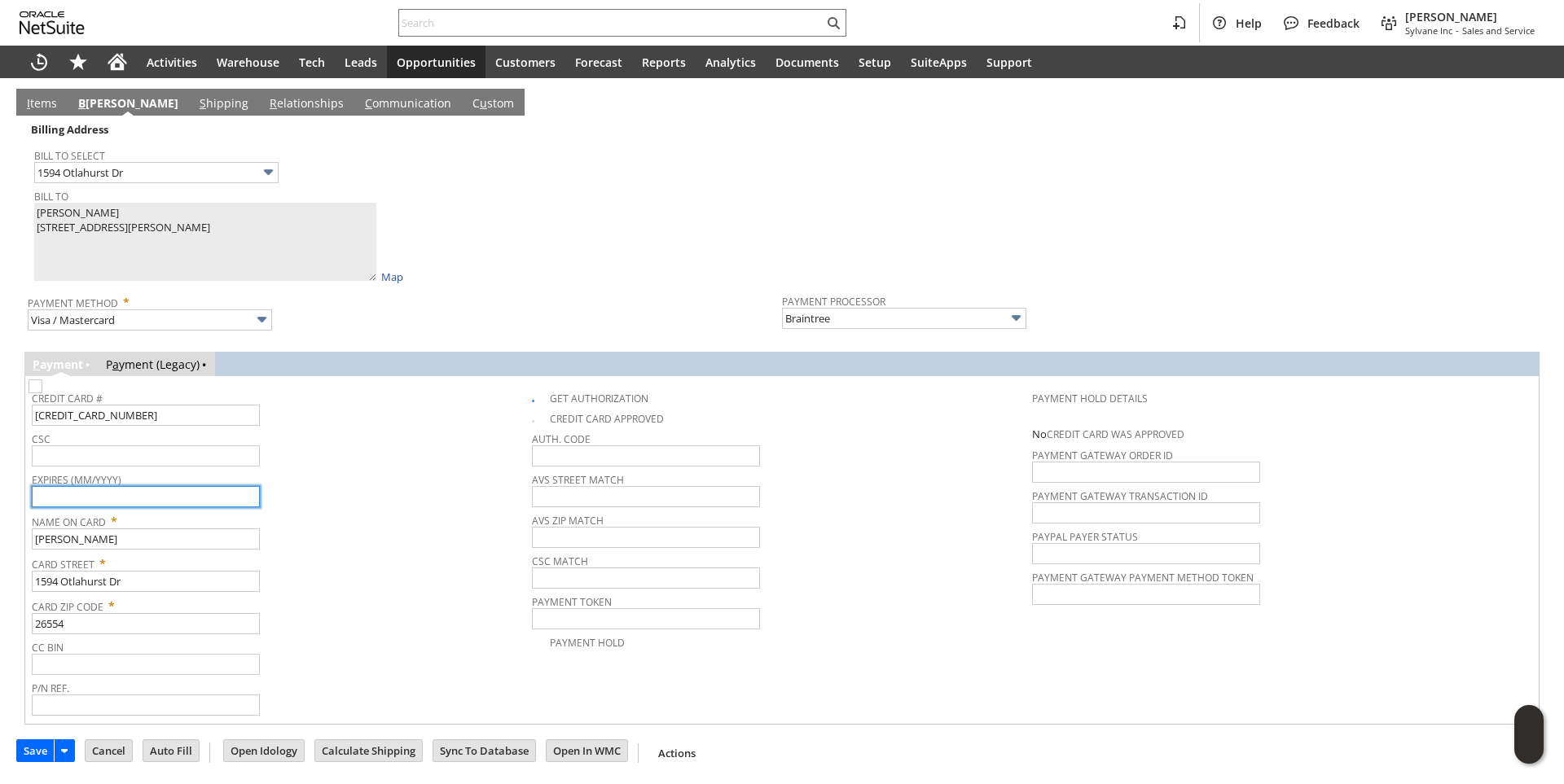
click at [131, 494] on input "text" at bounding box center [145, 496] width 228 height 21
type input "02/2030"
click at [372, 529] on span "Name On Card *" at bounding box center [277, 518] width 492 height 20
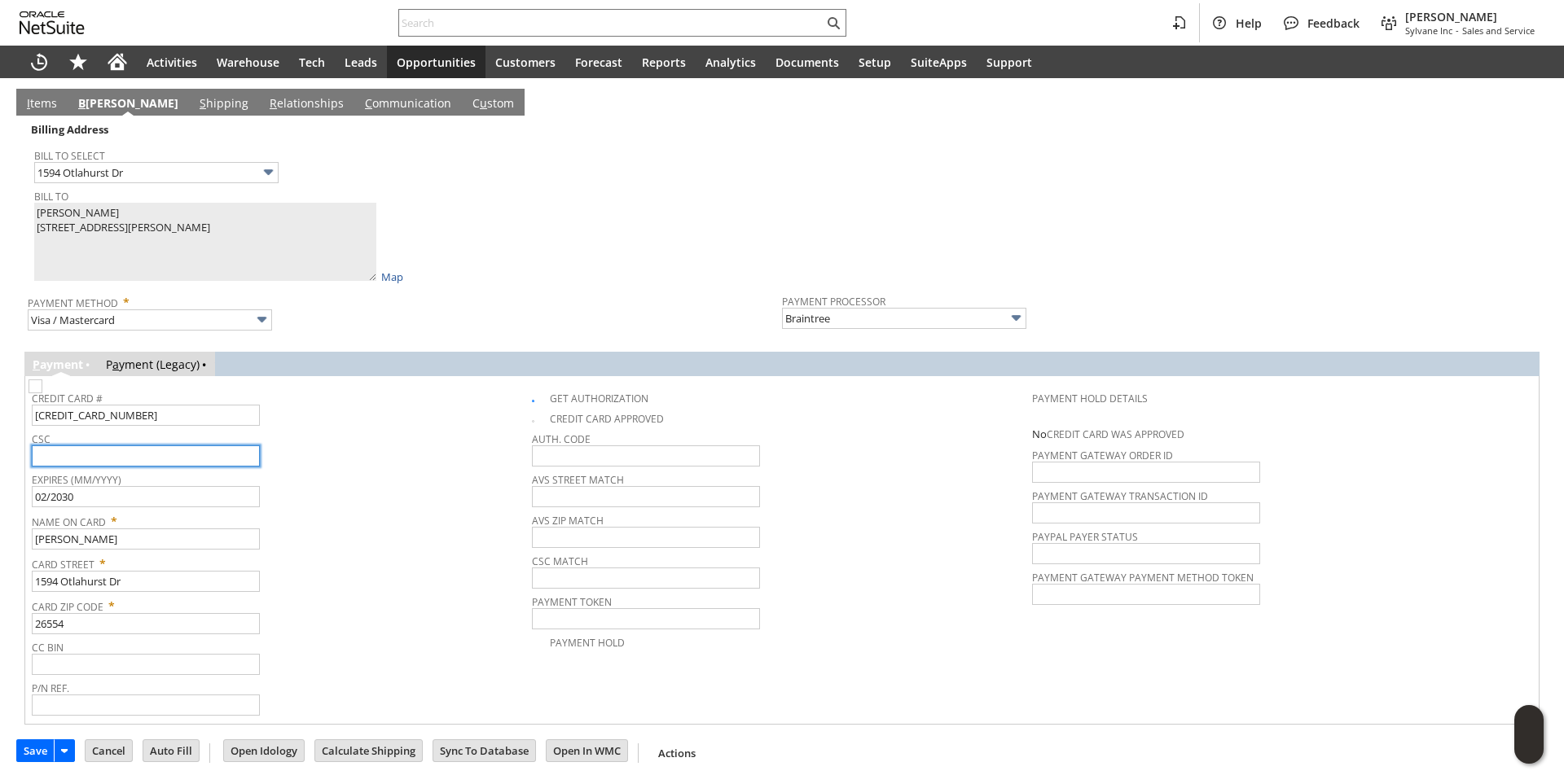
click at [137, 466] on input "text" at bounding box center [145, 455] width 228 height 21
type input "804"
click at [408, 522] on span "Name On Card *" at bounding box center [277, 518] width 492 height 20
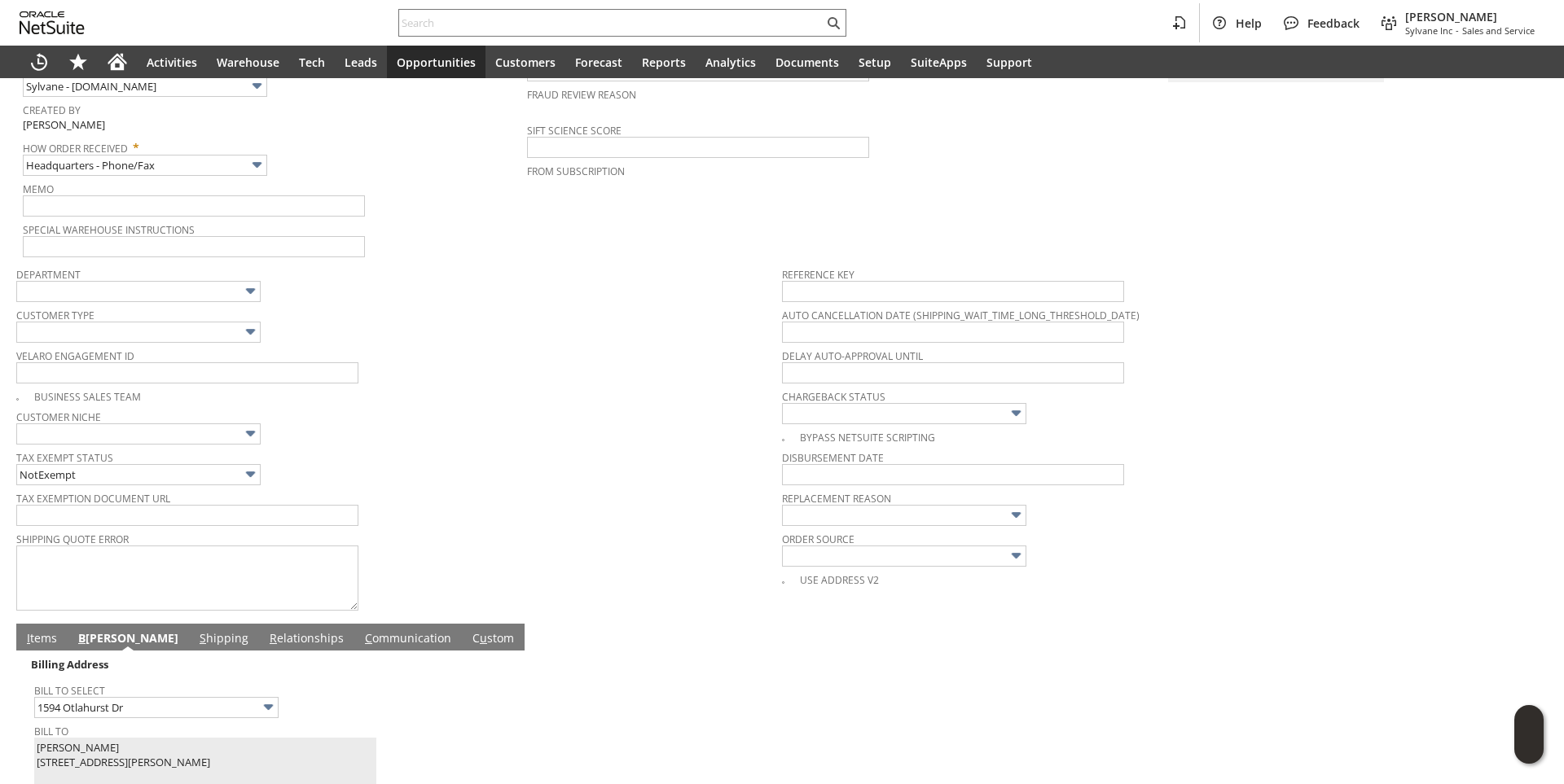
scroll to position [0, 0]
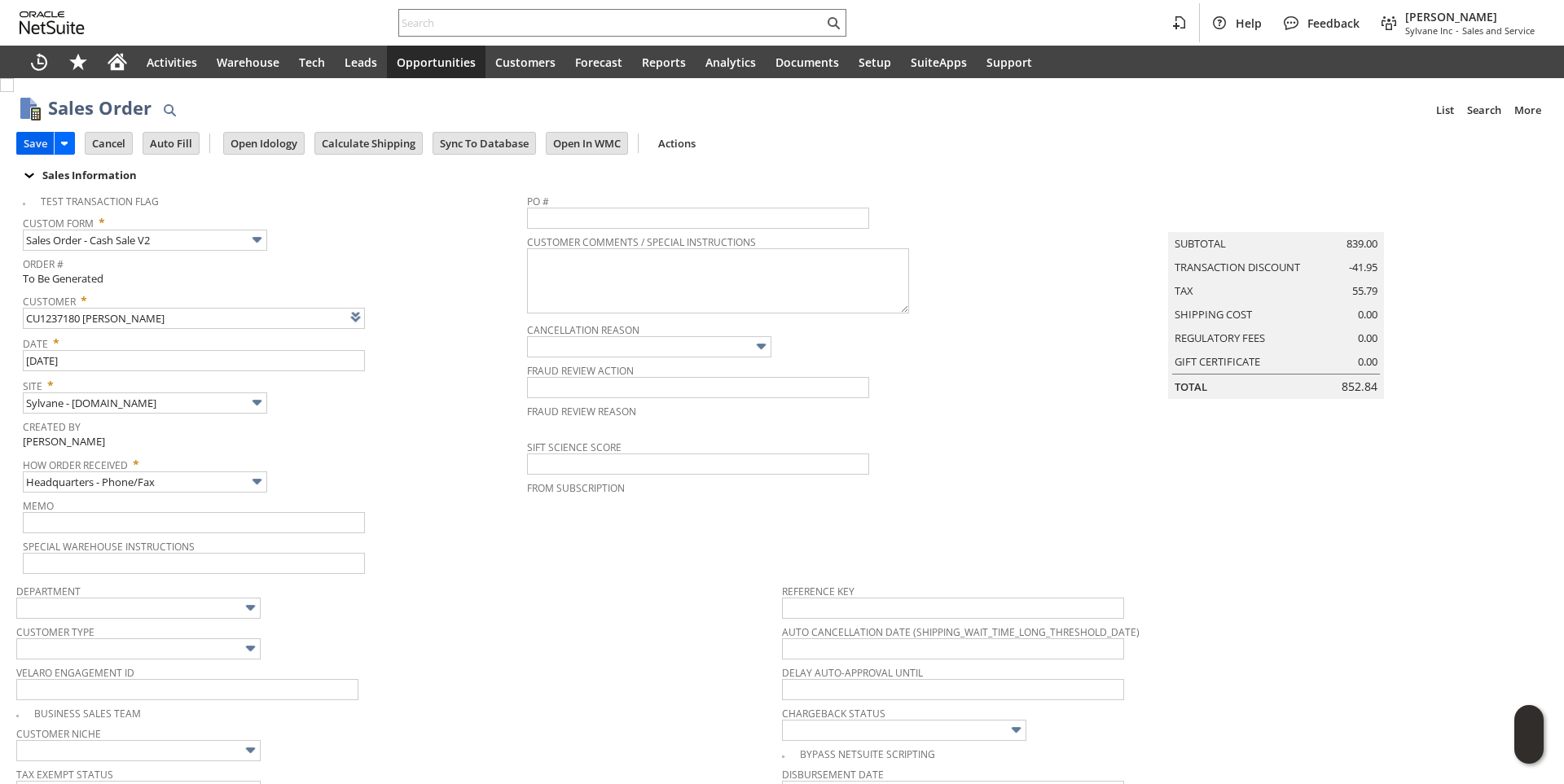
click at [30, 137] on input "Save" at bounding box center [35, 143] width 36 height 21
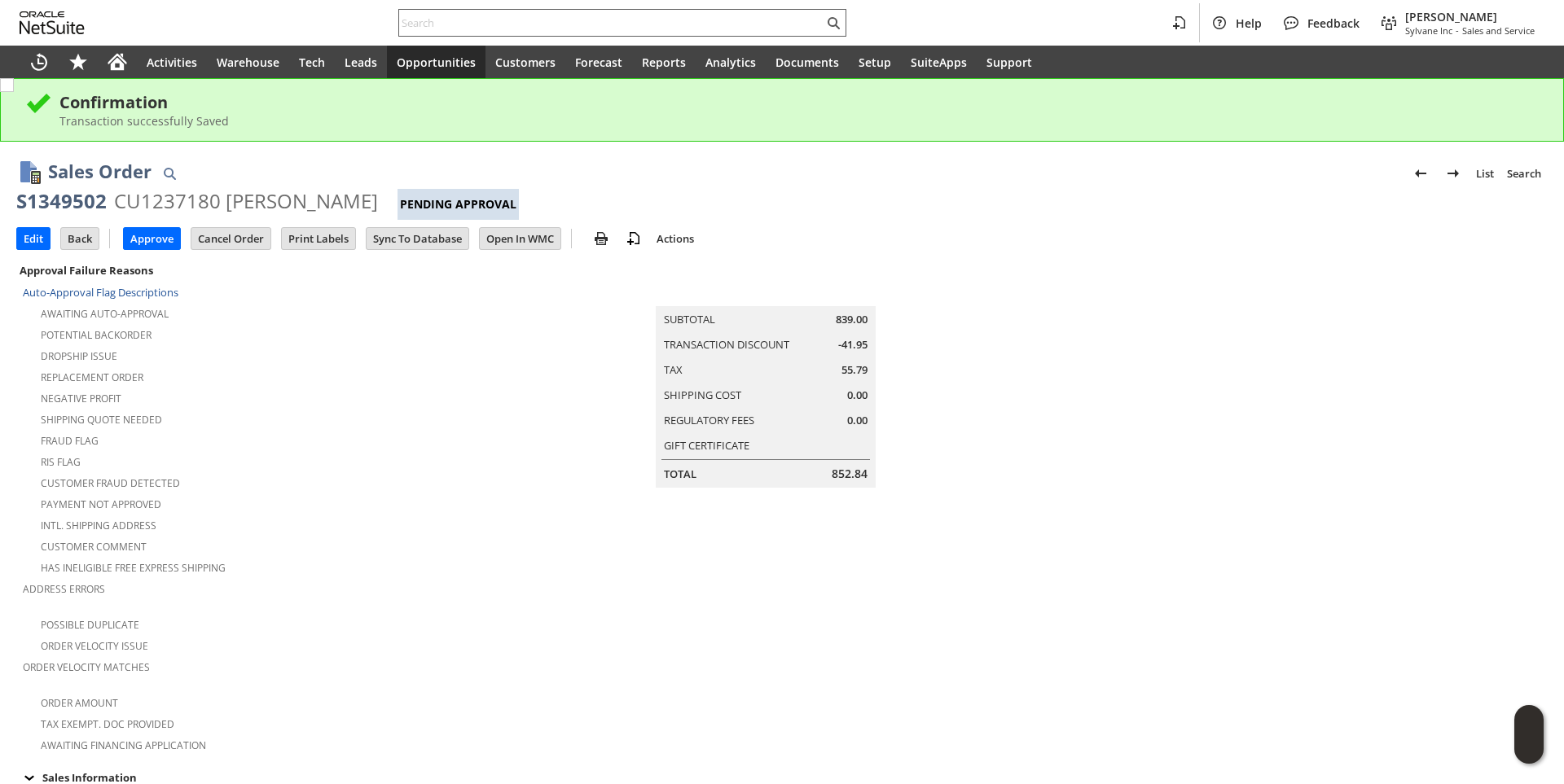
click at [474, 20] on input "text" at bounding box center [611, 23] width 424 height 20
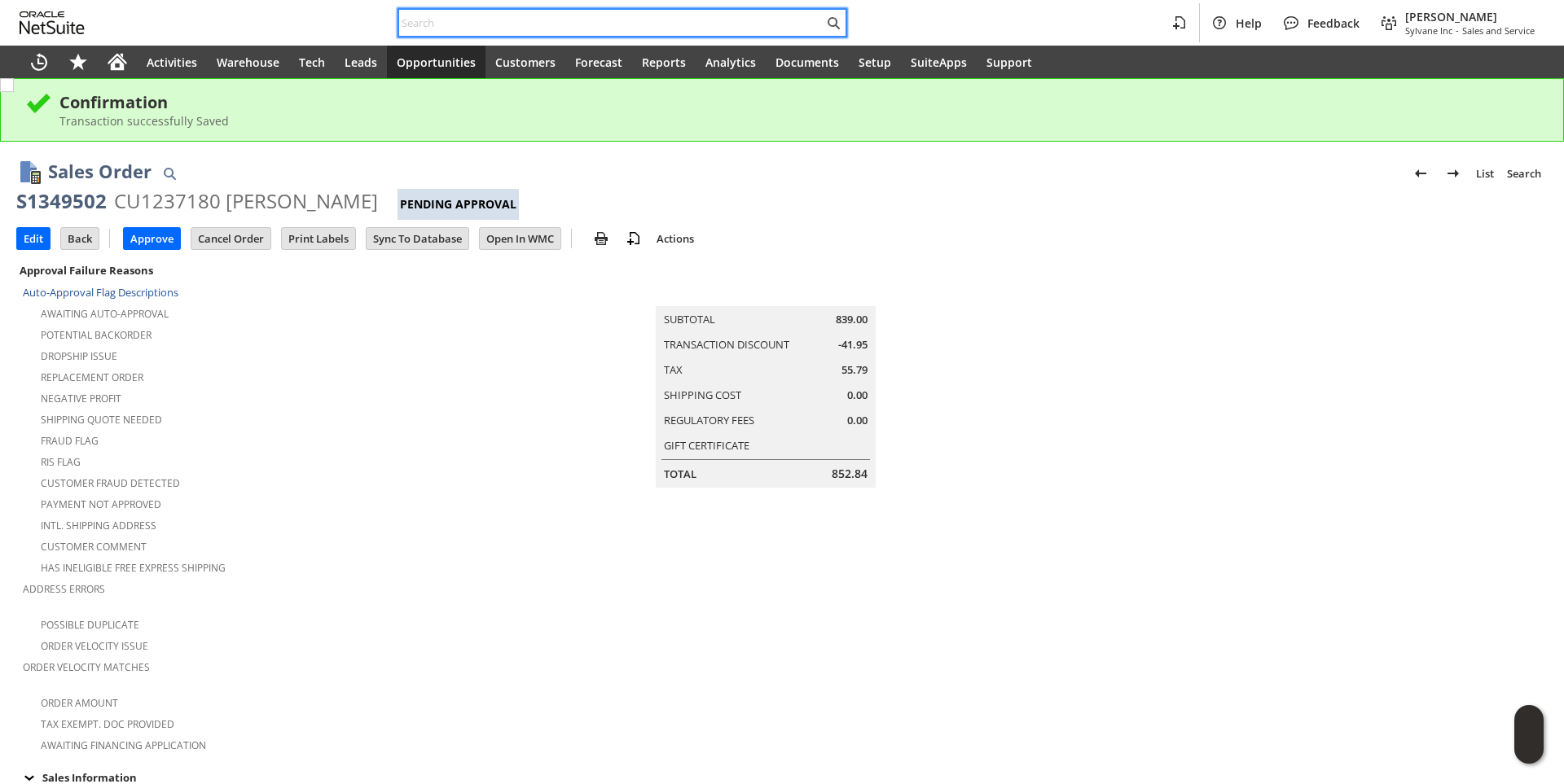
paste input "Angel Zimmerman"
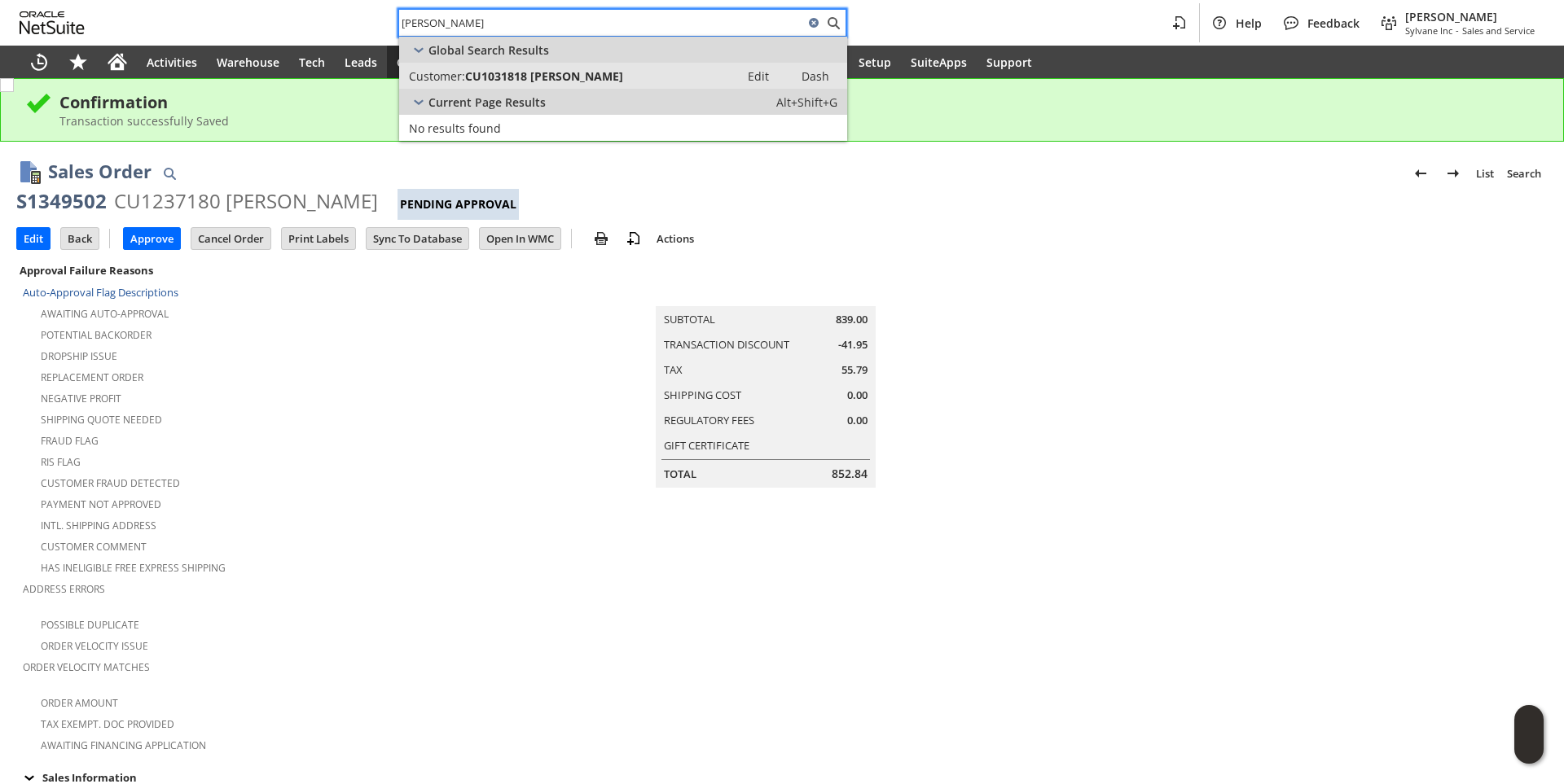
type input "Angel Zimmerman"
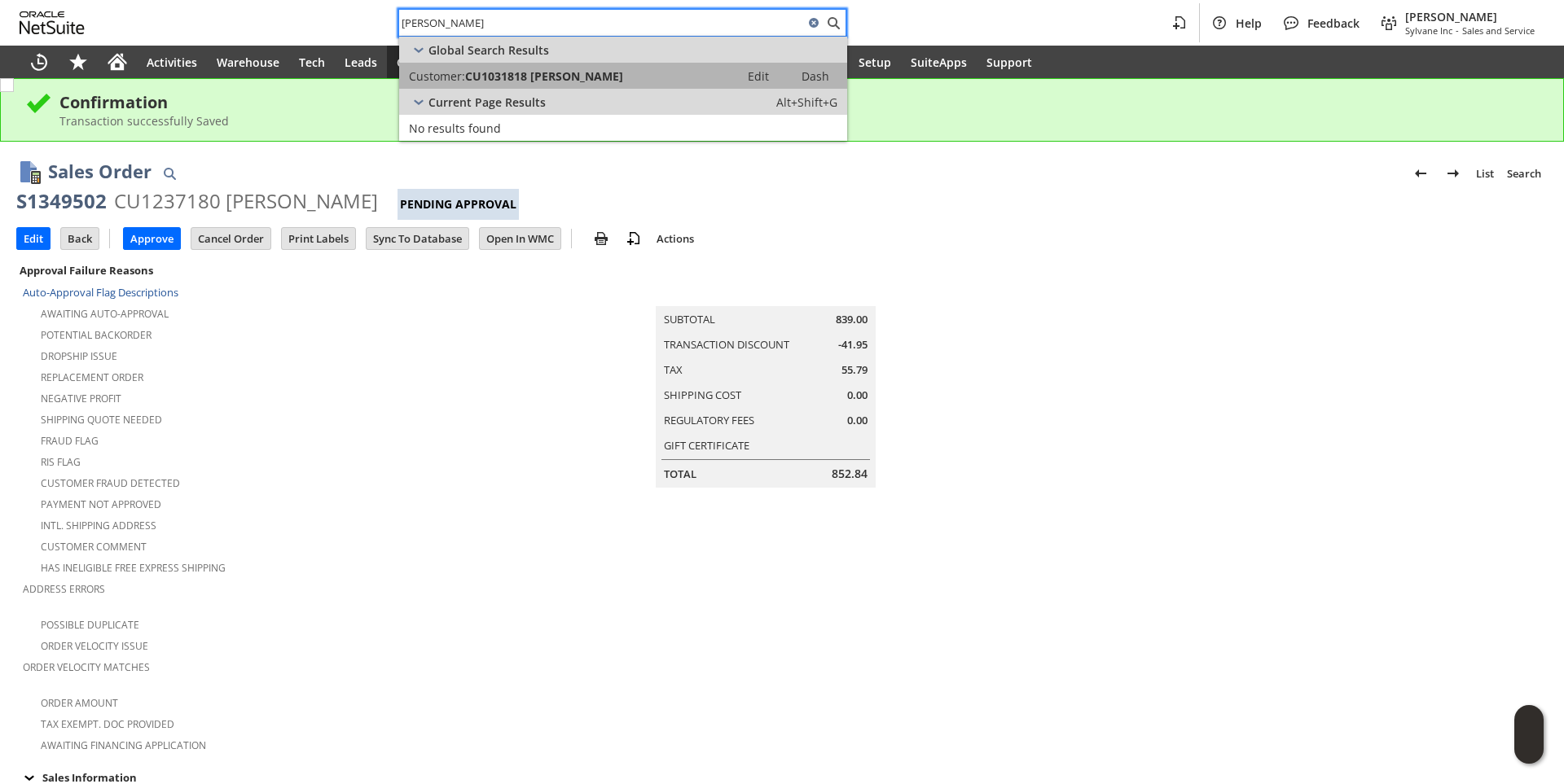
click at [563, 70] on span "CU1031818 angela zimmerman" at bounding box center [544, 76] width 158 height 15
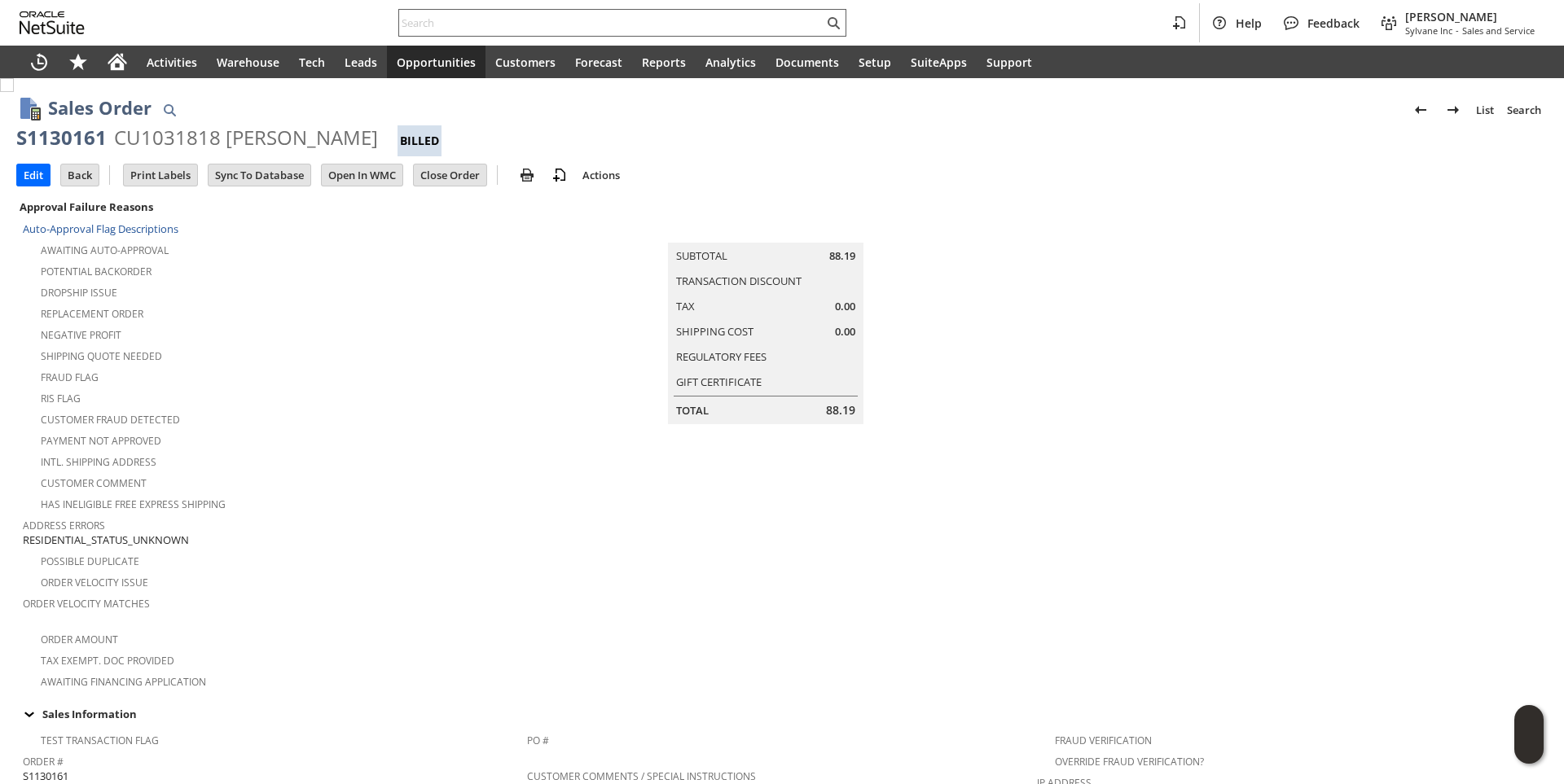
click at [470, 18] on input "text" at bounding box center [611, 23] width 424 height 20
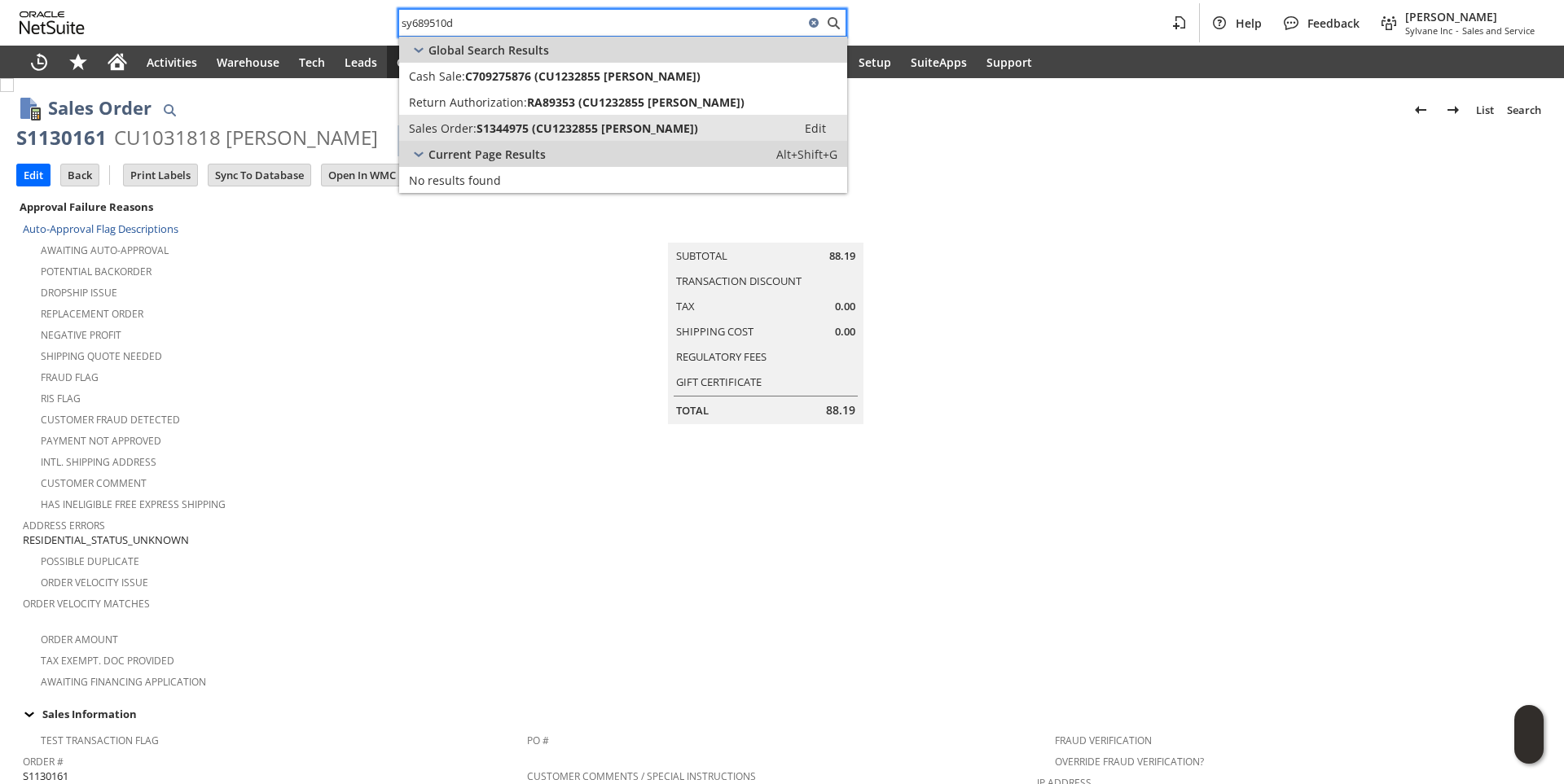
type input "sy689510d"
click at [509, 131] on span "S1344975 (CU1232855 [PERSON_NAME])" at bounding box center [587, 128] width 221 height 15
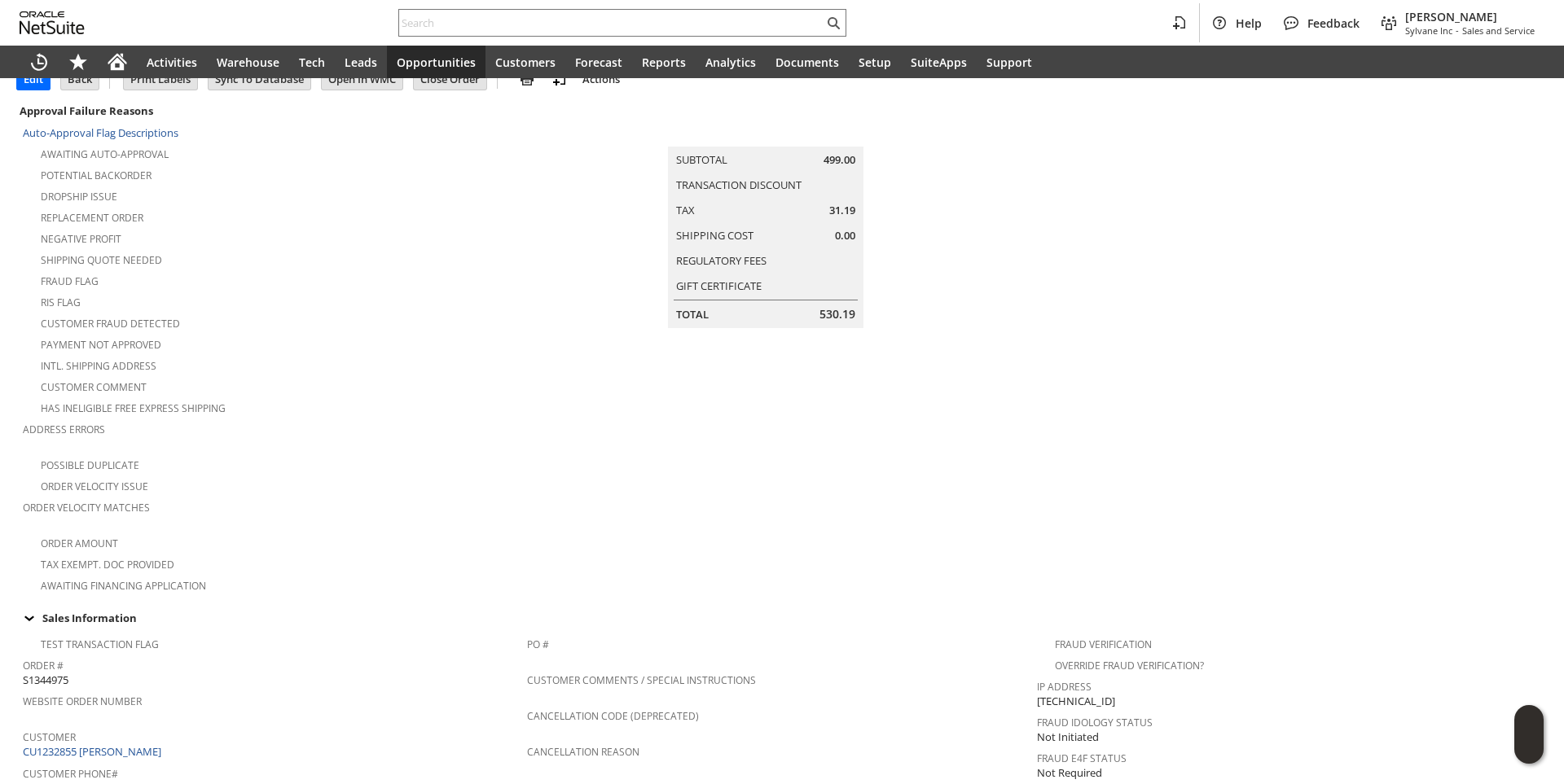
scroll to position [326, 0]
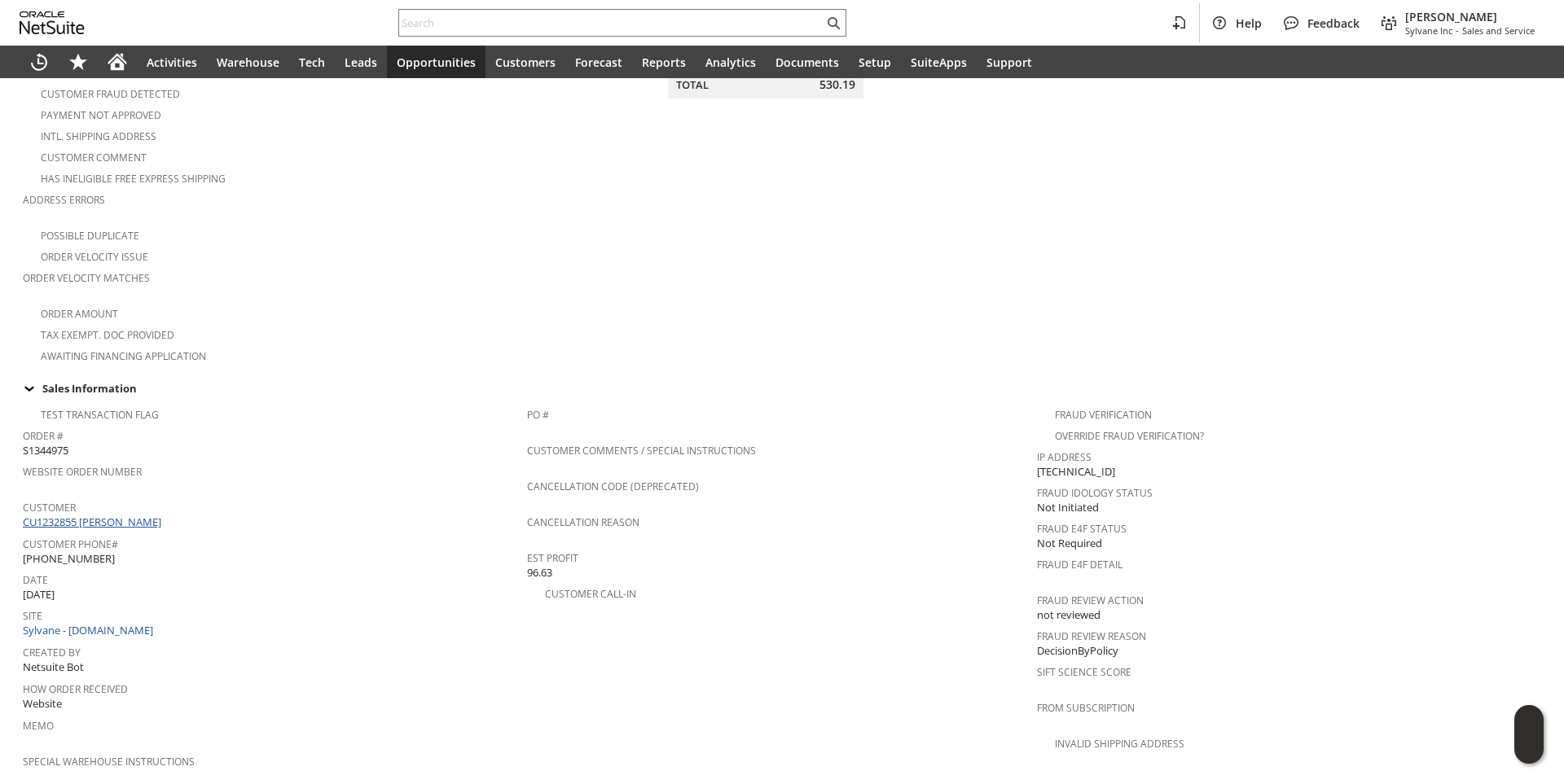
click at [137, 514] on link "CU1232855 [PERSON_NAME]" at bounding box center [94, 521] width 143 height 14
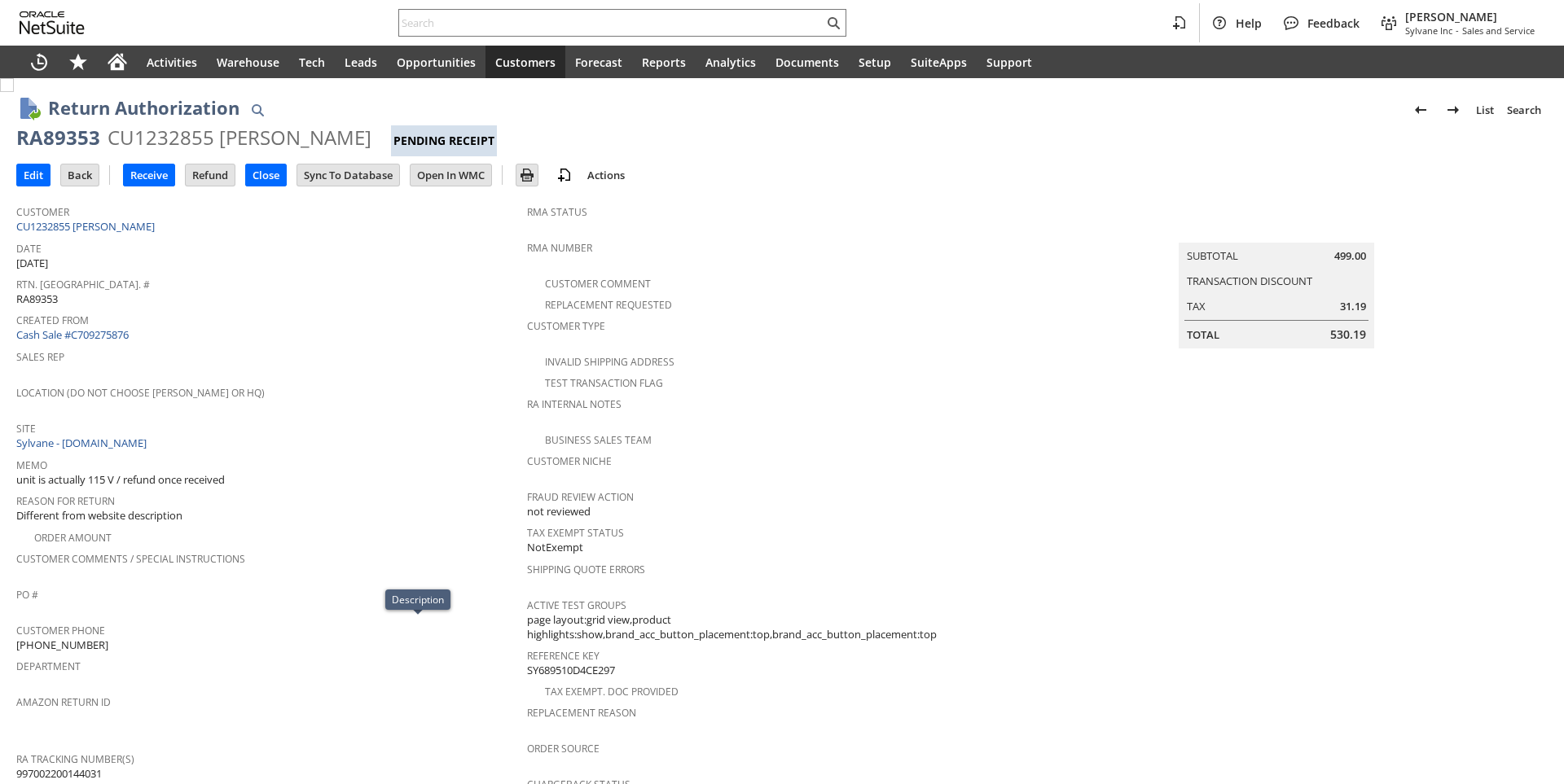
scroll to position [545, 0]
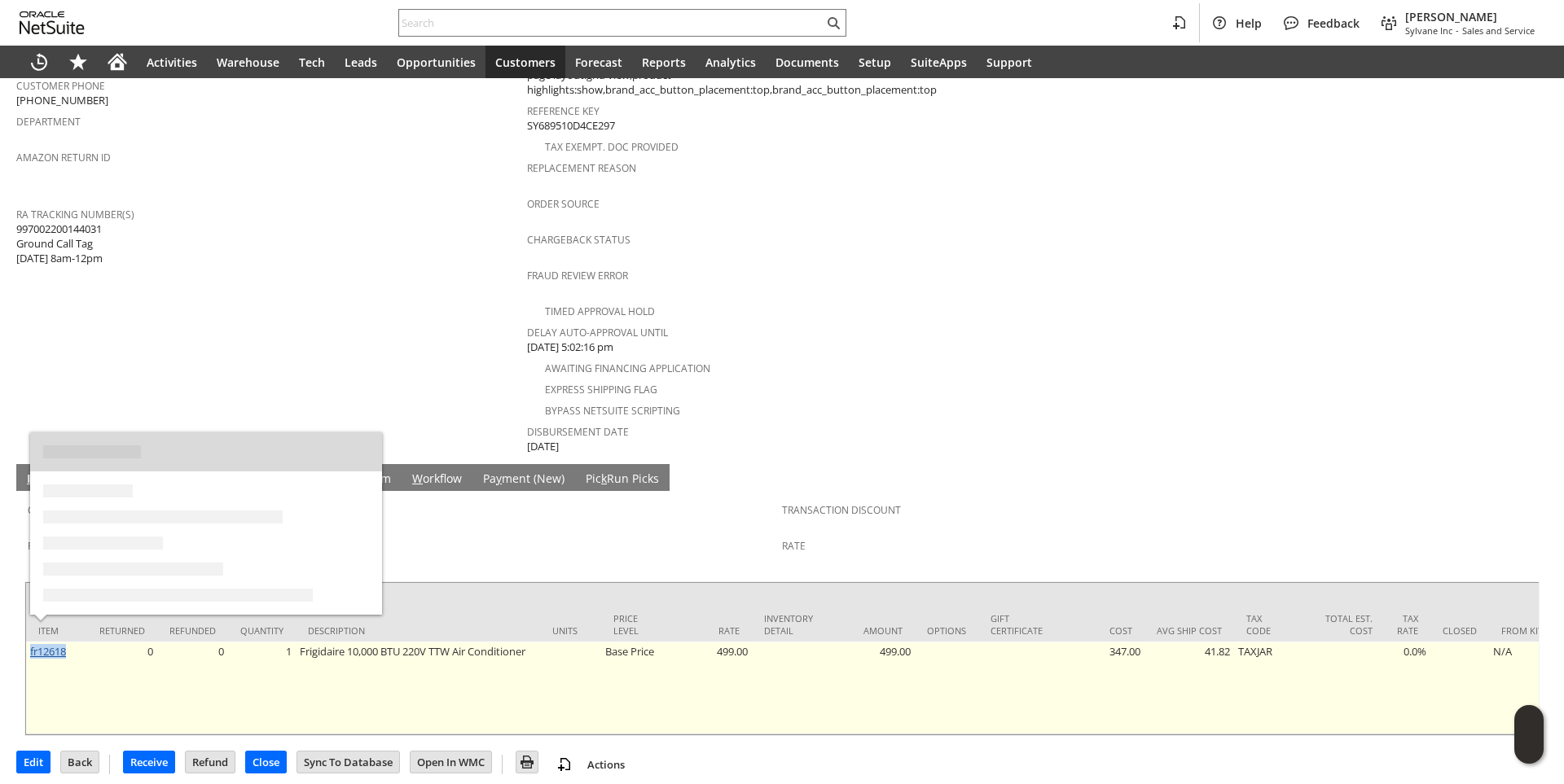
drag, startPoint x: 72, startPoint y: 625, endPoint x: 30, endPoint y: 630, distance: 42.3
click at [30, 641] on td "fr12618" at bounding box center [56, 687] width 61 height 92
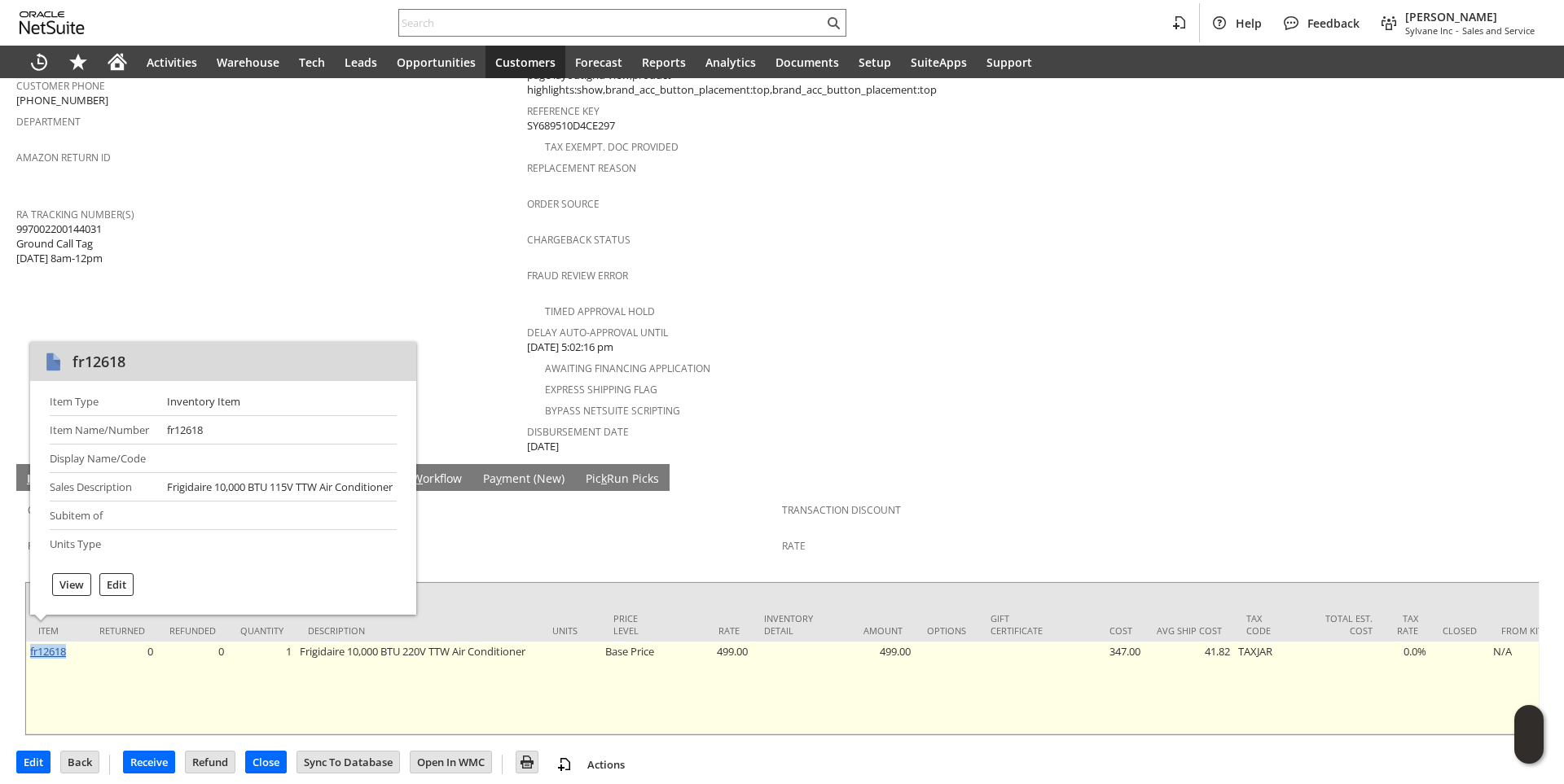
copy link "fr12618"
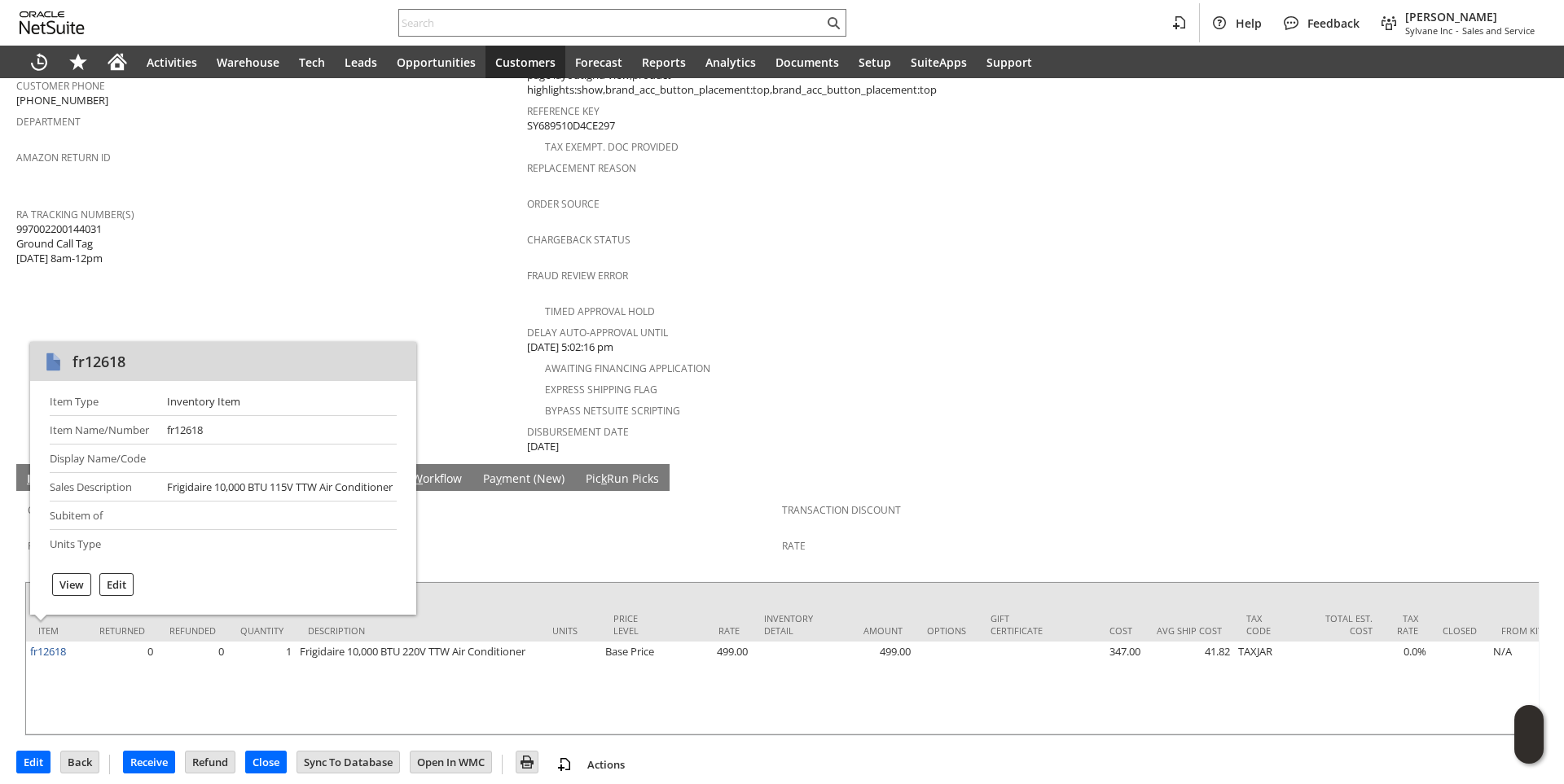
click at [388, 238] on div "RA Tracking Number(s) 997002200144031 Ground Call Tag 8/26 8am-12pm" at bounding box center [267, 234] width 502 height 64
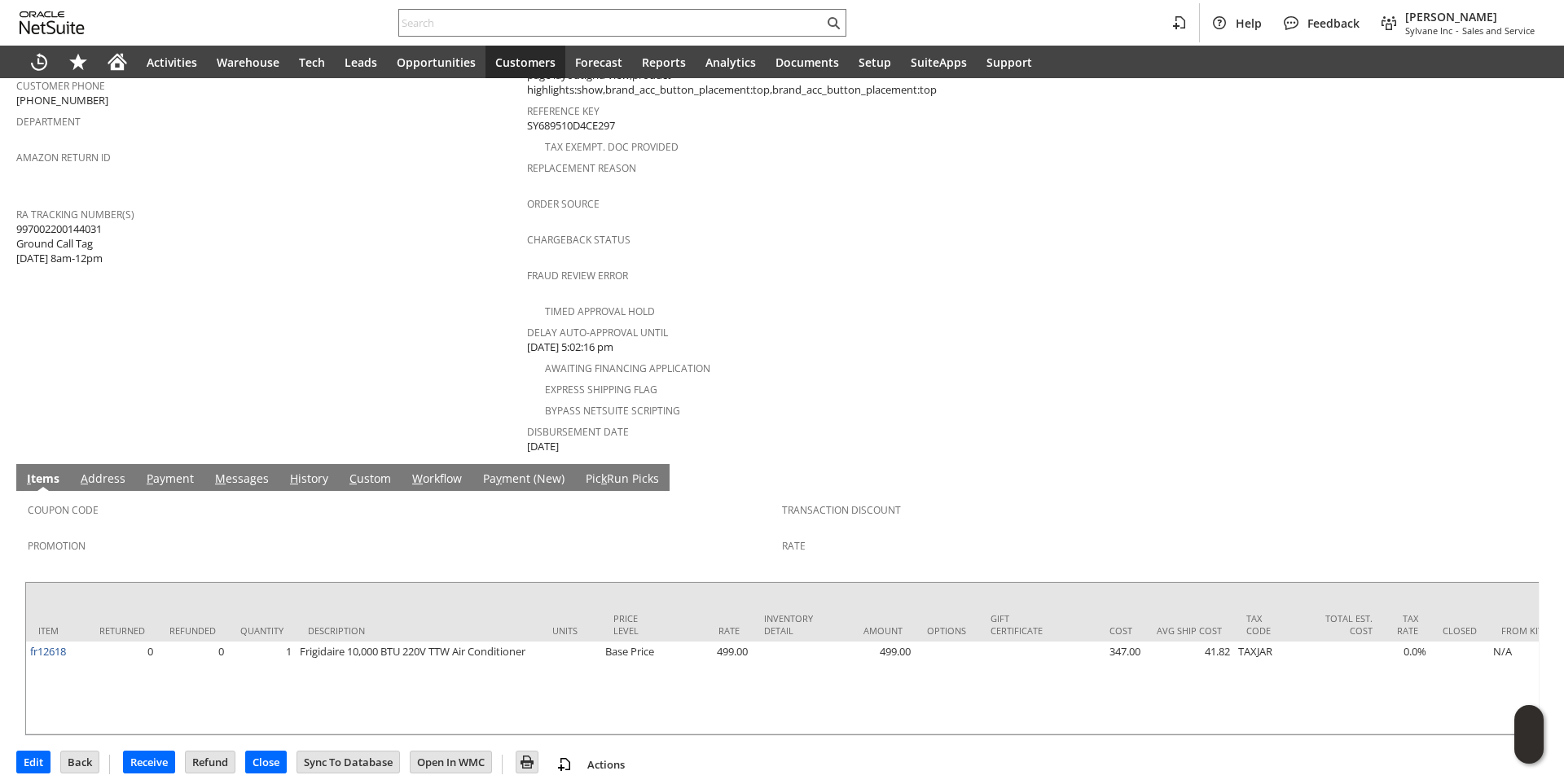
click at [316, 471] on link "H istory" at bounding box center [309, 479] width 47 height 18
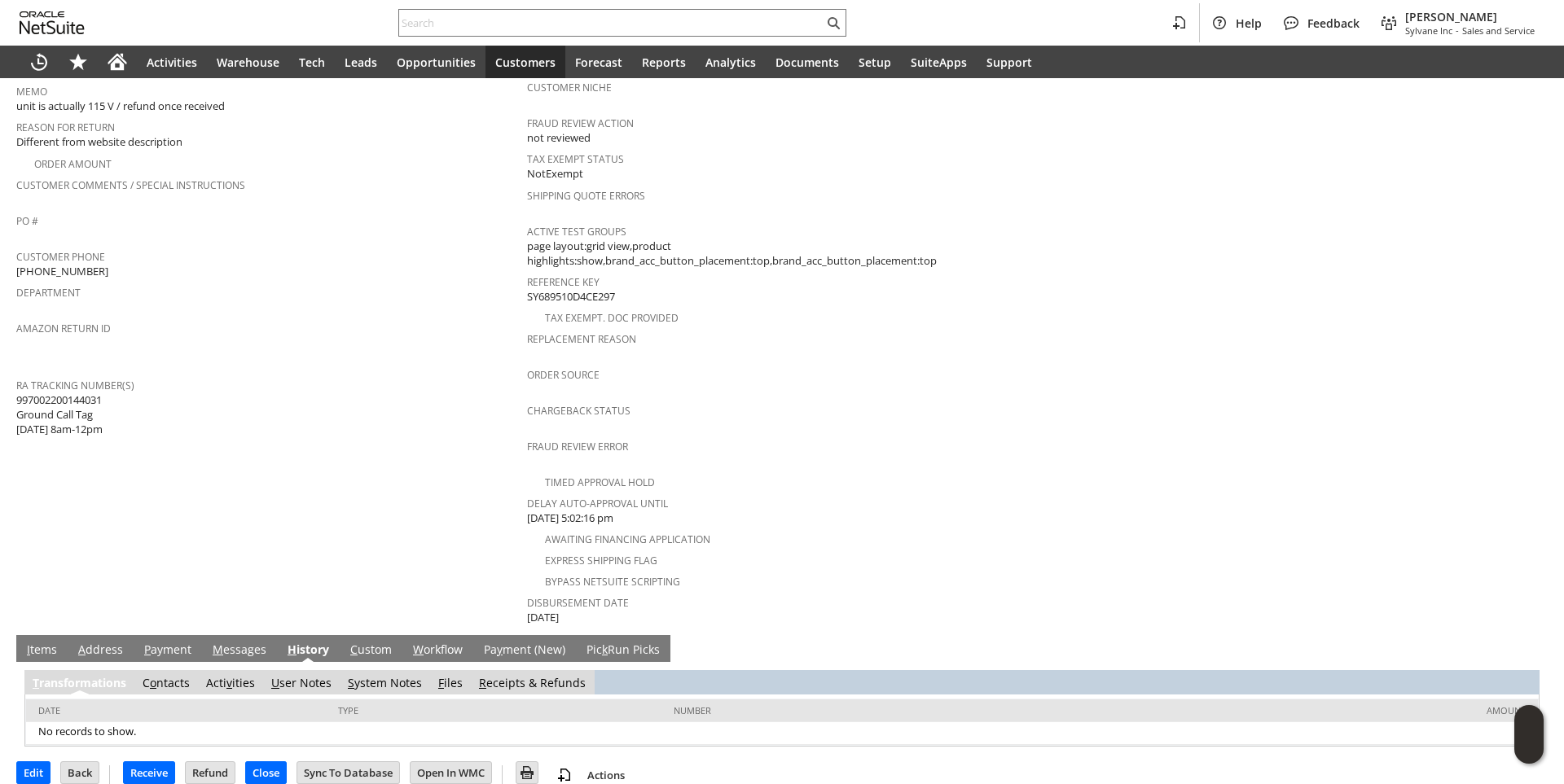
scroll to position [0, 0]
click at [371, 674] on link "S ystem Notes" at bounding box center [385, 682] width 74 height 15
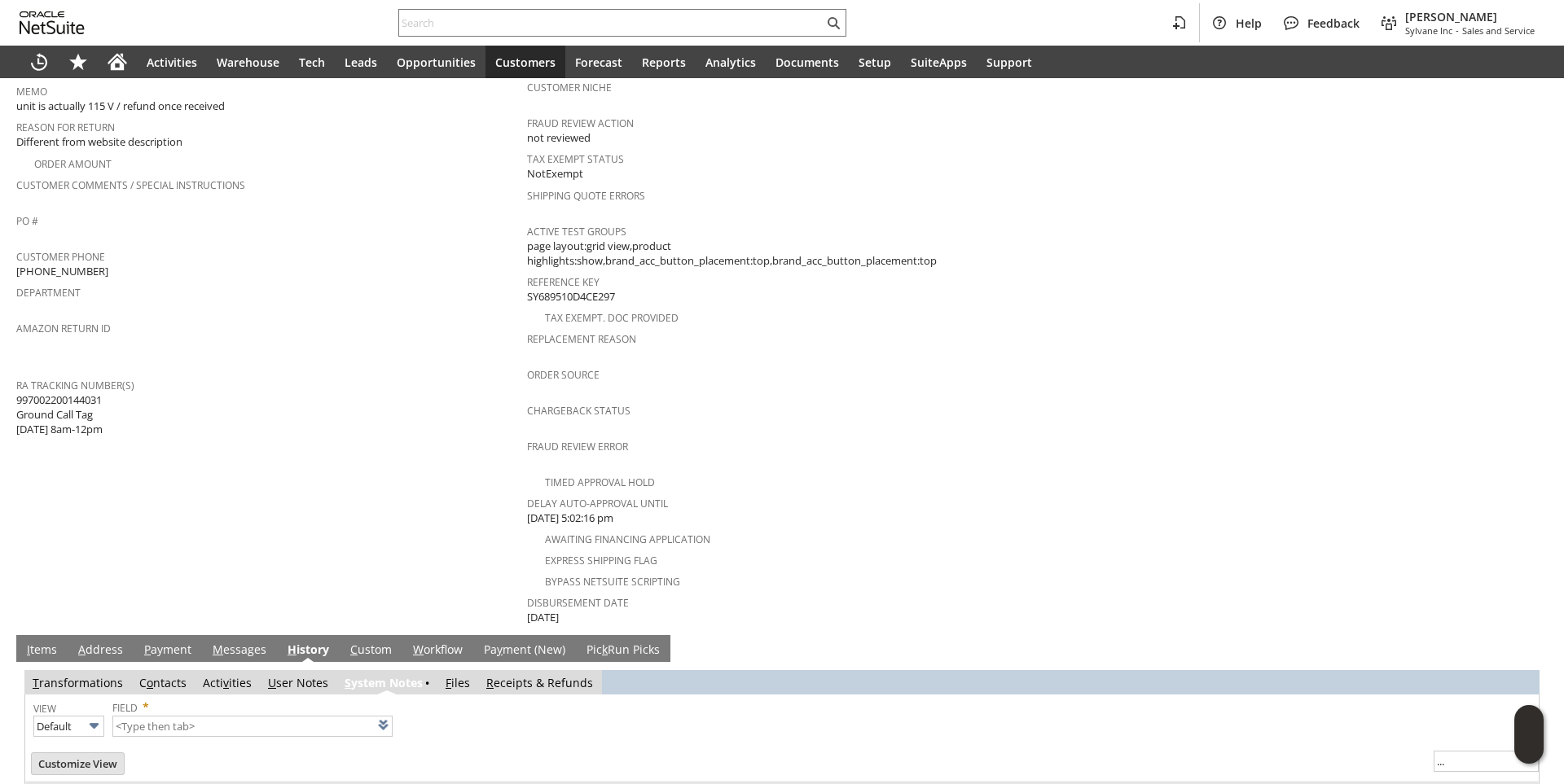
type input "1 to 25 of 79"
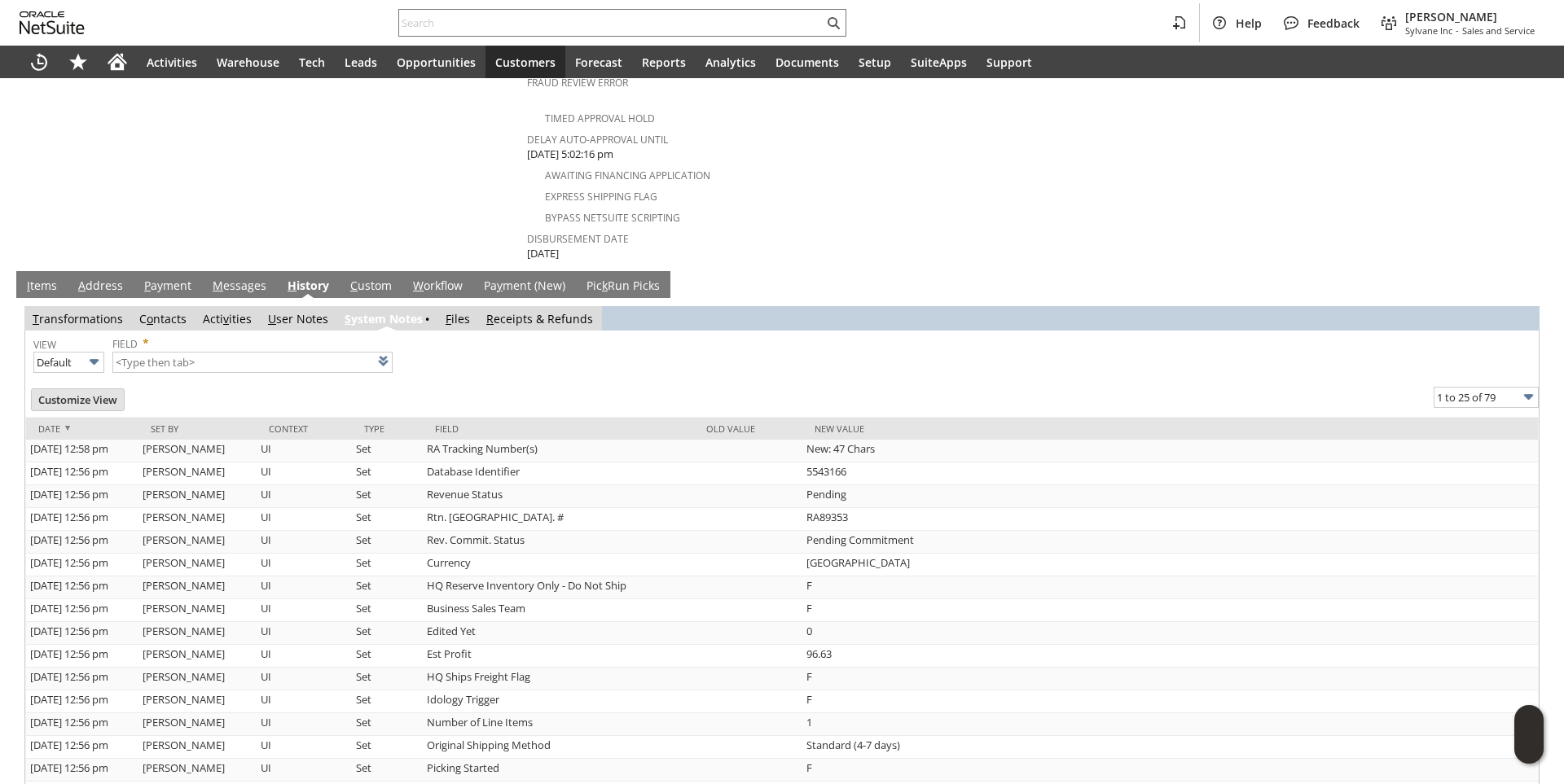
scroll to position [513, 0]
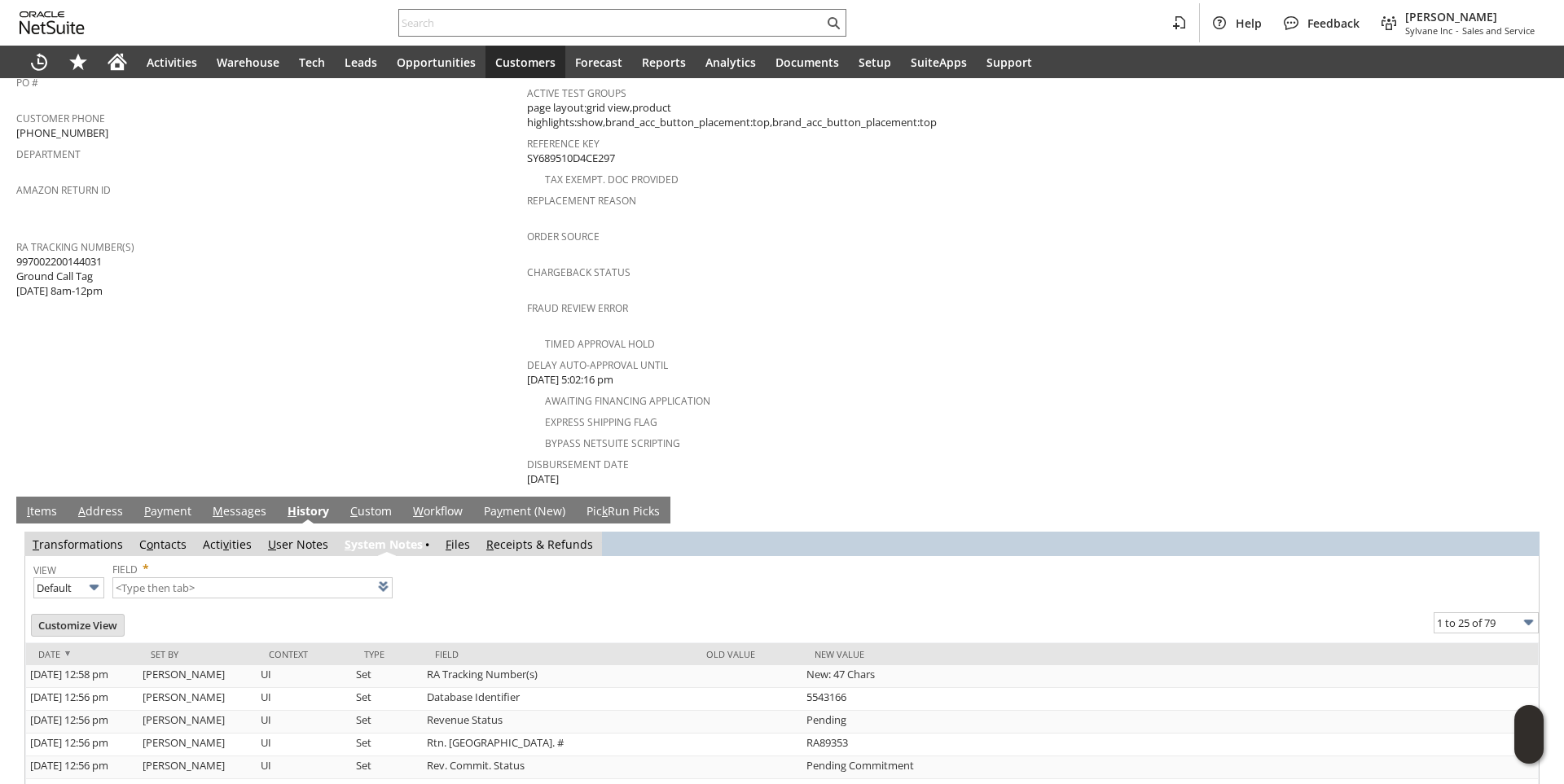
click at [41, 503] on link "I tems" at bounding box center [42, 512] width 38 height 18
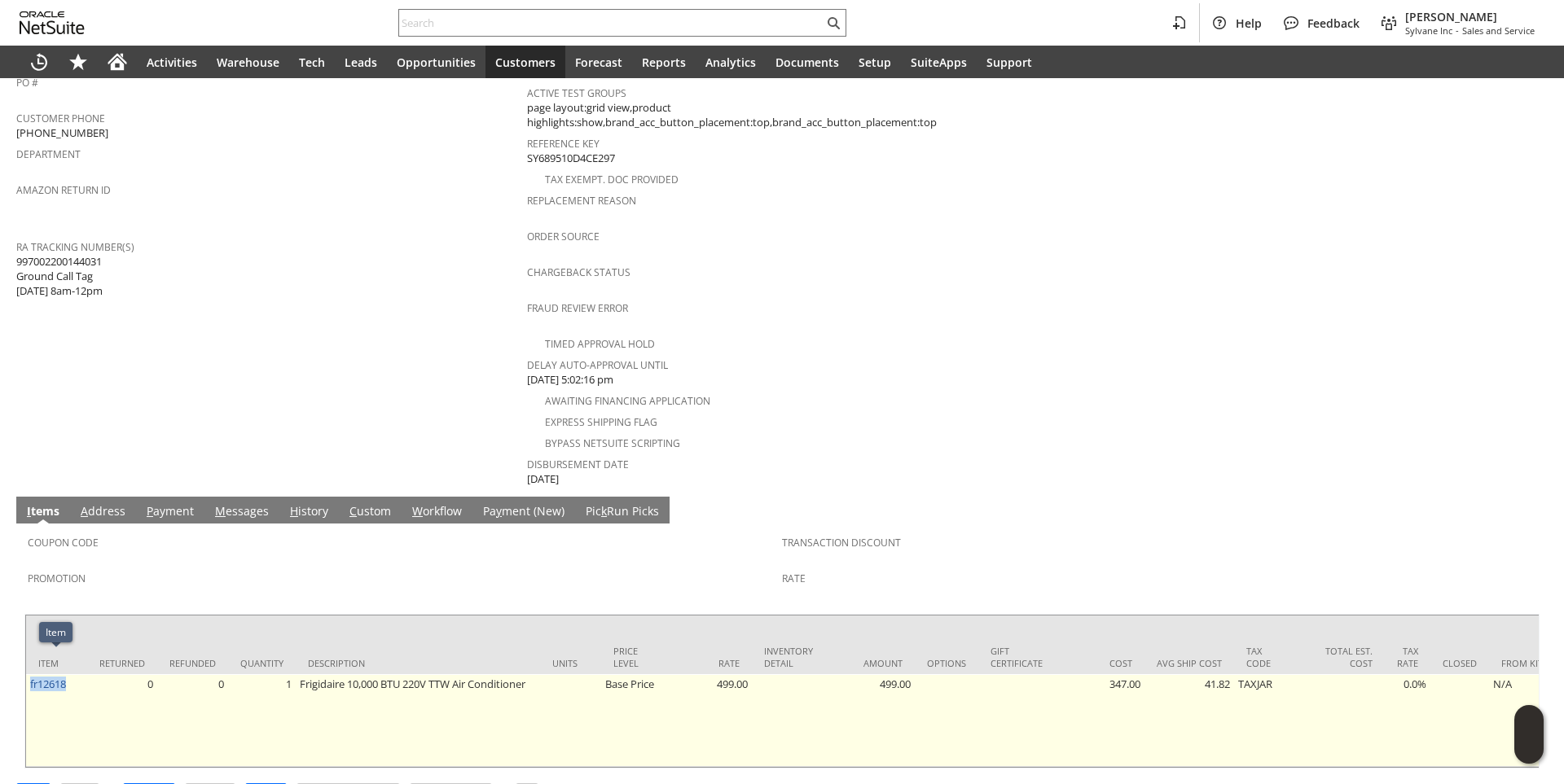
drag, startPoint x: 71, startPoint y: 663, endPoint x: 27, endPoint y: 663, distance: 44.0
click at [27, 674] on td "fr12618" at bounding box center [56, 720] width 61 height 92
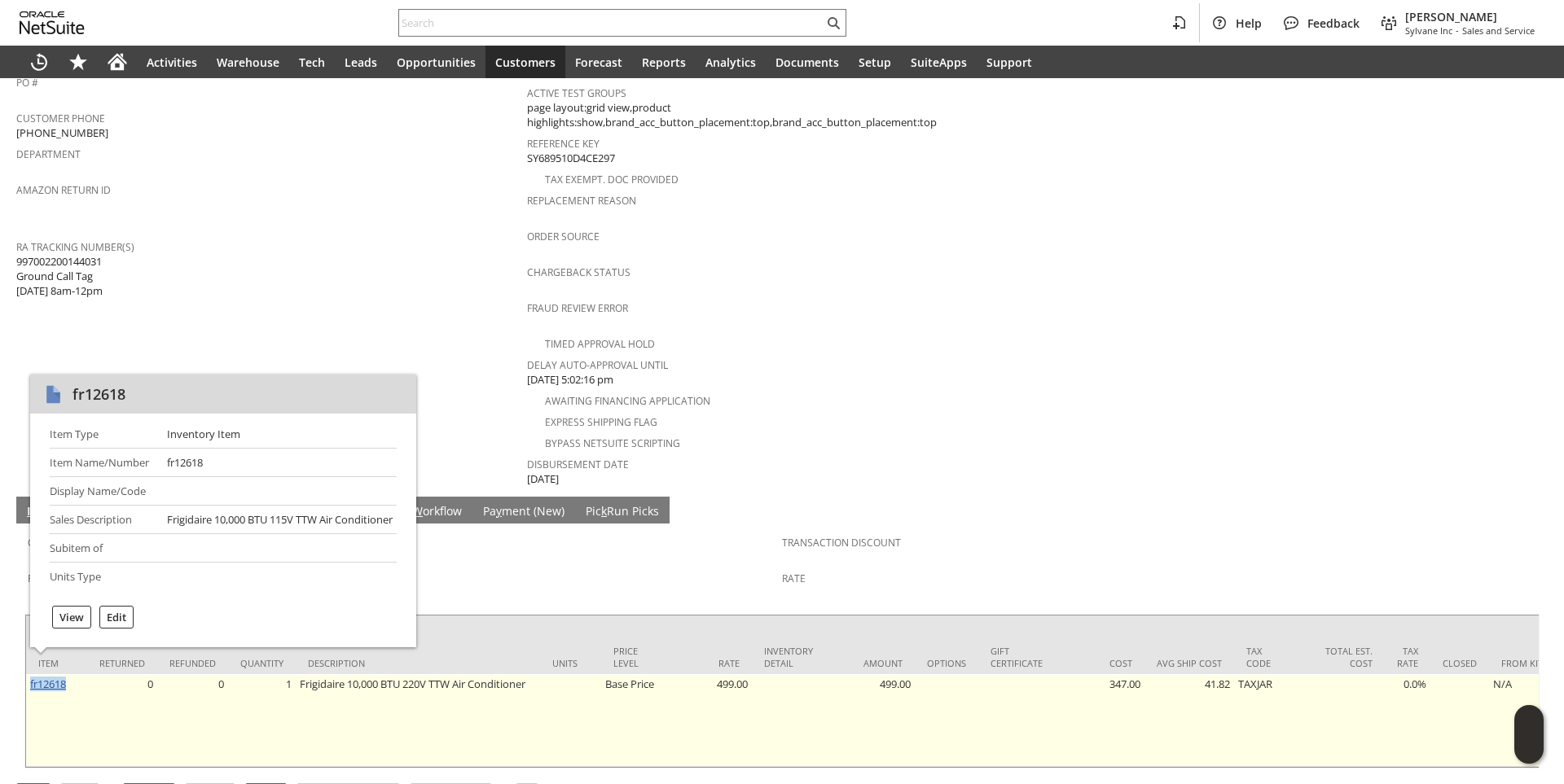
copy link "fr12618"
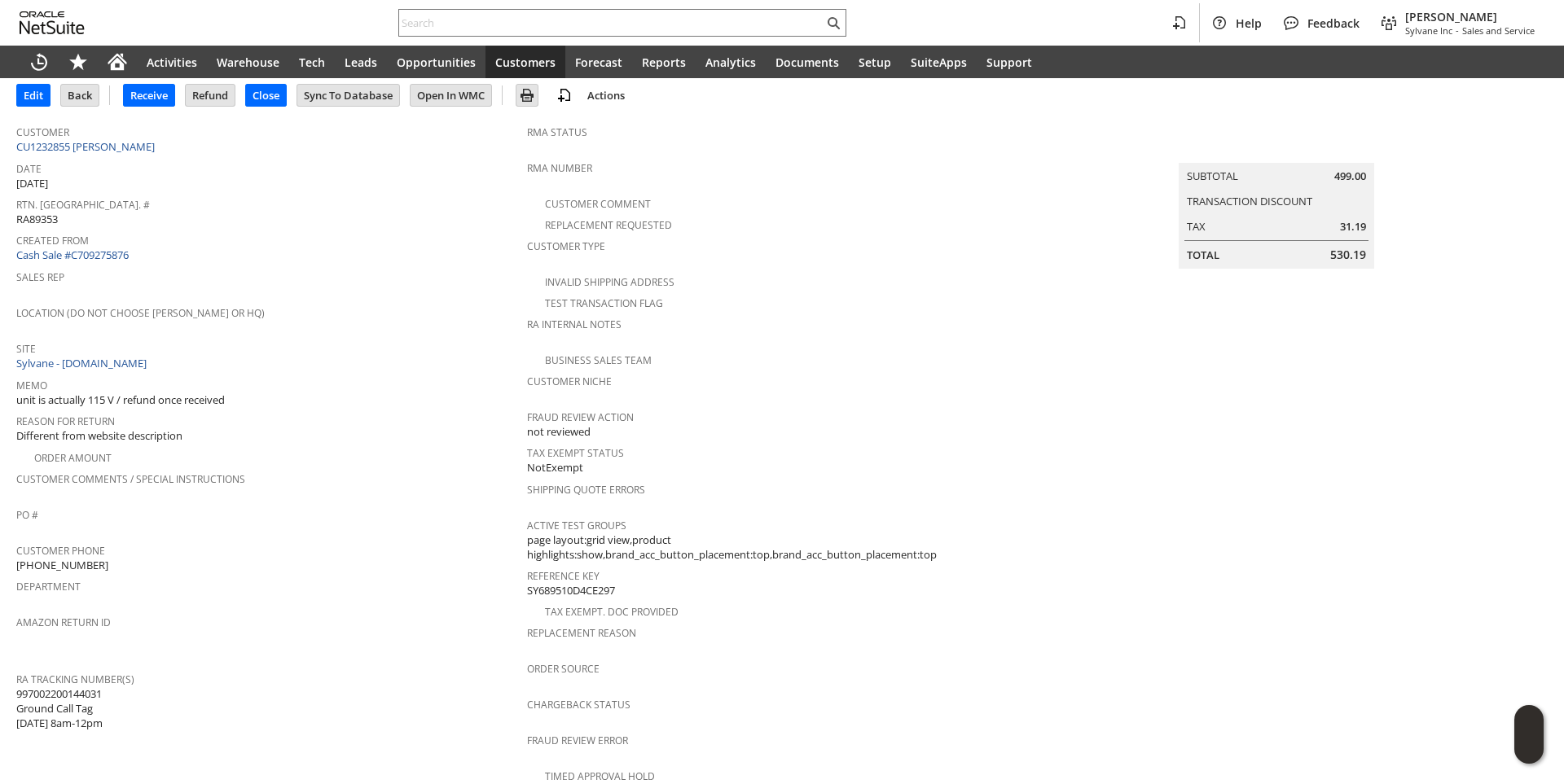
scroll to position [0, 0]
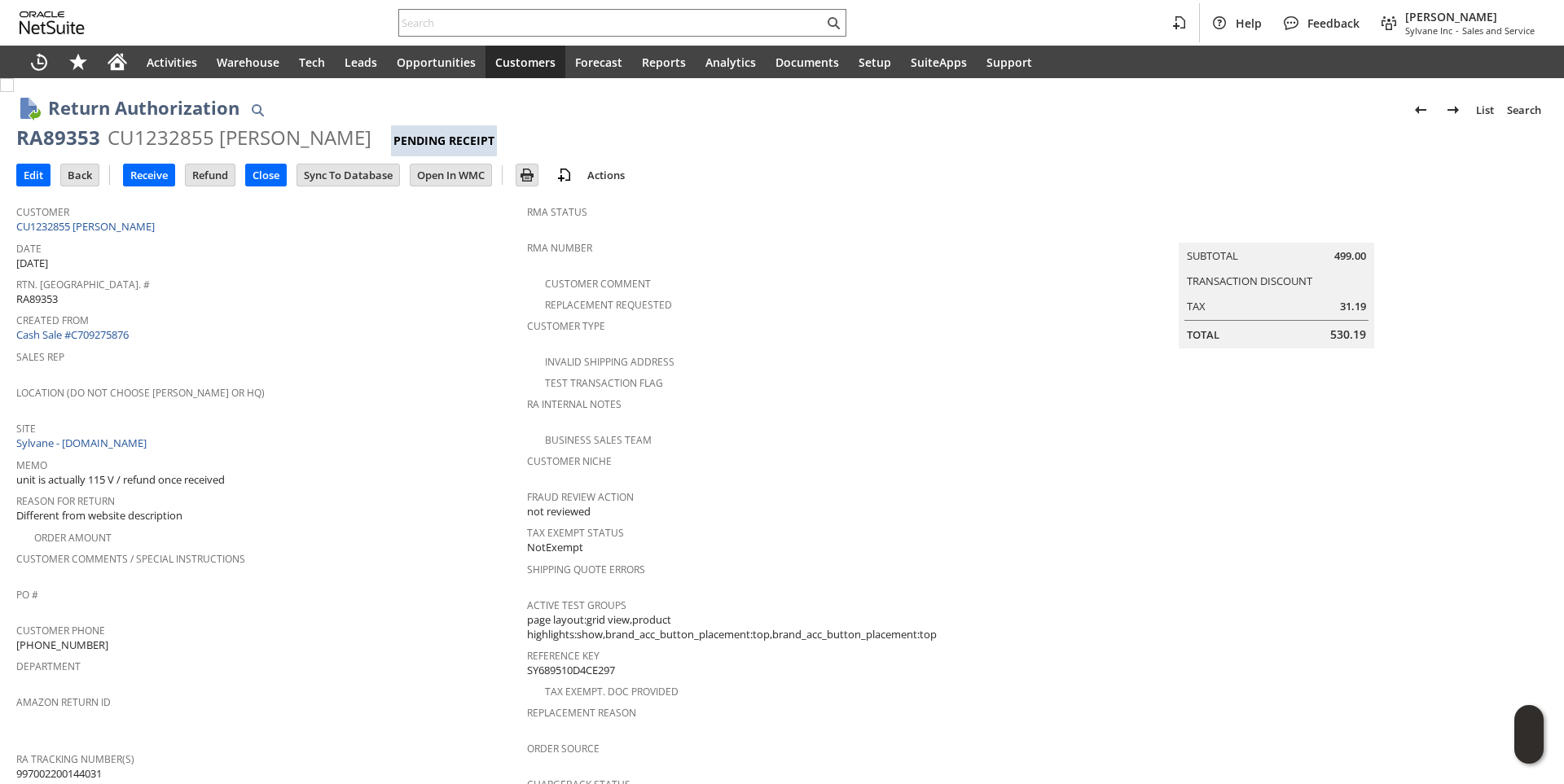
click at [108, 237] on span "Date" at bounding box center [267, 247] width 502 height 19
click at [109, 227] on link "CU1232855 [PERSON_NAME]" at bounding box center [88, 226] width 143 height 14
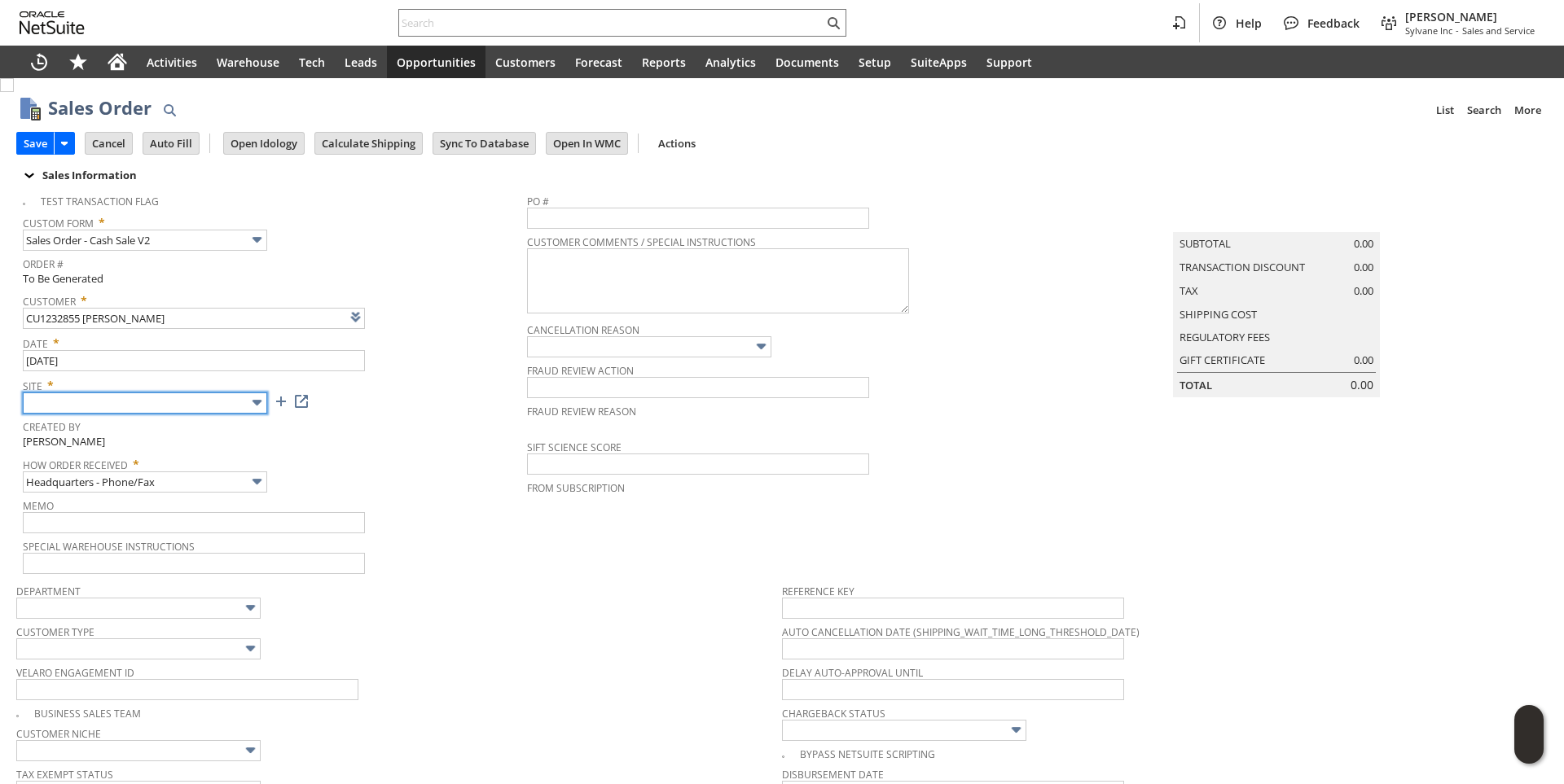
click at [210, 405] on input "text" at bounding box center [145, 403] width 244 height 21
type input "Intelligent Recommendations ⁰"
type input "Sylvane - [DOMAIN_NAME]"
click at [379, 476] on div "How Order Received * Headquarters - Phone/Fax" at bounding box center [271, 472] width 496 height 41
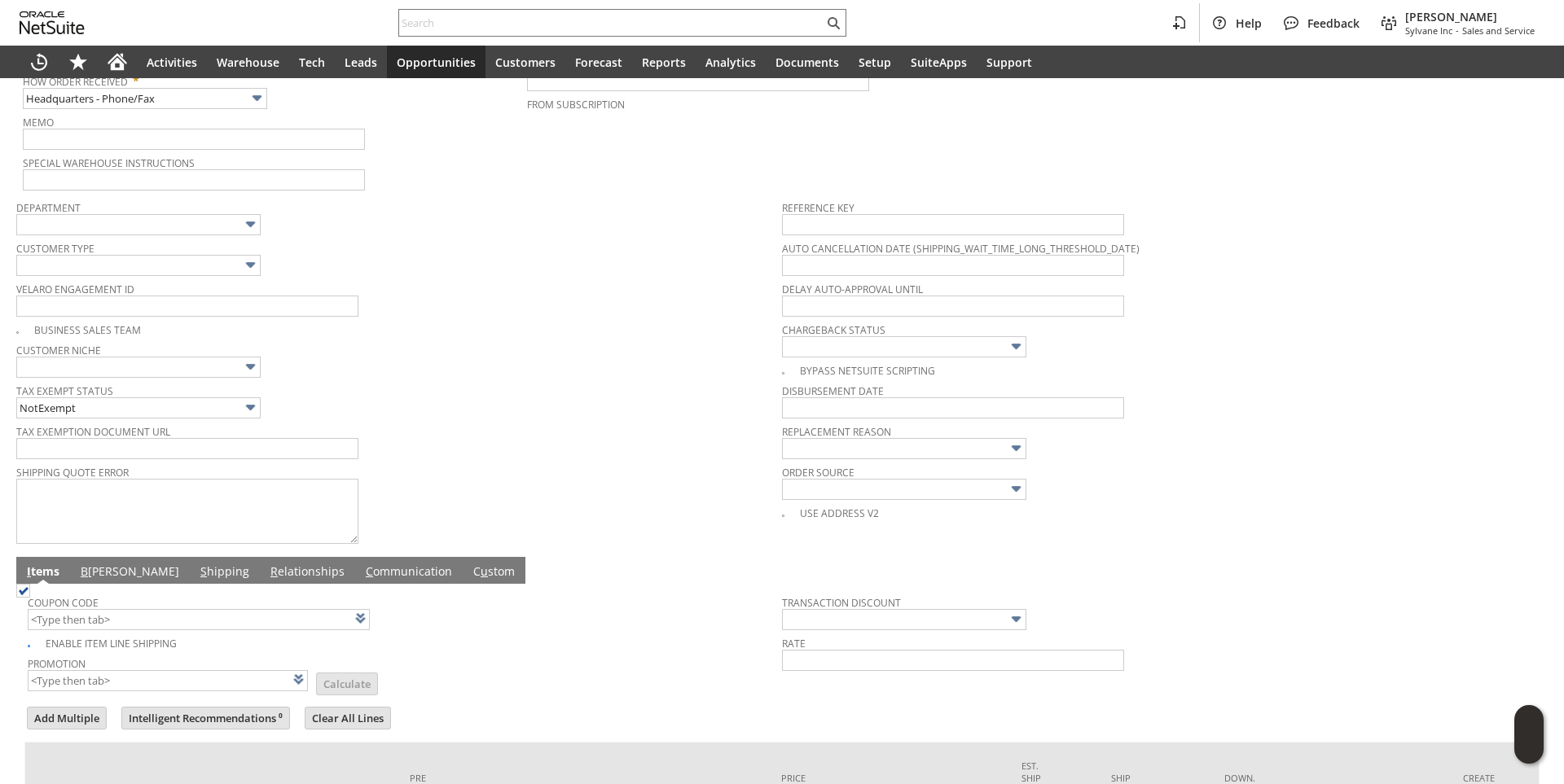
scroll to position [535, 0]
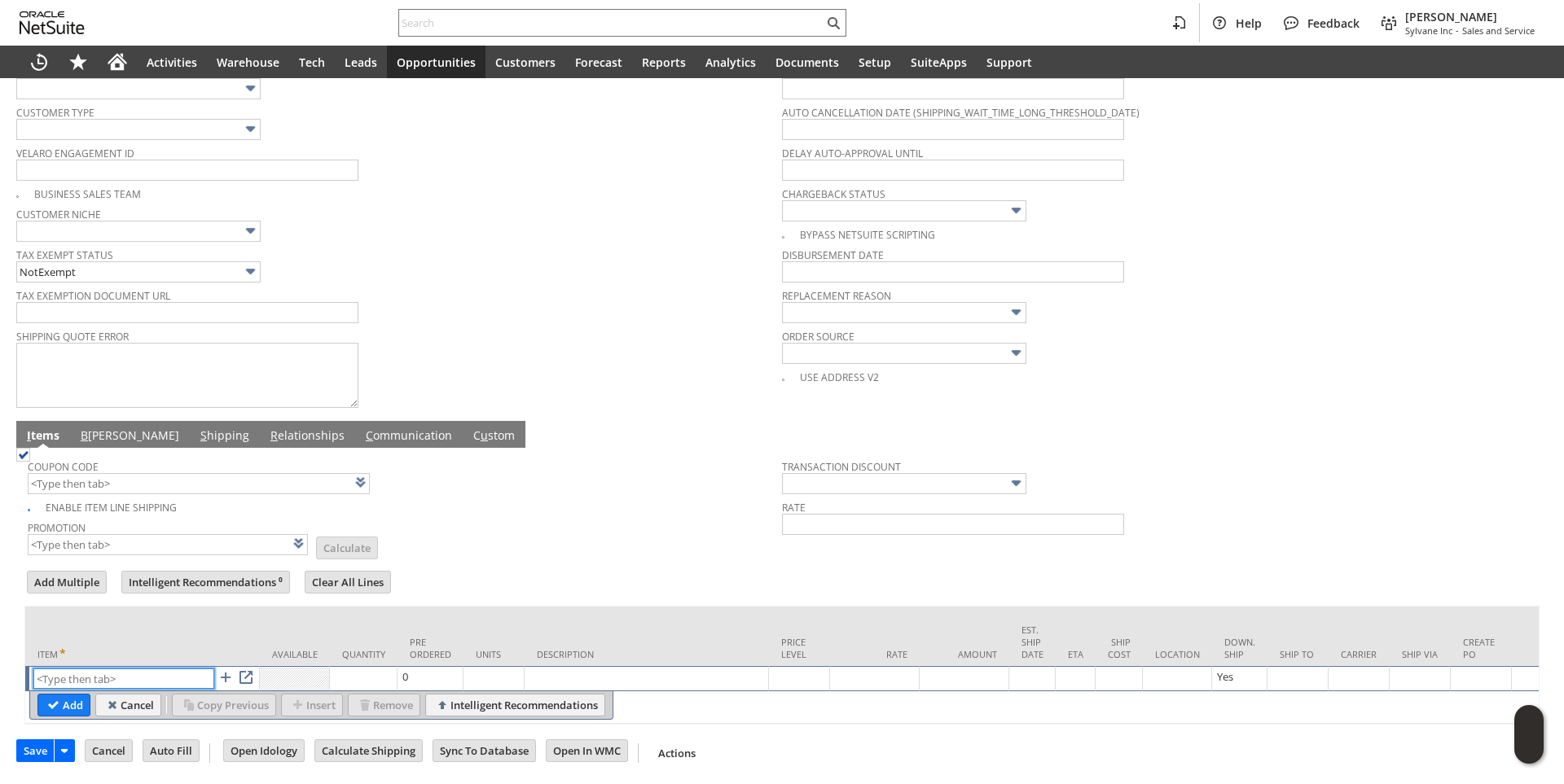
click at [107, 669] on input "text" at bounding box center [124, 678] width 181 height 20
paste input "fr12620"
type input "fr12620"
click at [485, 609] on td "Units" at bounding box center [494, 636] width 61 height 59
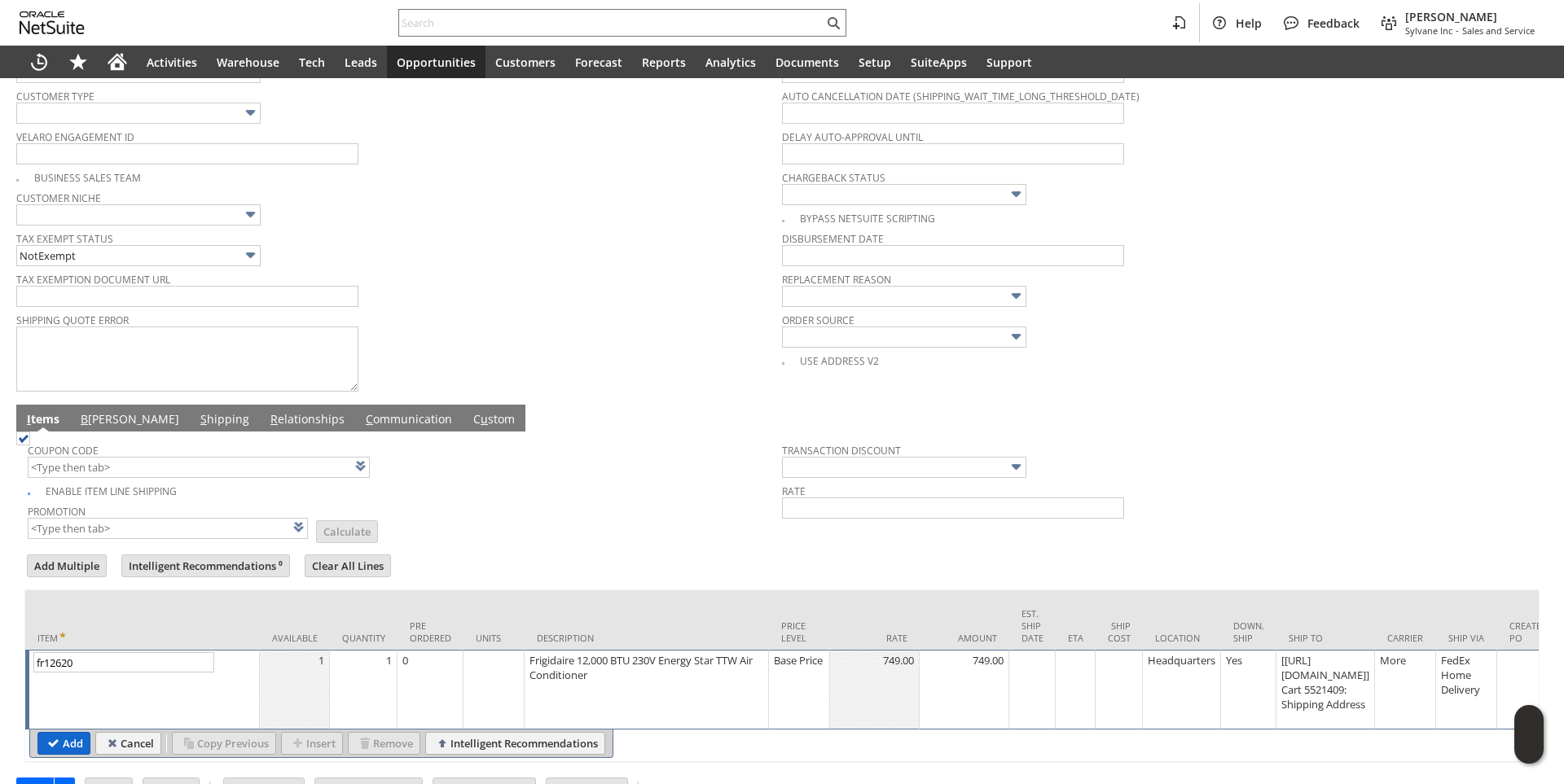
click at [63, 754] on input "Add" at bounding box center [64, 743] width 51 height 21
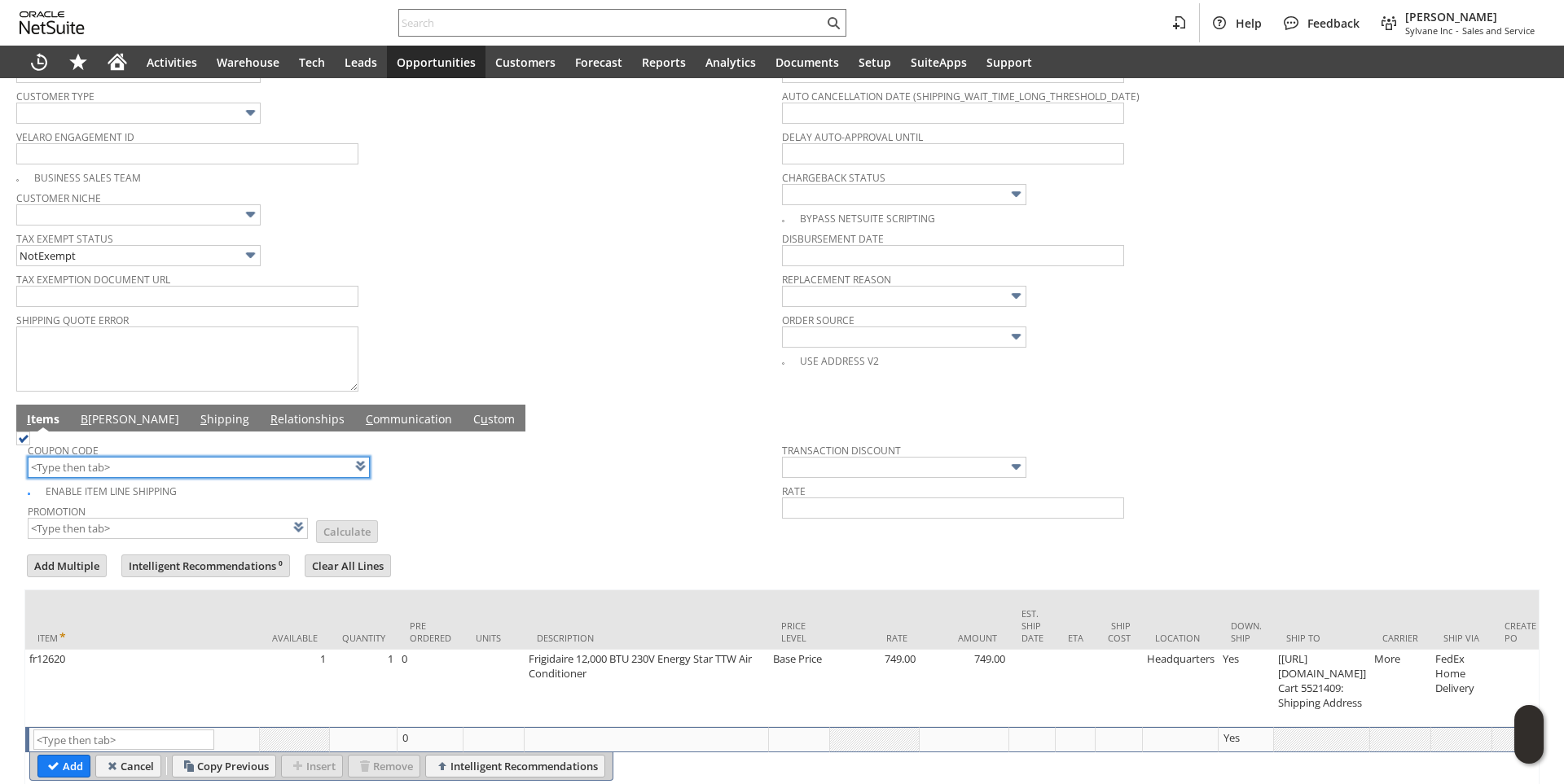
click at [149, 472] on input "text" at bounding box center [198, 467] width 342 height 21
click at [539, 497] on div "Enable Item Line Shipping" at bounding box center [404, 489] width 754 height 19
type input "HR285"
type input "Promo Code"
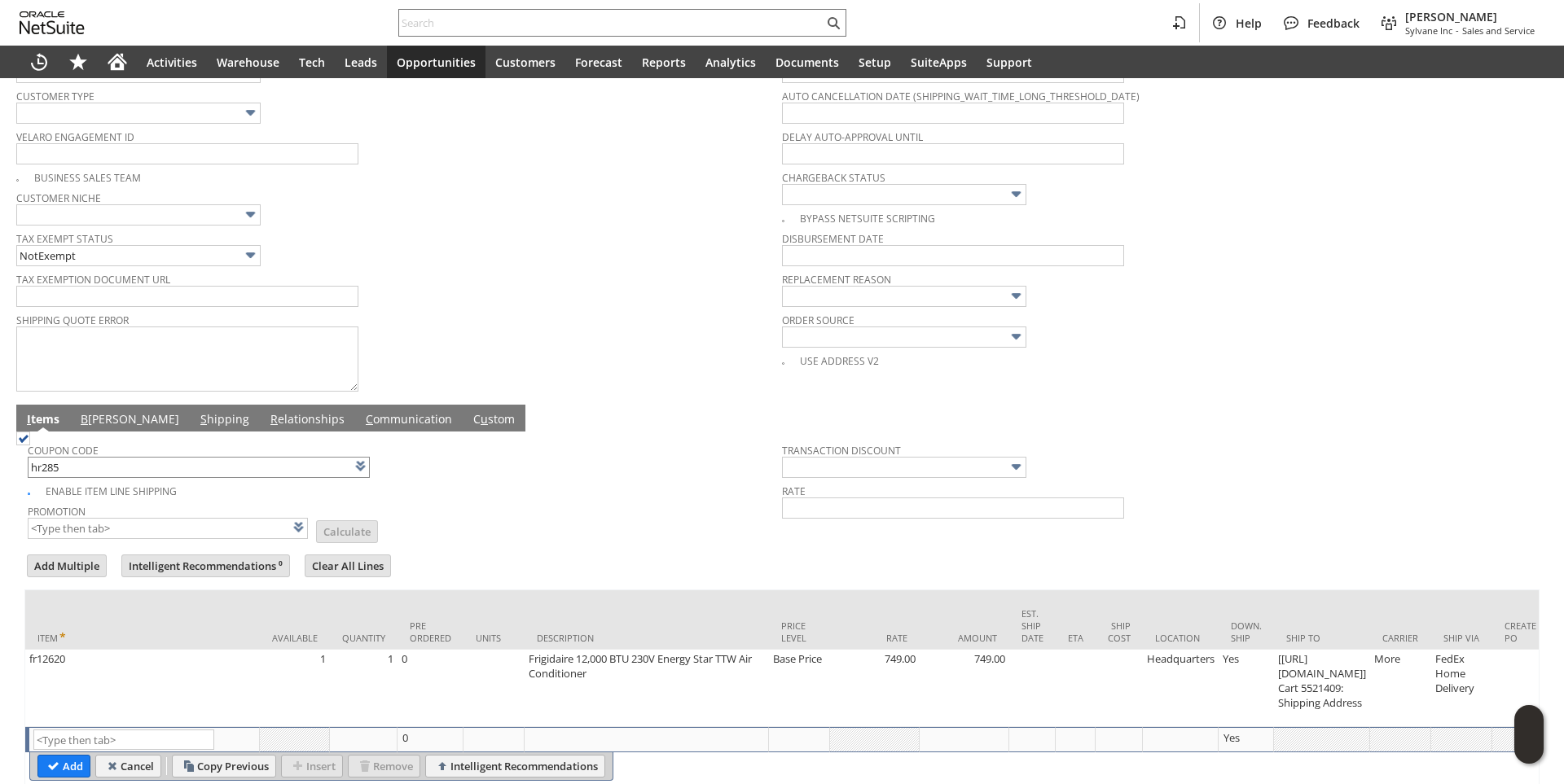
type input "-10.0%"
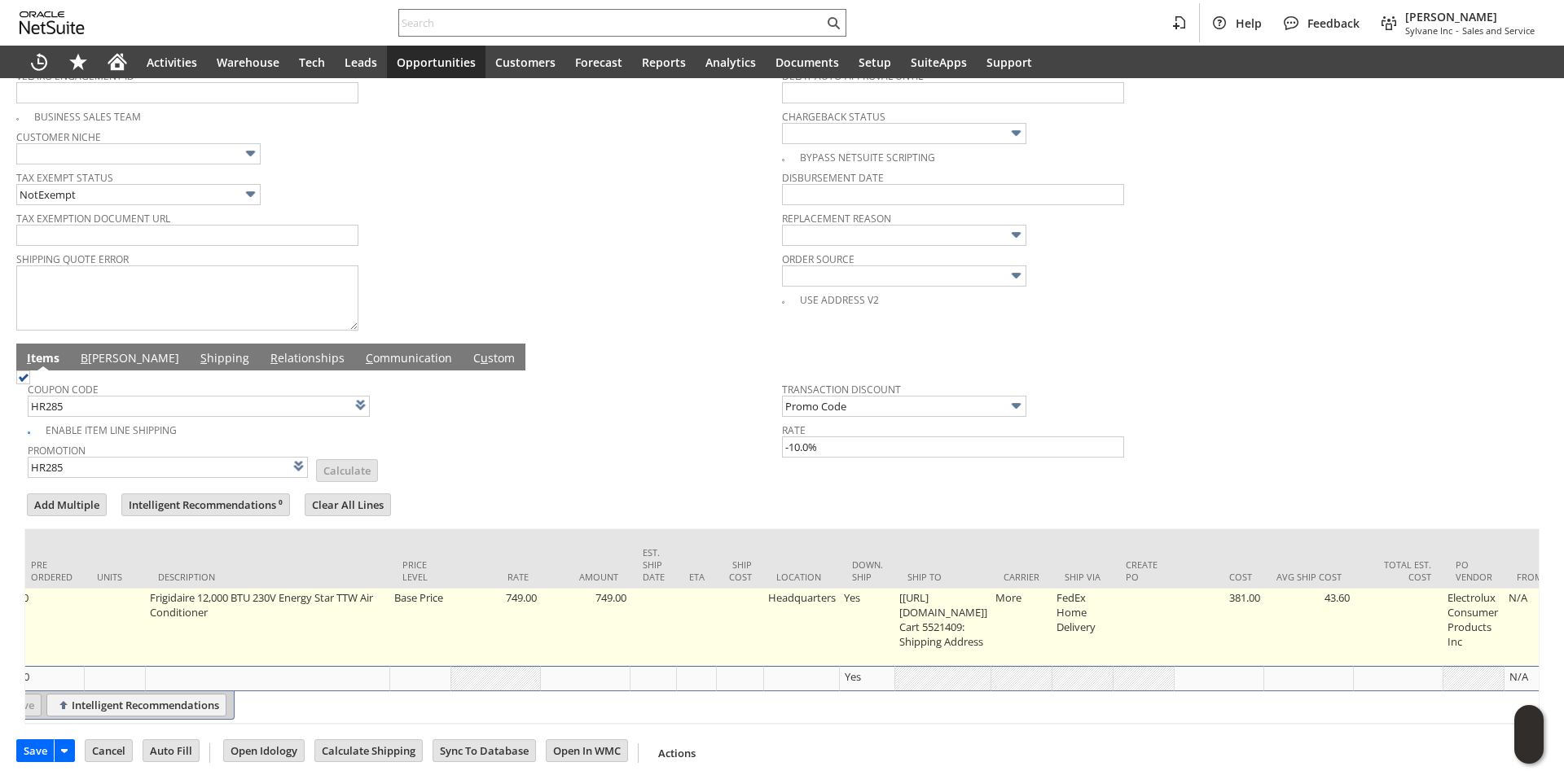
scroll to position [0, 383]
click at [949, 589] on td "[[URL][DOMAIN_NAME]] Cart 5521409: Shipping Address" at bounding box center [939, 627] width 96 height 77
type input "[[URL][DOMAIN_NAME]: Shipping Address"
type input "OK"
type input "Make Copy"
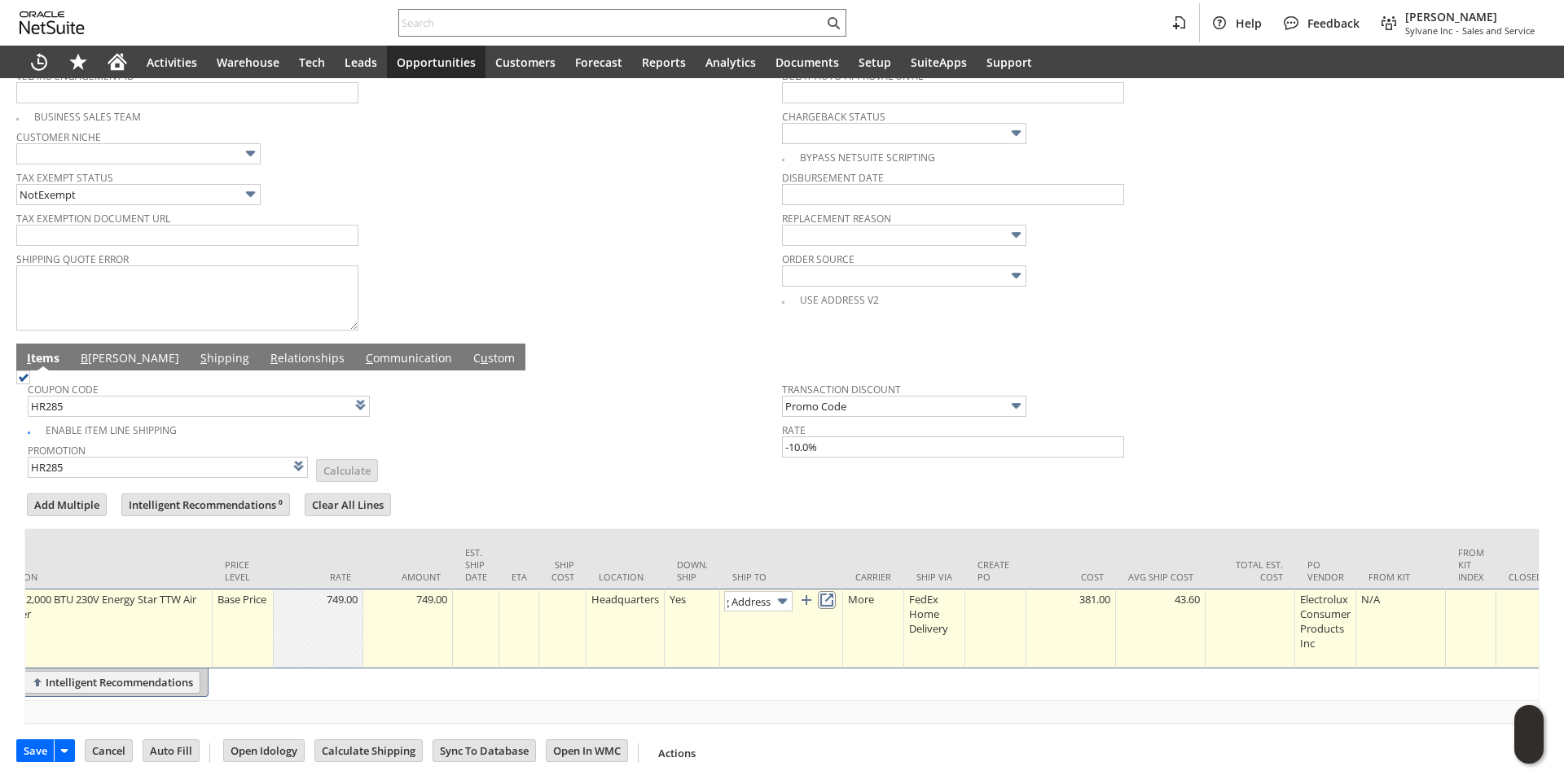
scroll to position [0, 0]
click at [832, 591] on link at bounding box center [826, 599] width 18 height 18
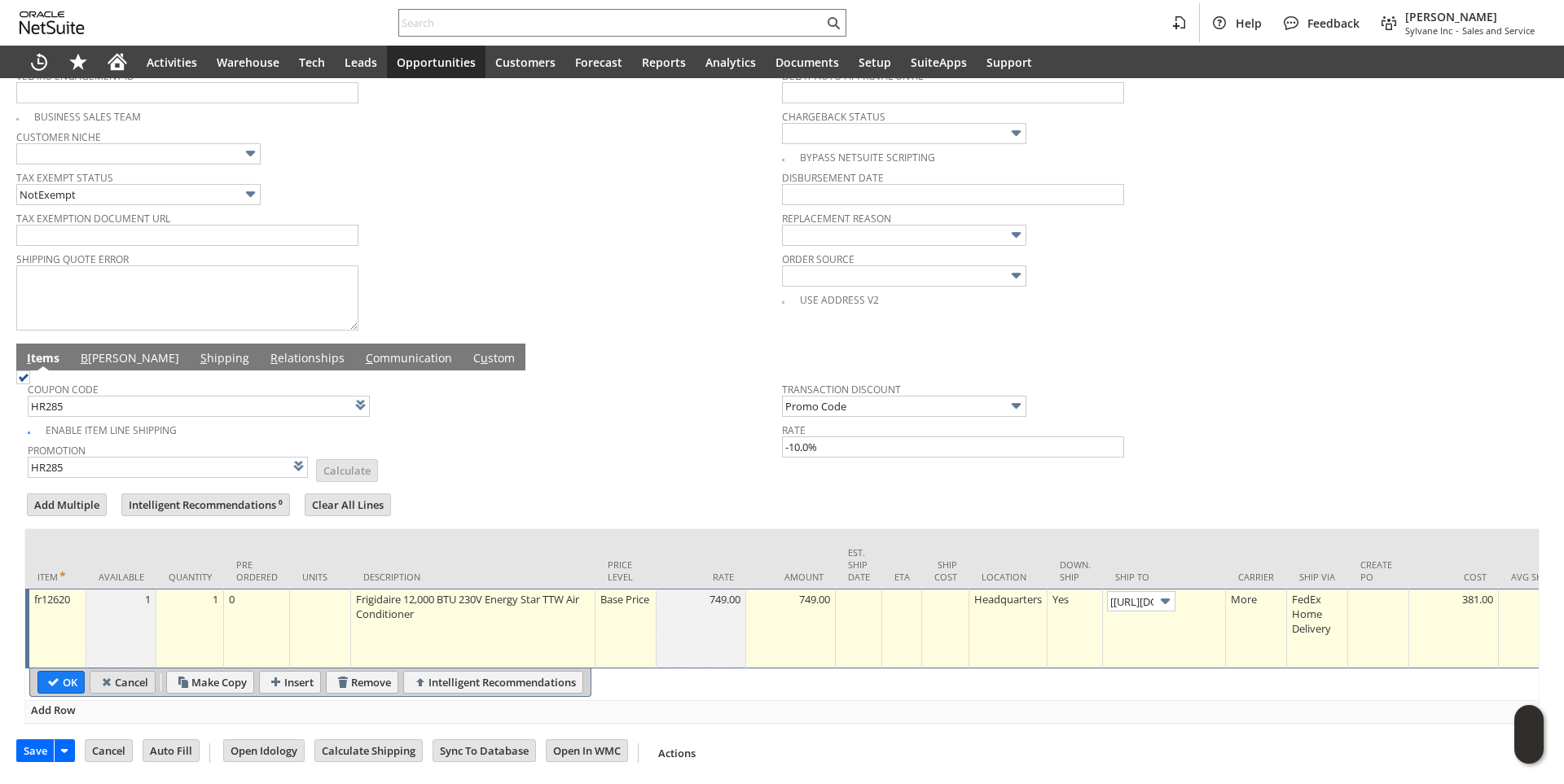
click at [96, 672] on input "Cancel" at bounding box center [123, 682] width 65 height 21
type input "Add"
type input "Copy Previous"
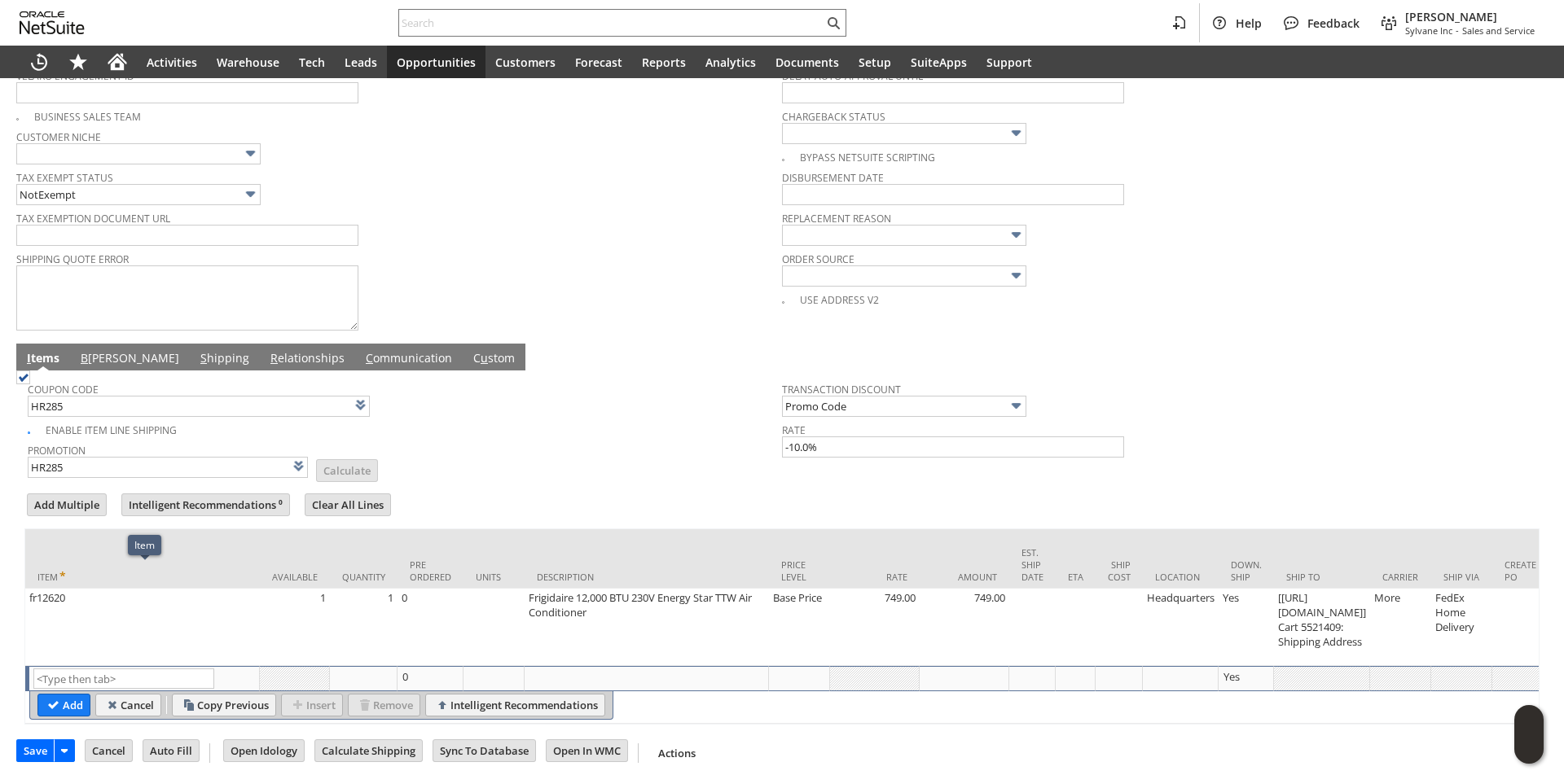
click at [81, 350] on span "B" at bounding box center [85, 357] width 8 height 15
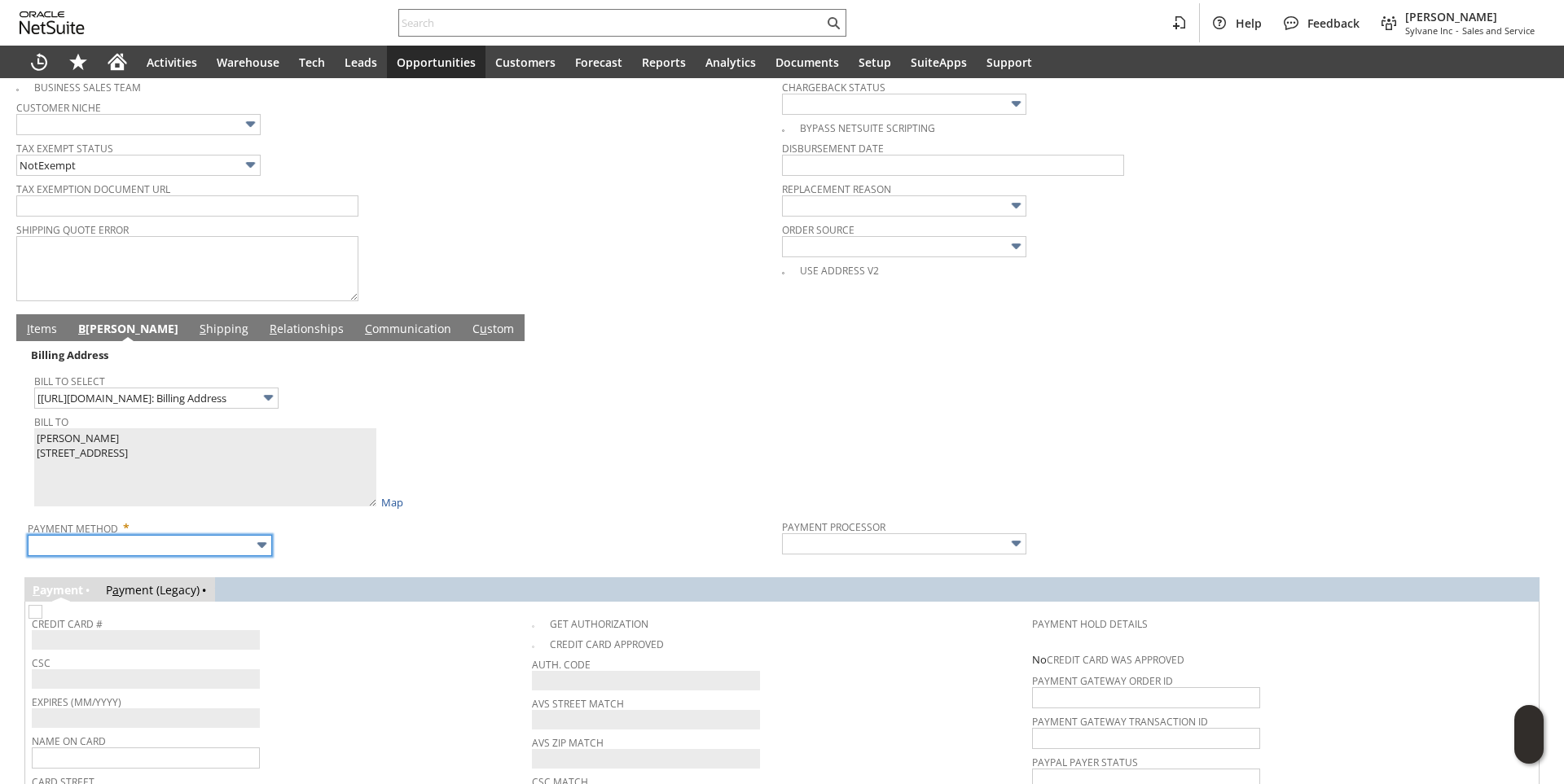
click at [126, 552] on input "text" at bounding box center [150, 545] width 244 height 21
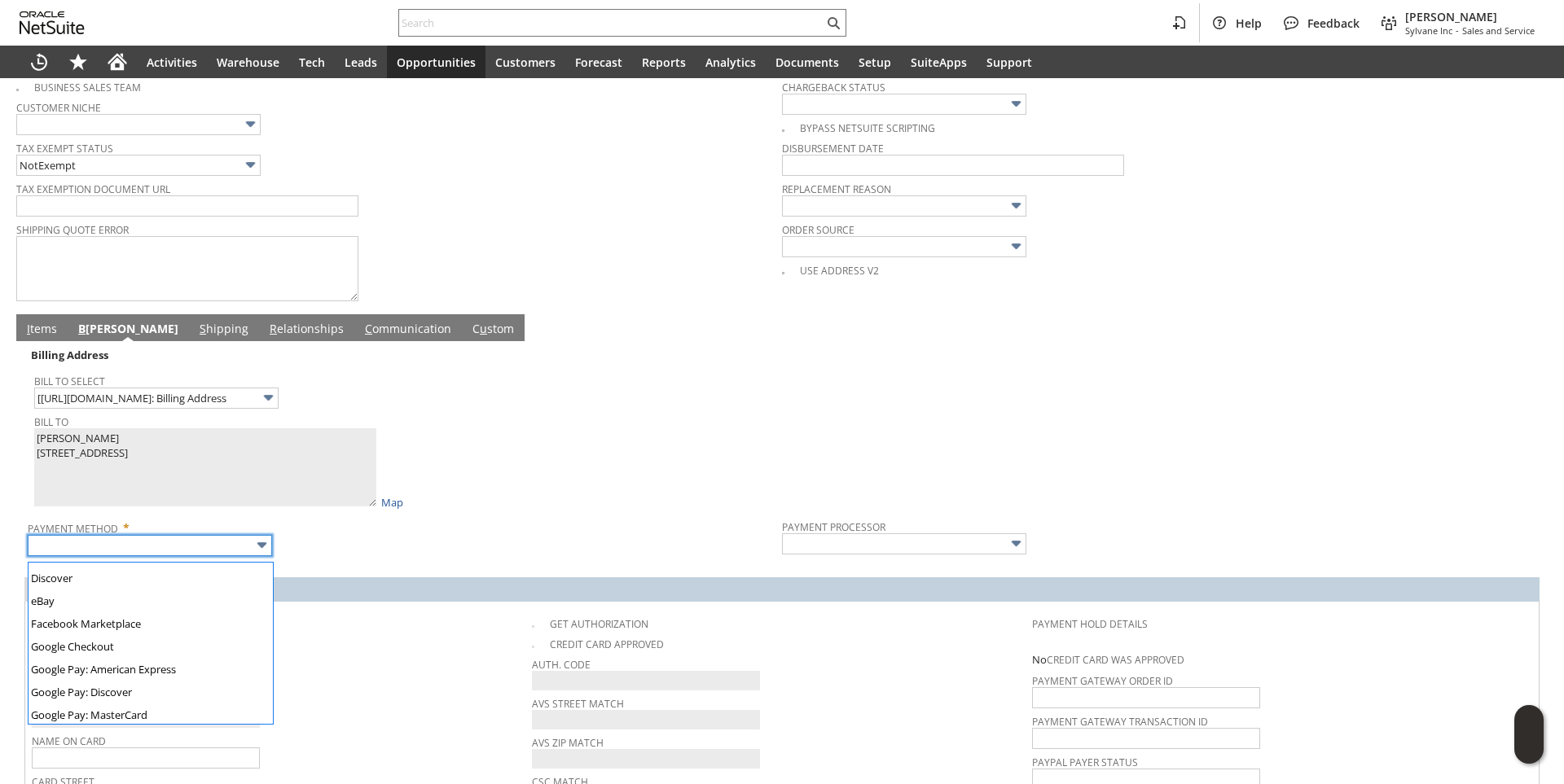
scroll to position [454, 0]
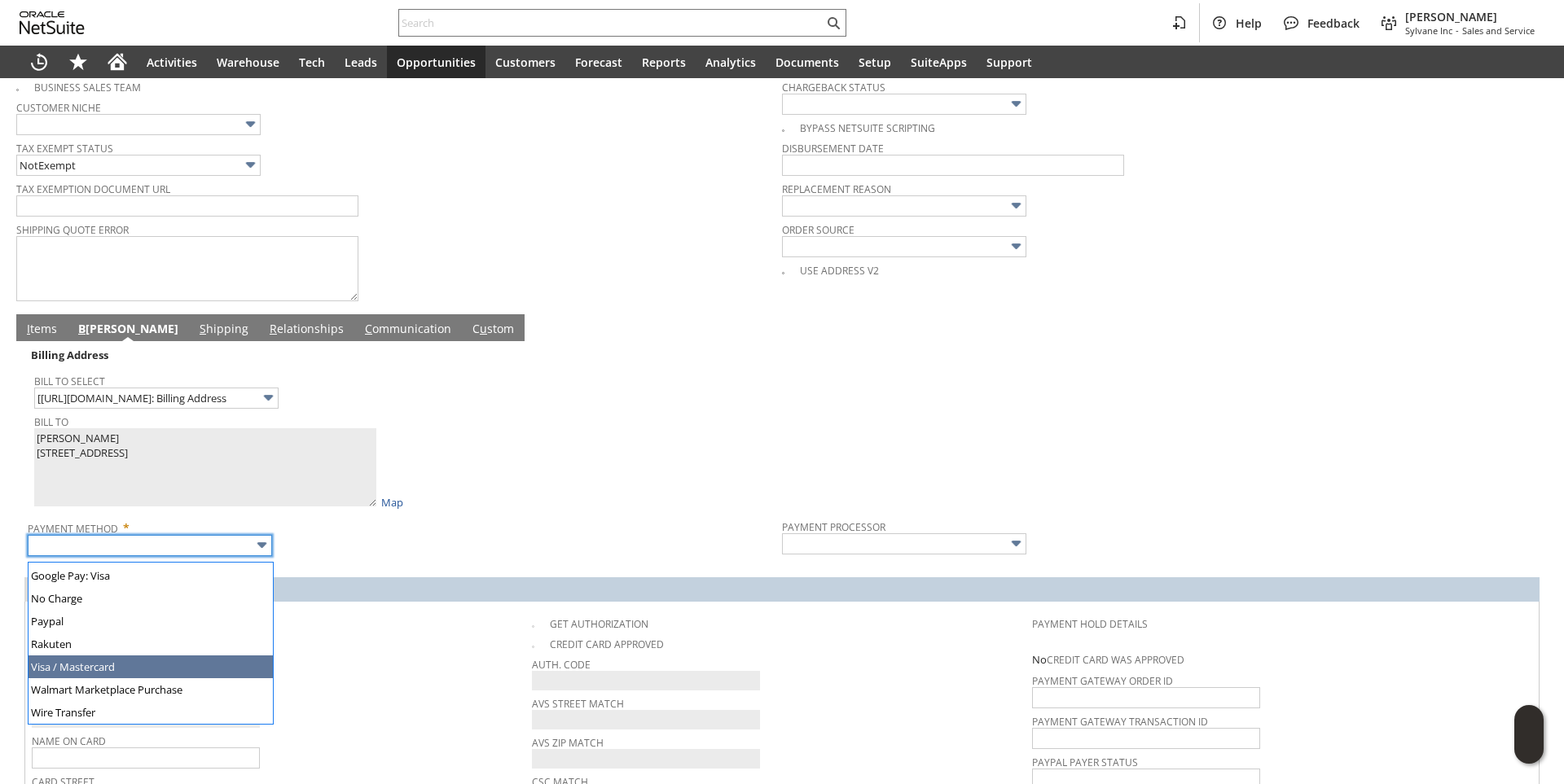
type input "Visa / Mastercard"
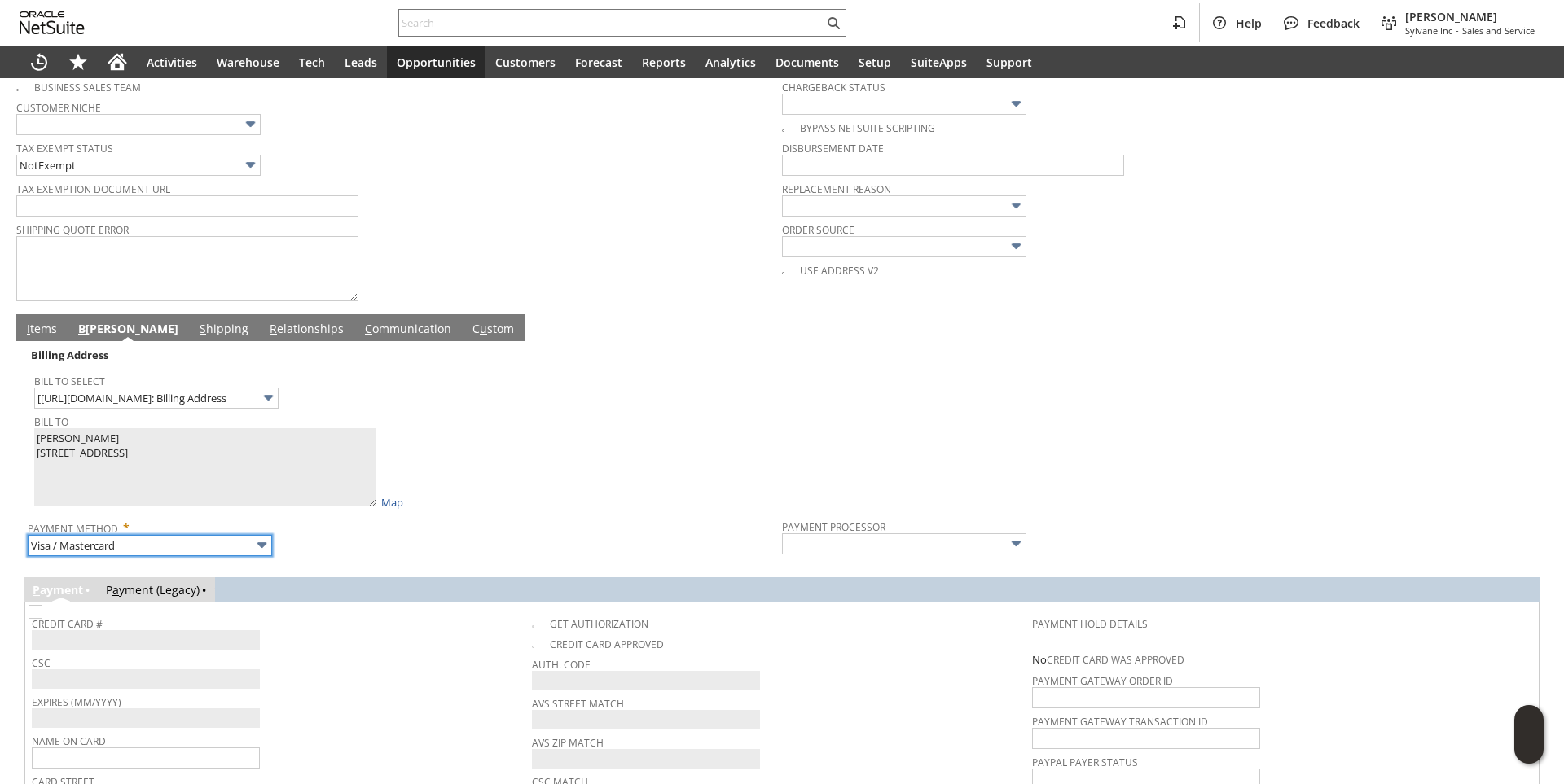
type input "Braintree"
checkbox input "true"
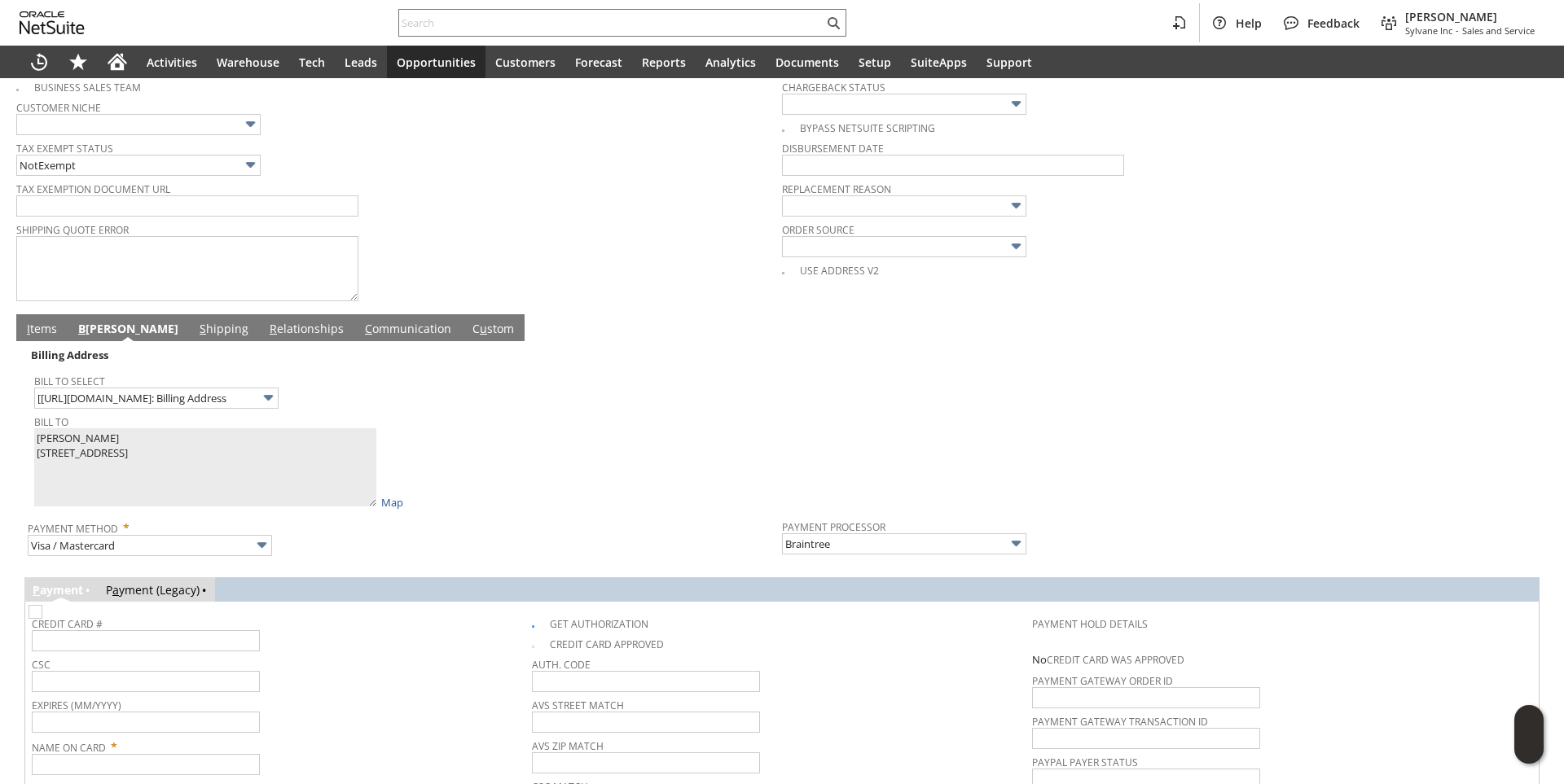
click at [365, 684] on div "CSC" at bounding box center [277, 672] width 492 height 39
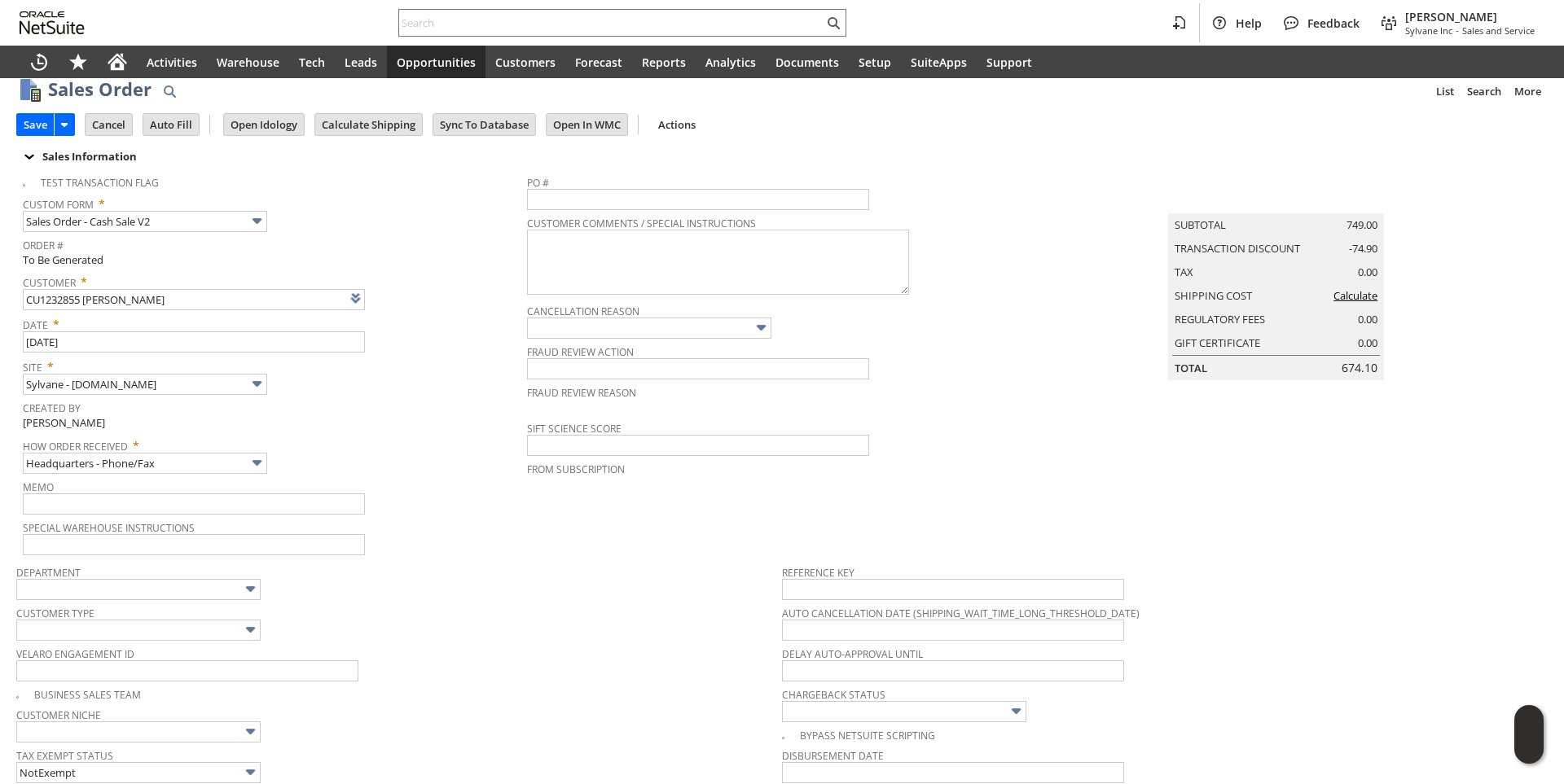
scroll to position [0, 0]
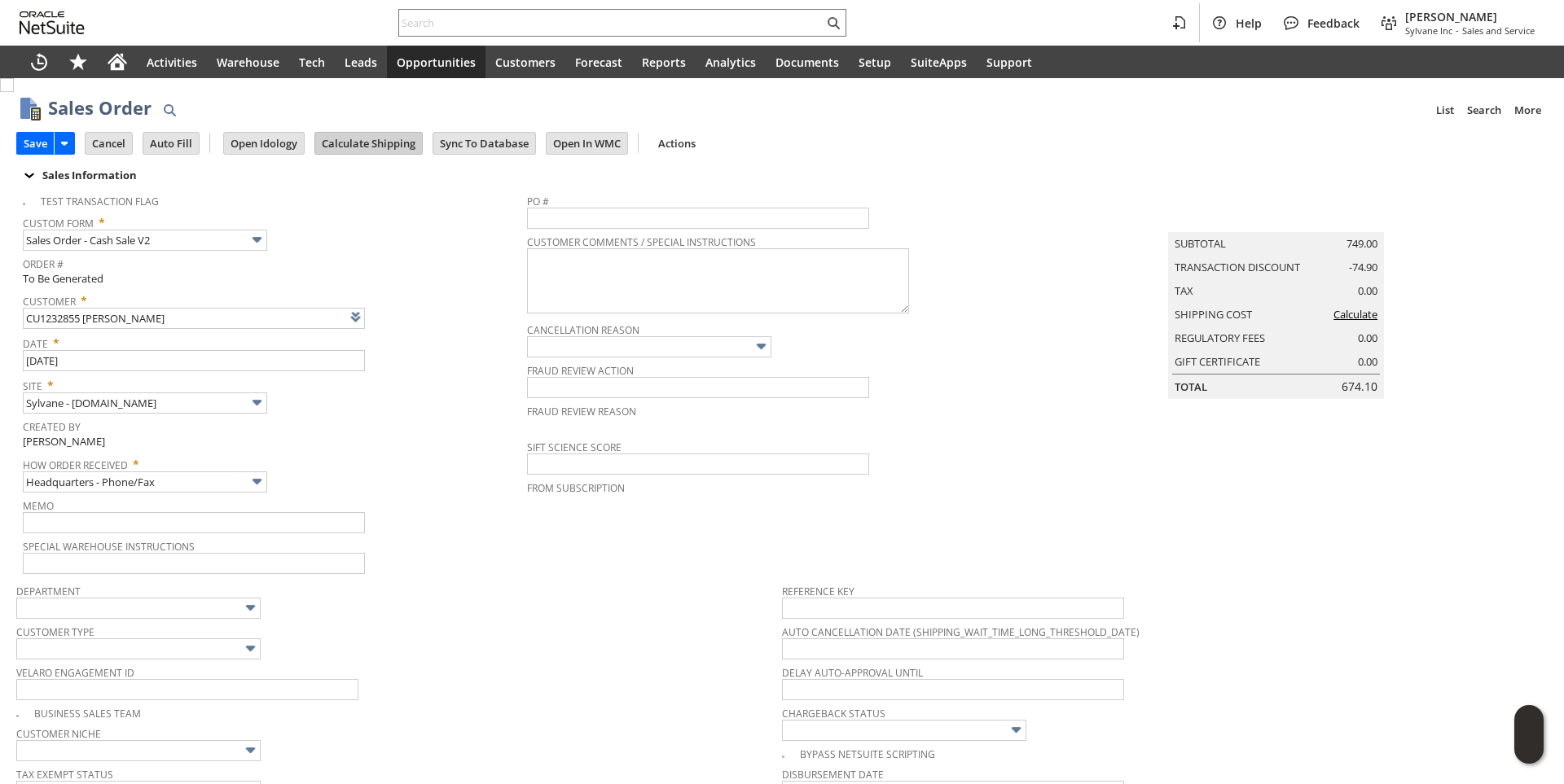
click at [395, 143] on input "Calculate Shipping" at bounding box center [369, 143] width 107 height 21
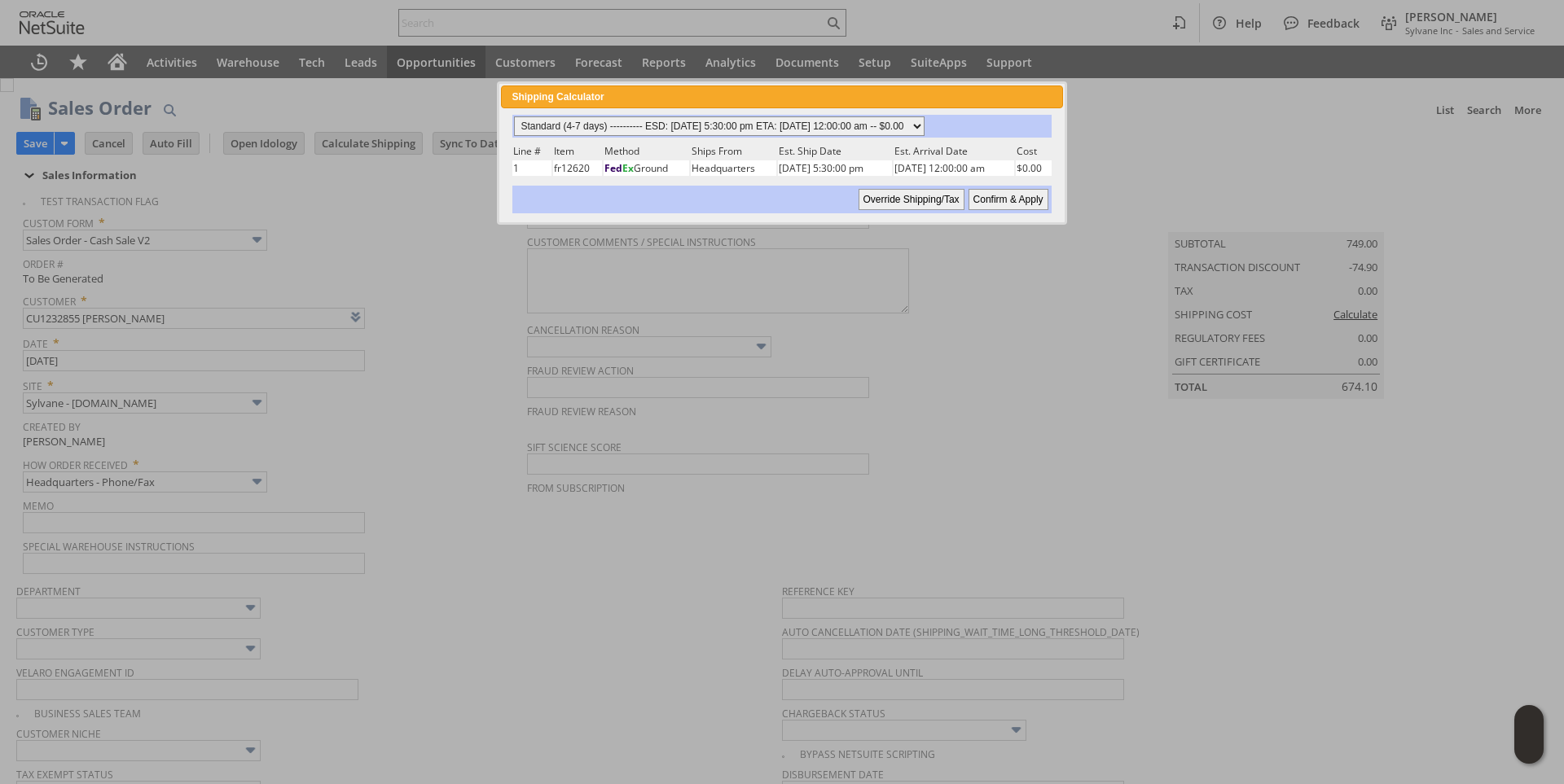
click at [924, 131] on select "Standard (4-7 days) ---------- ESD: 08/25/2025 5:30:00 pm ETA: 08/27/2025 12:00…" at bounding box center [719, 126] width 411 height 20
select select "3 Day ------------------------ ESD: 08/25/2025 5:30:00 pm ETA: 08/27/2025 12:00…"
click at [514, 116] on select "Standard (4-7 days) ---------- ESD: 08/25/2025 5:30:00 pm ETA: 08/27/2025 12:00…" at bounding box center [719, 126] width 411 height 20
click at [1007, 201] on input "Confirm & Apply" at bounding box center [1008, 199] width 80 height 21
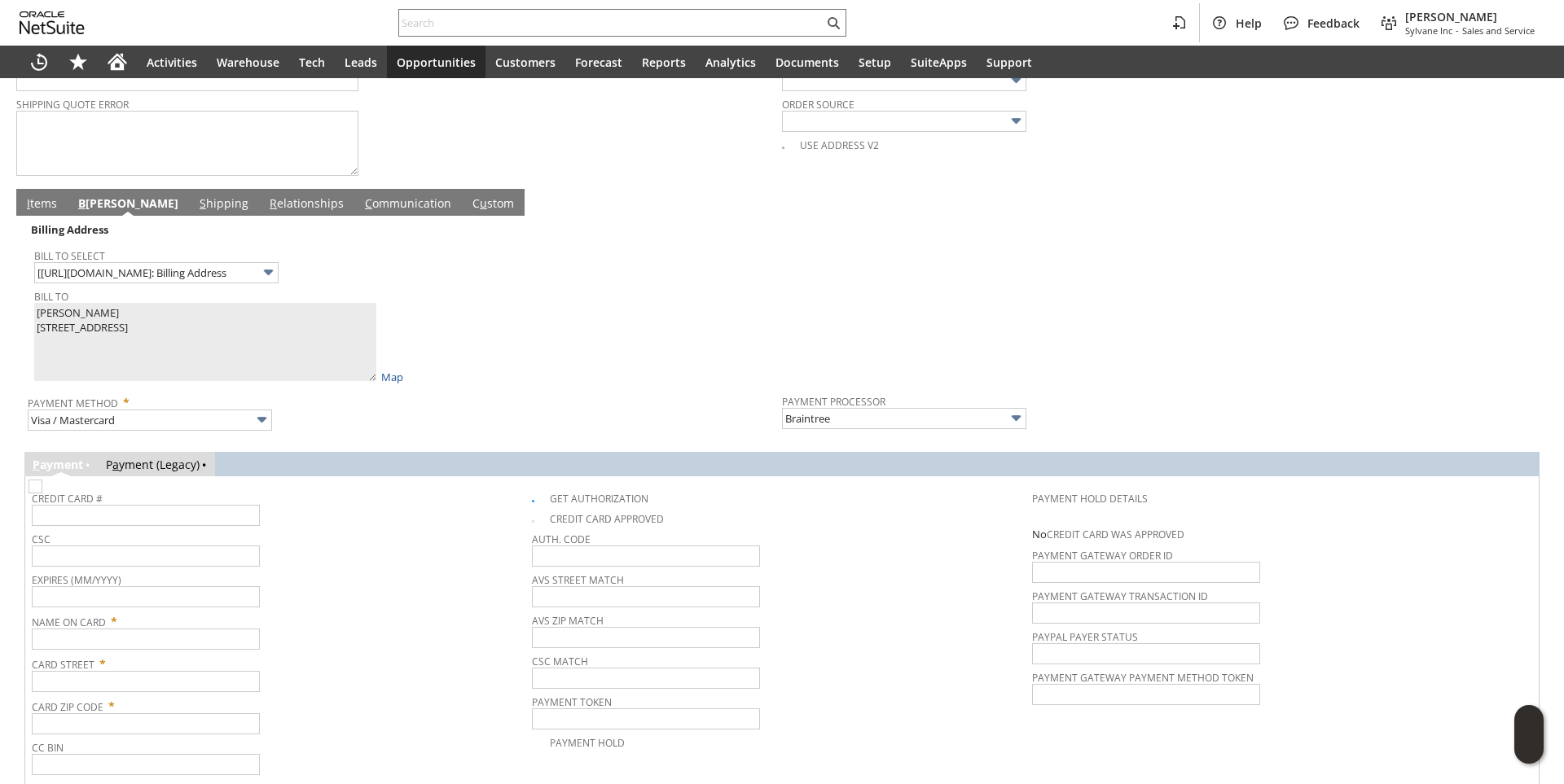
scroll to position [858, 0]
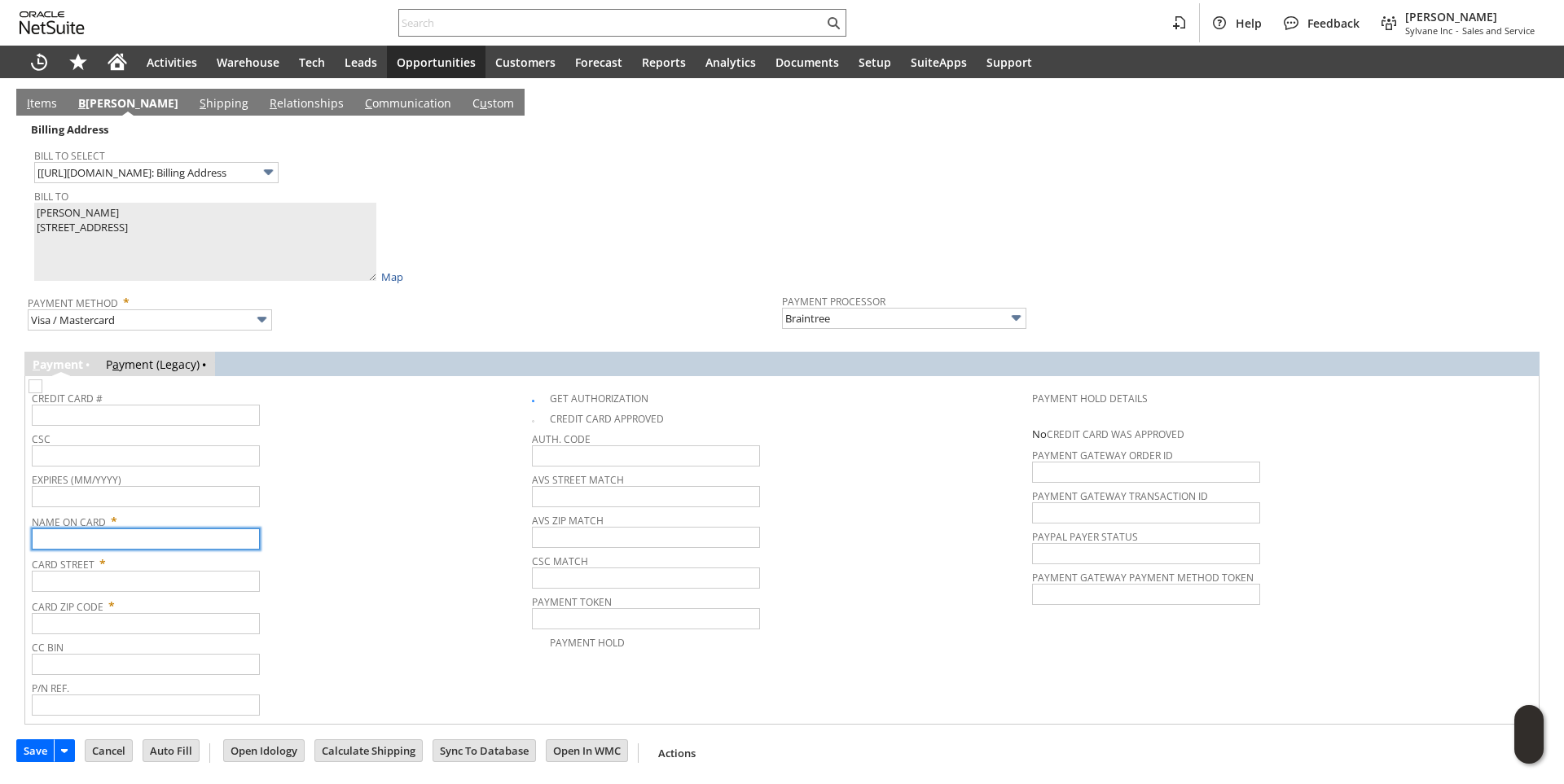
click at [109, 543] on input "text" at bounding box center [145, 539] width 228 height 21
paste input "Irakli Gogitidze"
type input "Irakli Gogitidze"
click at [122, 403] on span "Credit Card #" at bounding box center [277, 395] width 492 height 18
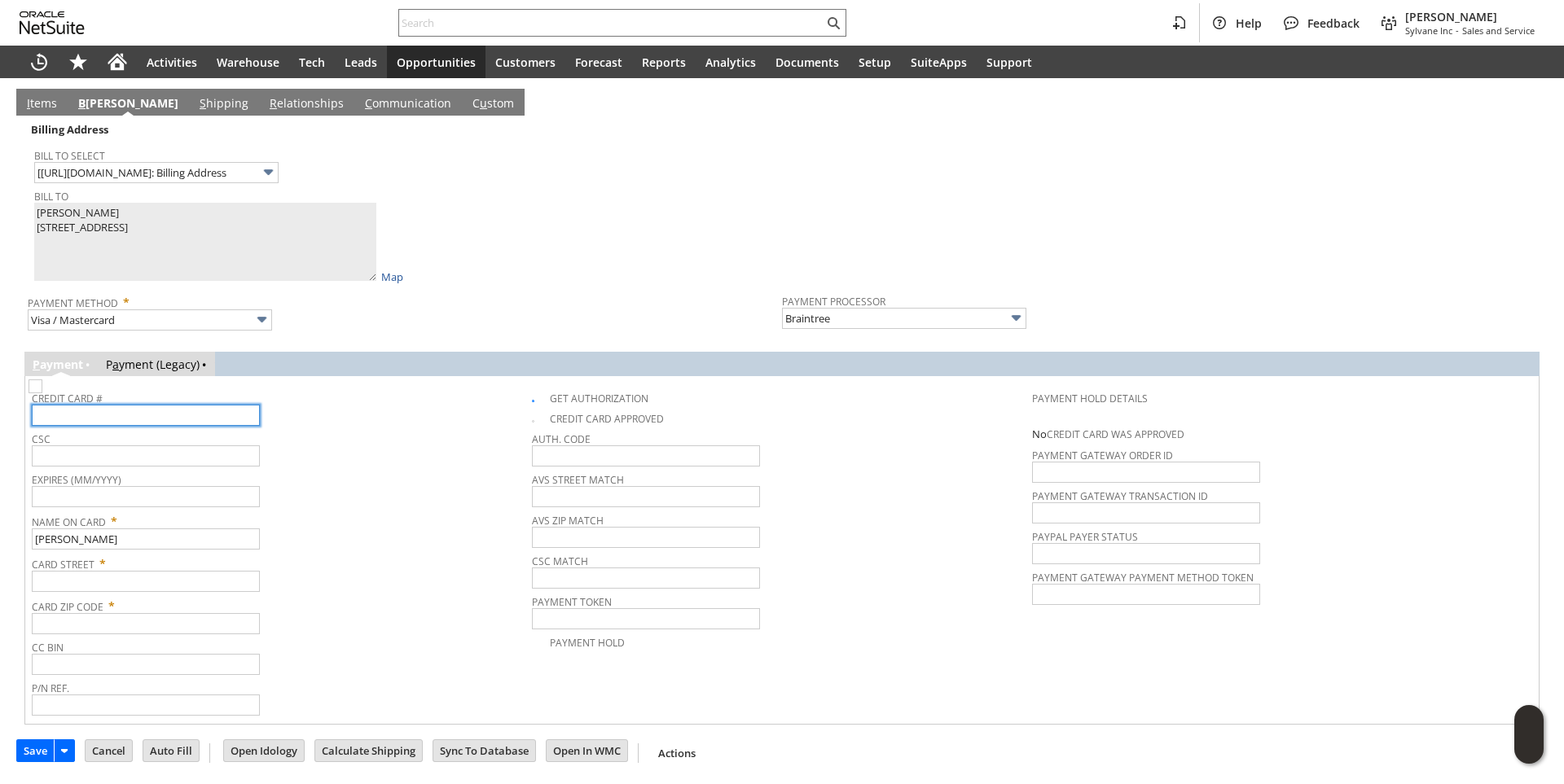
click at [121, 419] on input "text" at bounding box center [145, 415] width 228 height 21
type input "4400669096179817"
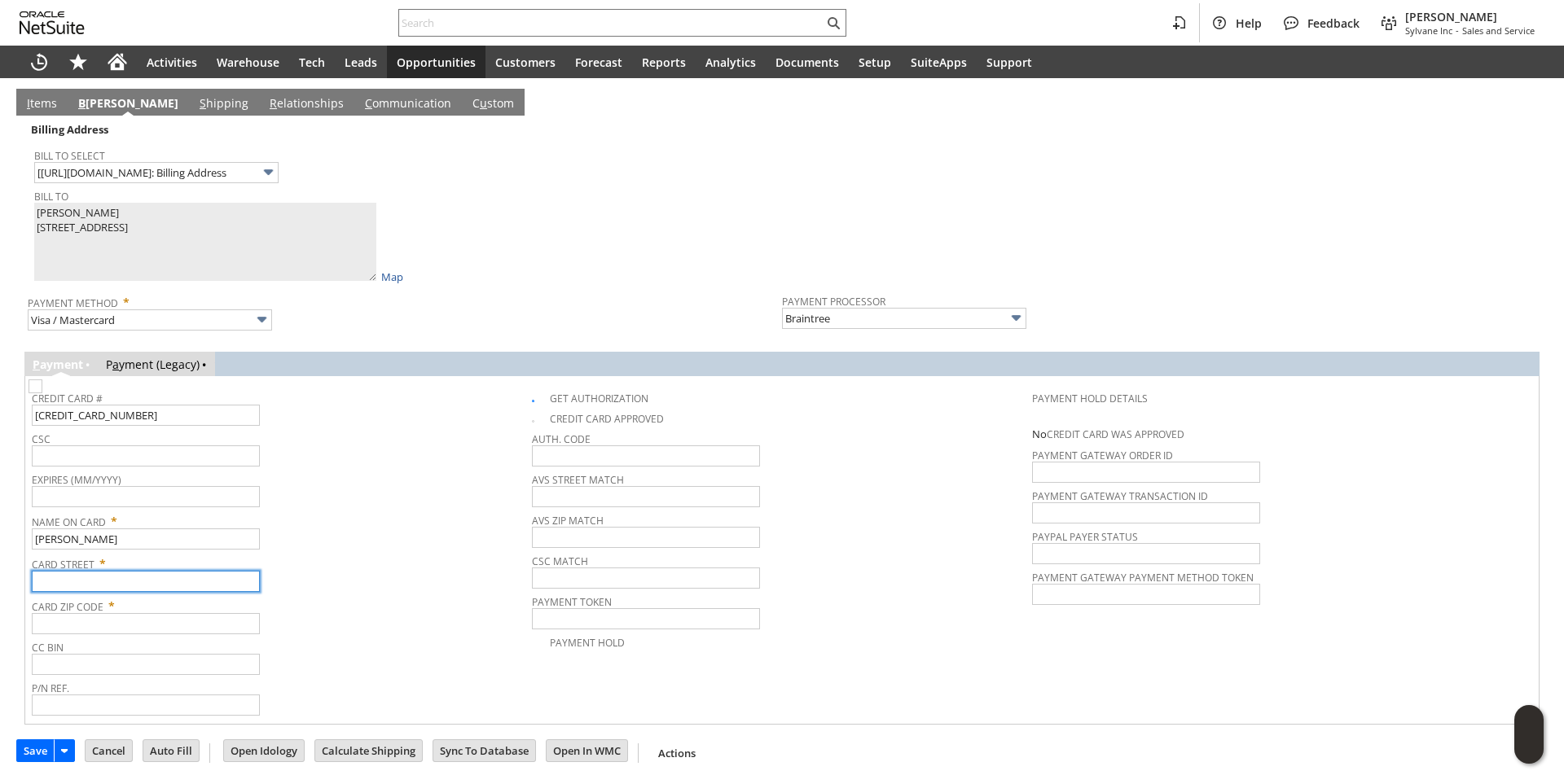
click at [137, 578] on input "text" at bounding box center [145, 581] width 228 height 21
paste input "398 Columbus Ave"
type input "398 Columbus Ave"
click at [328, 483] on span "Expires (MM/YYYY)" at bounding box center [277, 476] width 492 height 18
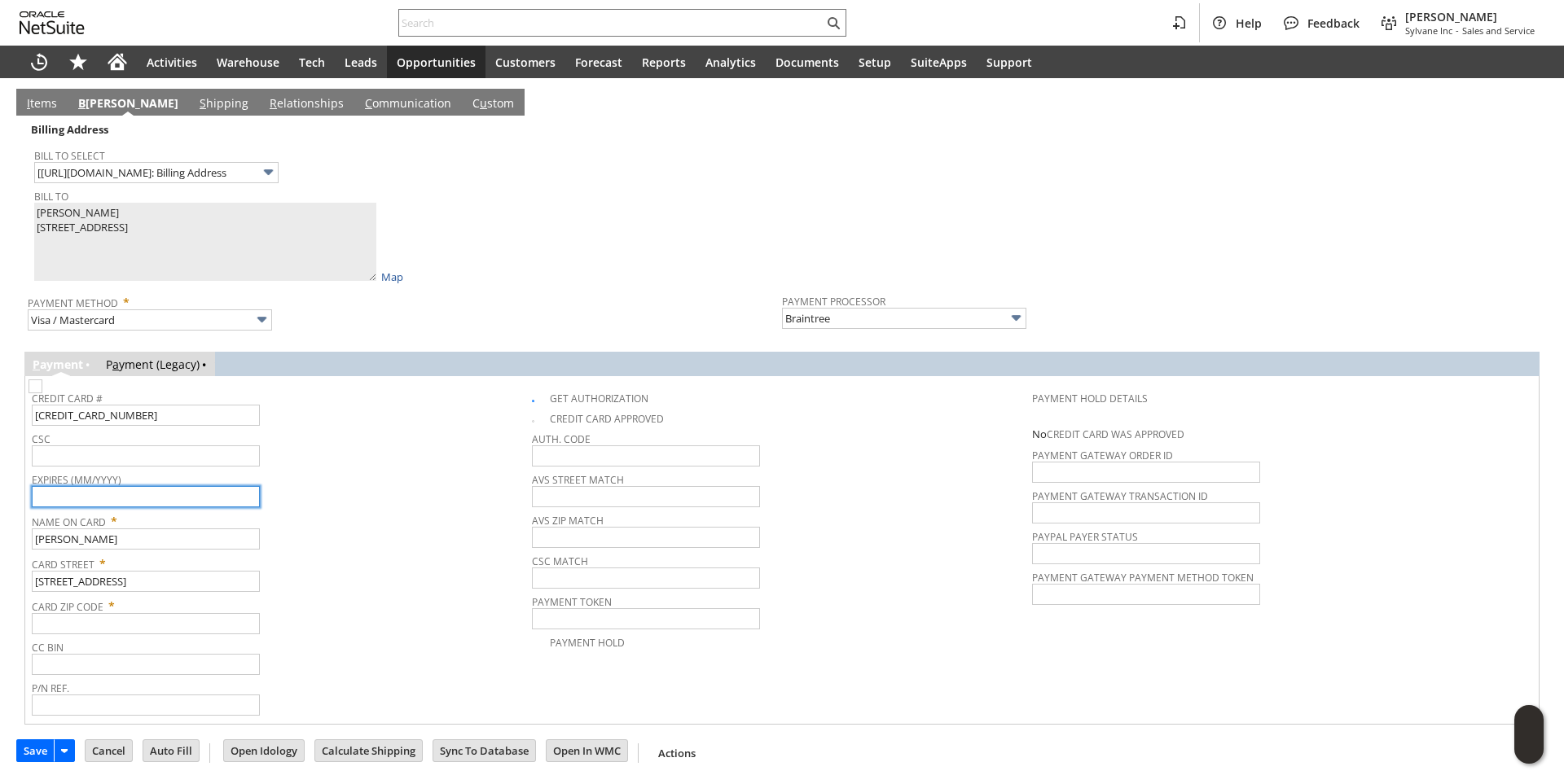
click at [108, 497] on input "text" at bounding box center [145, 496] width 228 height 21
type input "06/2028"
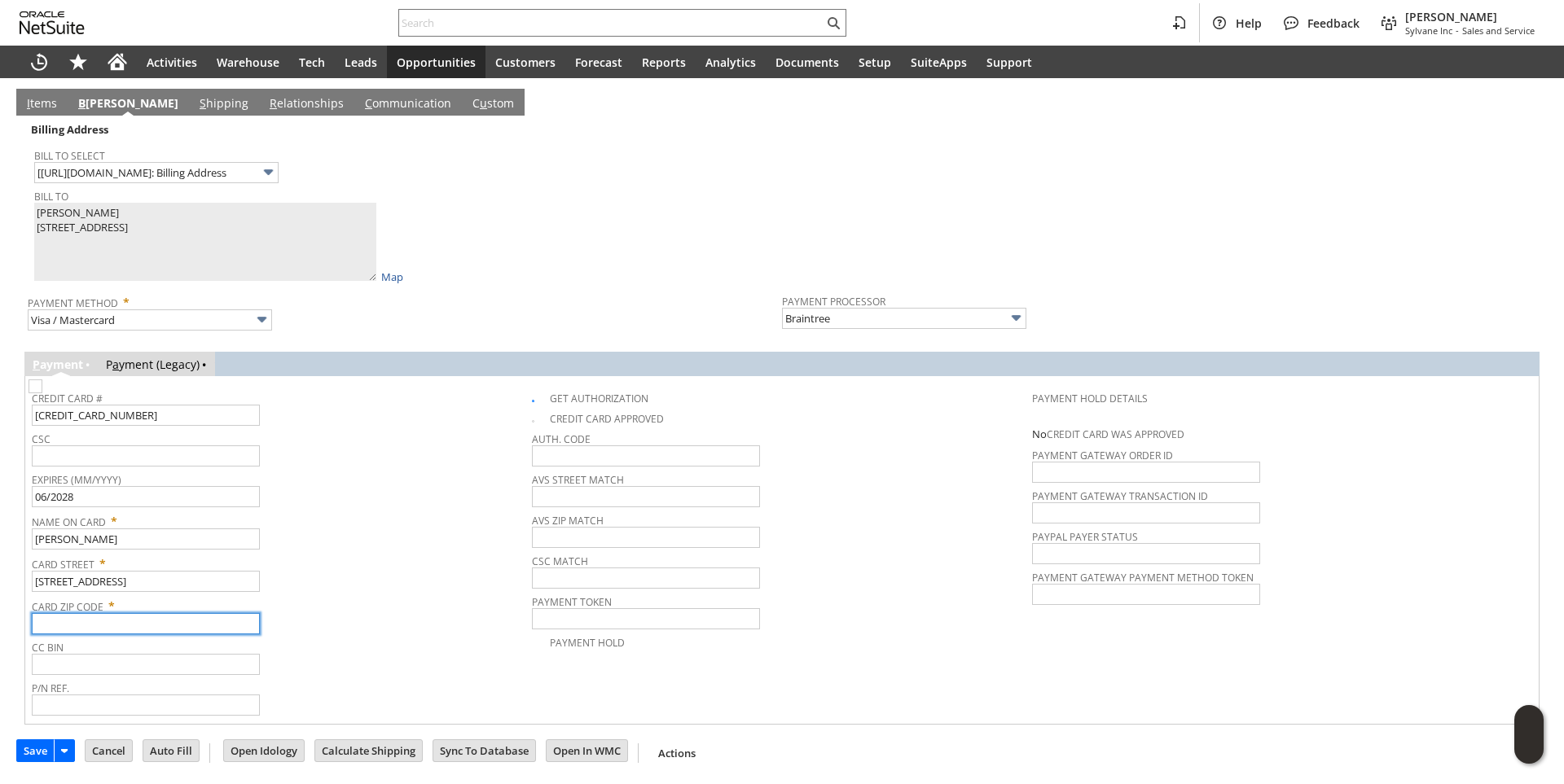
click at [91, 620] on input "text" at bounding box center [145, 624] width 228 height 21
paste input "02116"
type input "02116"
click at [166, 460] on input "text" at bounding box center [145, 455] width 228 height 21
type input "190"
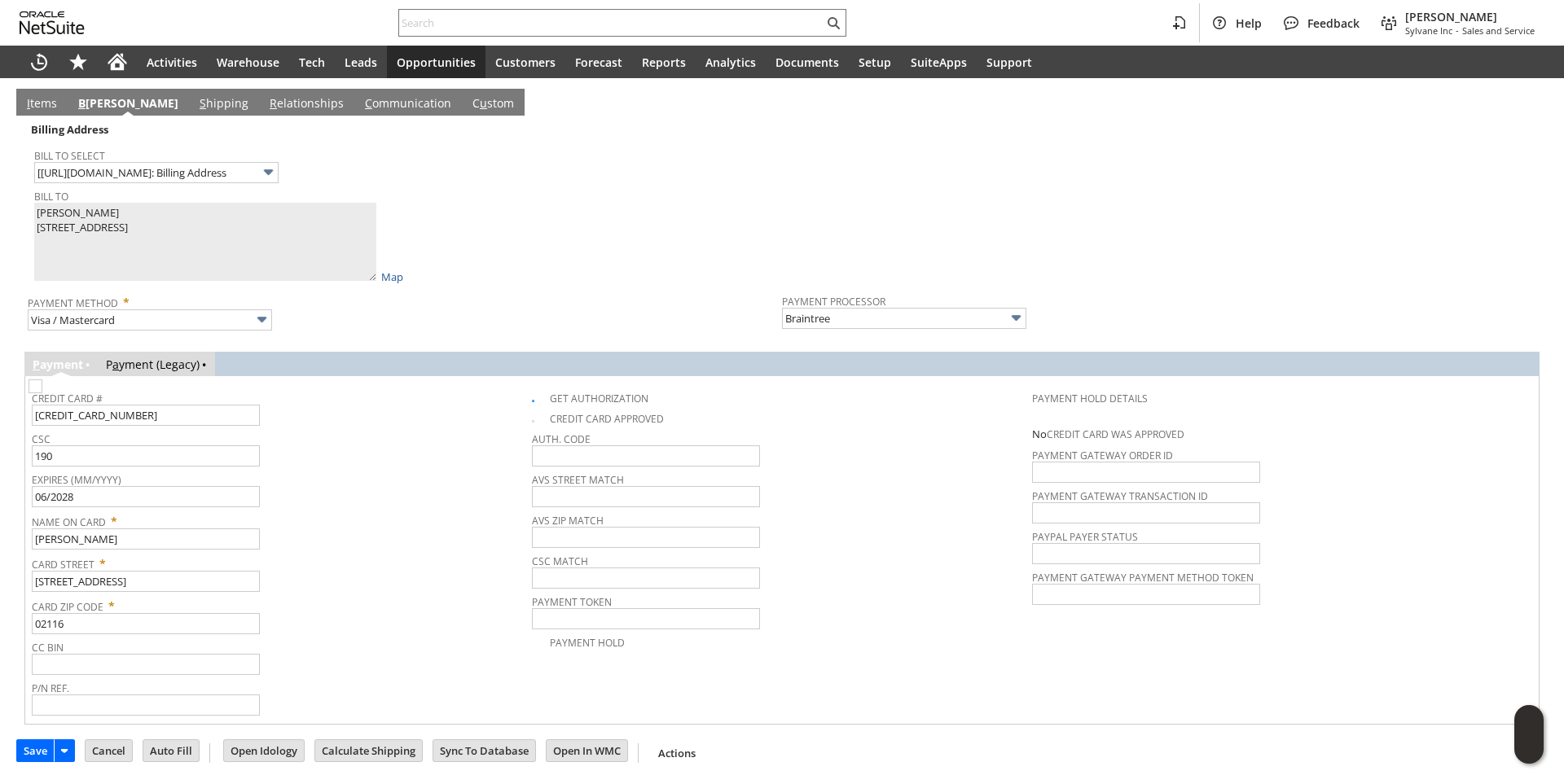
click at [396, 506] on div "Expires (MM/YYYY) 06/2028" at bounding box center [277, 487] width 492 height 39
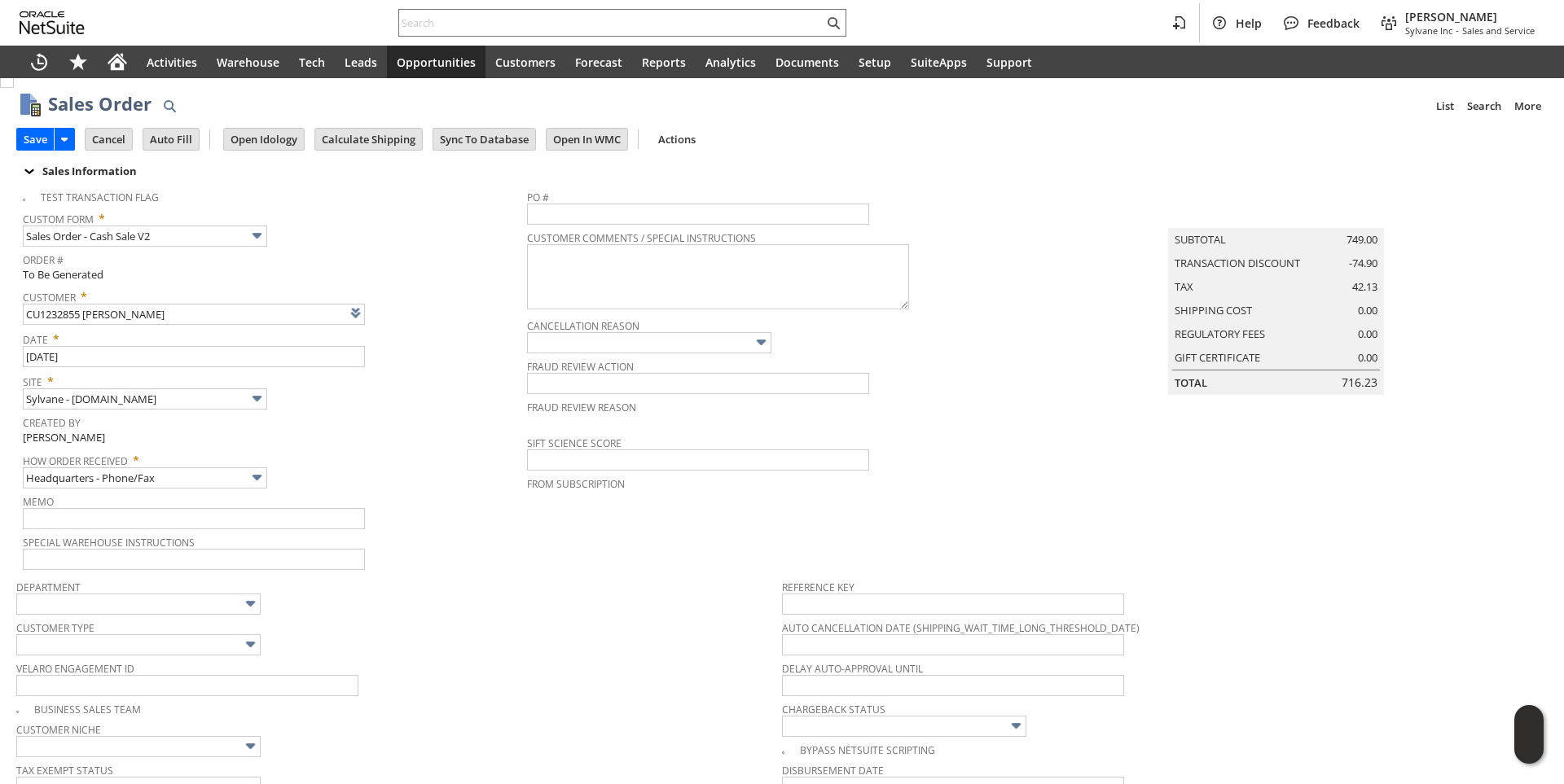
scroll to position [0, 0]
click at [35, 143] on input "Save" at bounding box center [35, 143] width 36 height 21
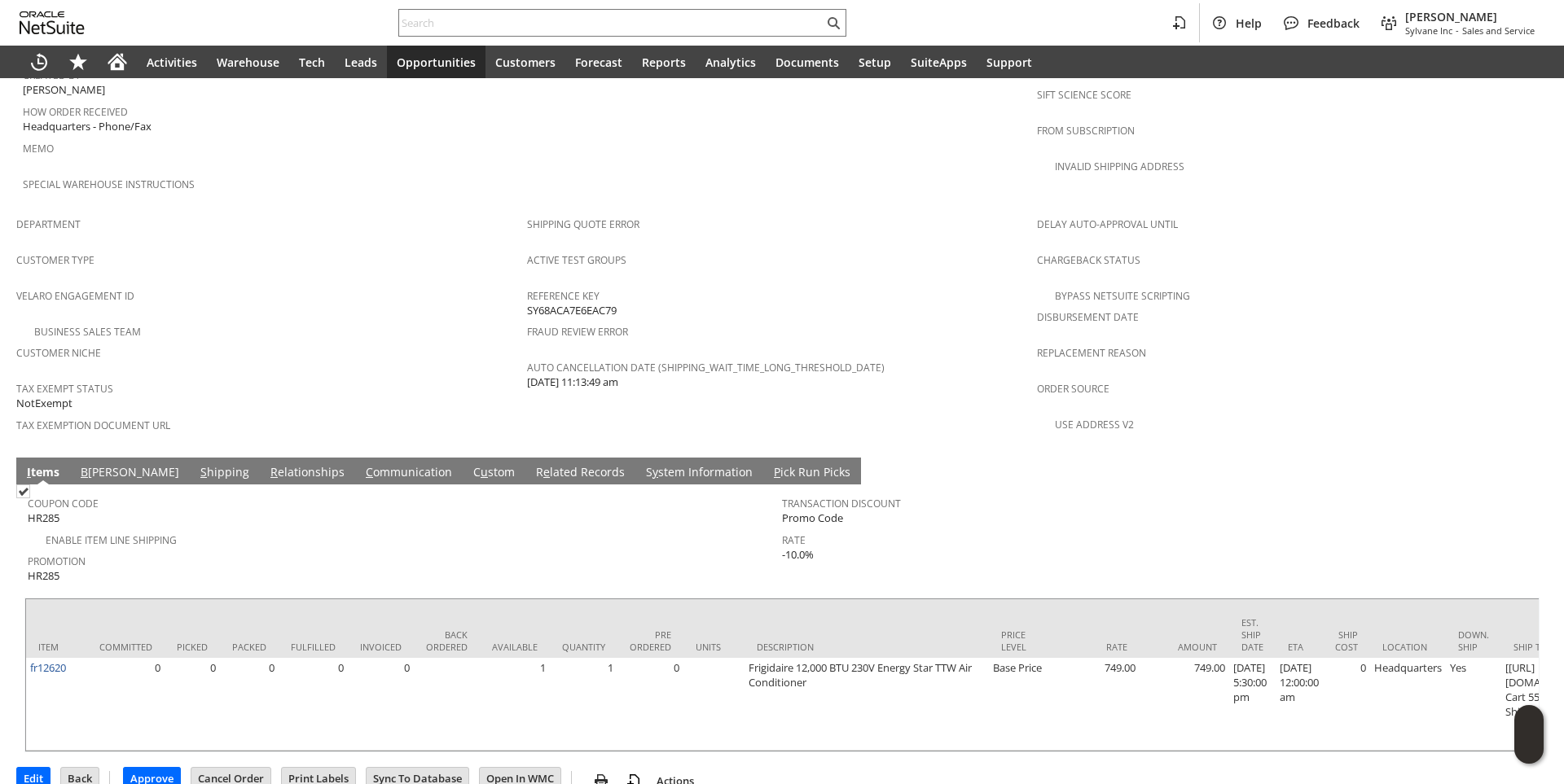
click at [361, 464] on link "C ommunication" at bounding box center [408, 472] width 94 height 18
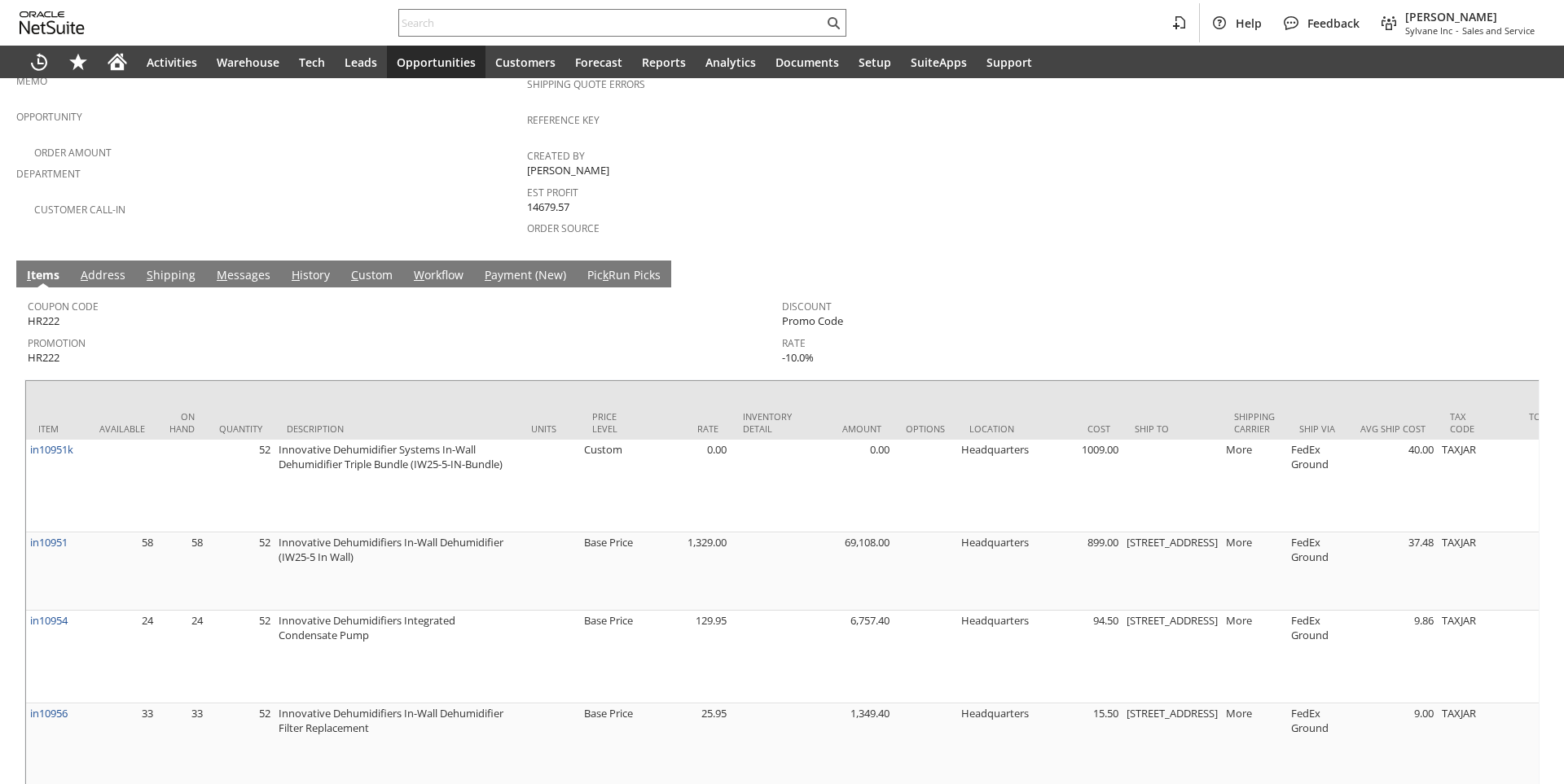
scroll to position [163, 0]
